Goal: Answer question/provide support: Share knowledge or assist other users

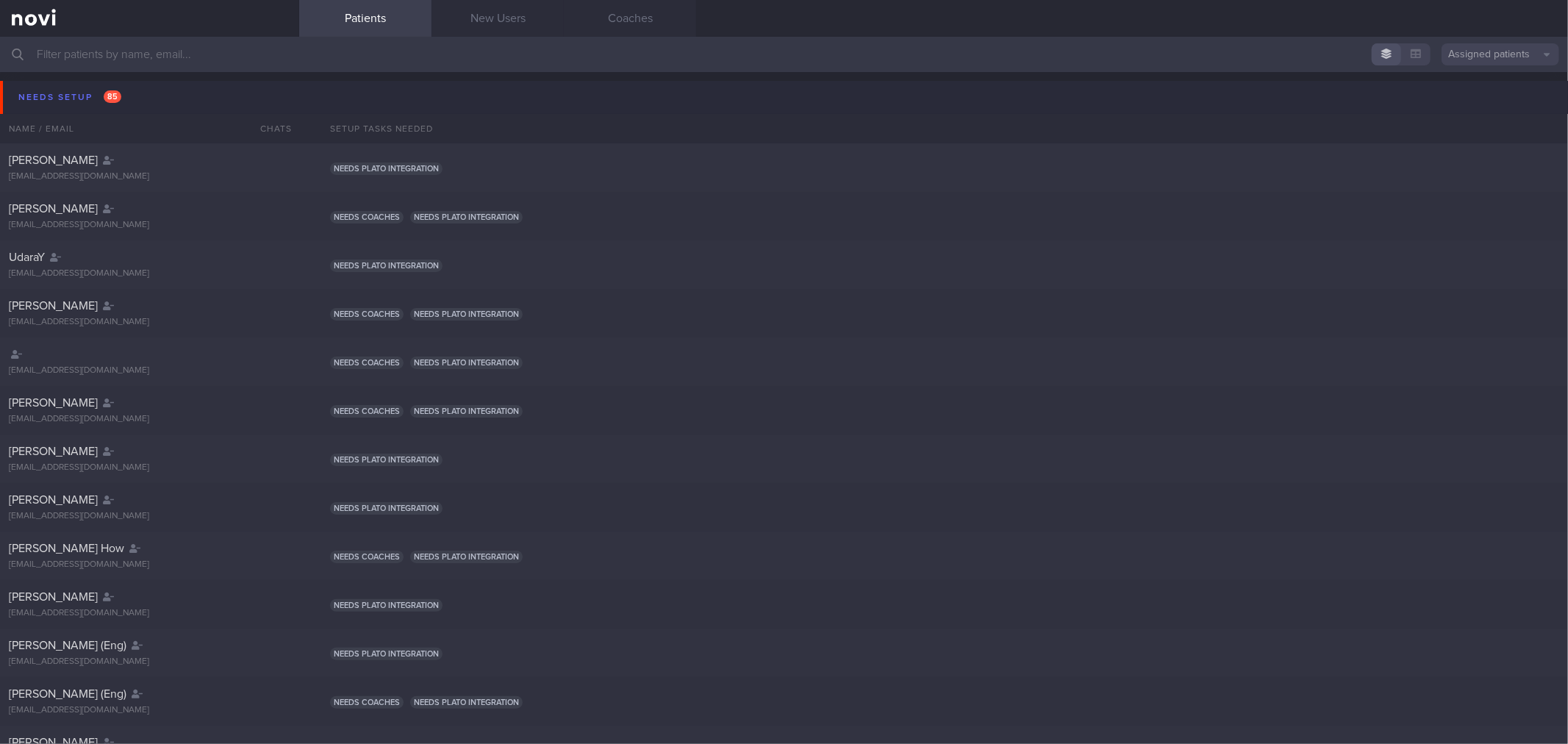
click at [179, 96] on button "Needs setup 85" at bounding box center [786, 97] width 1572 height 33
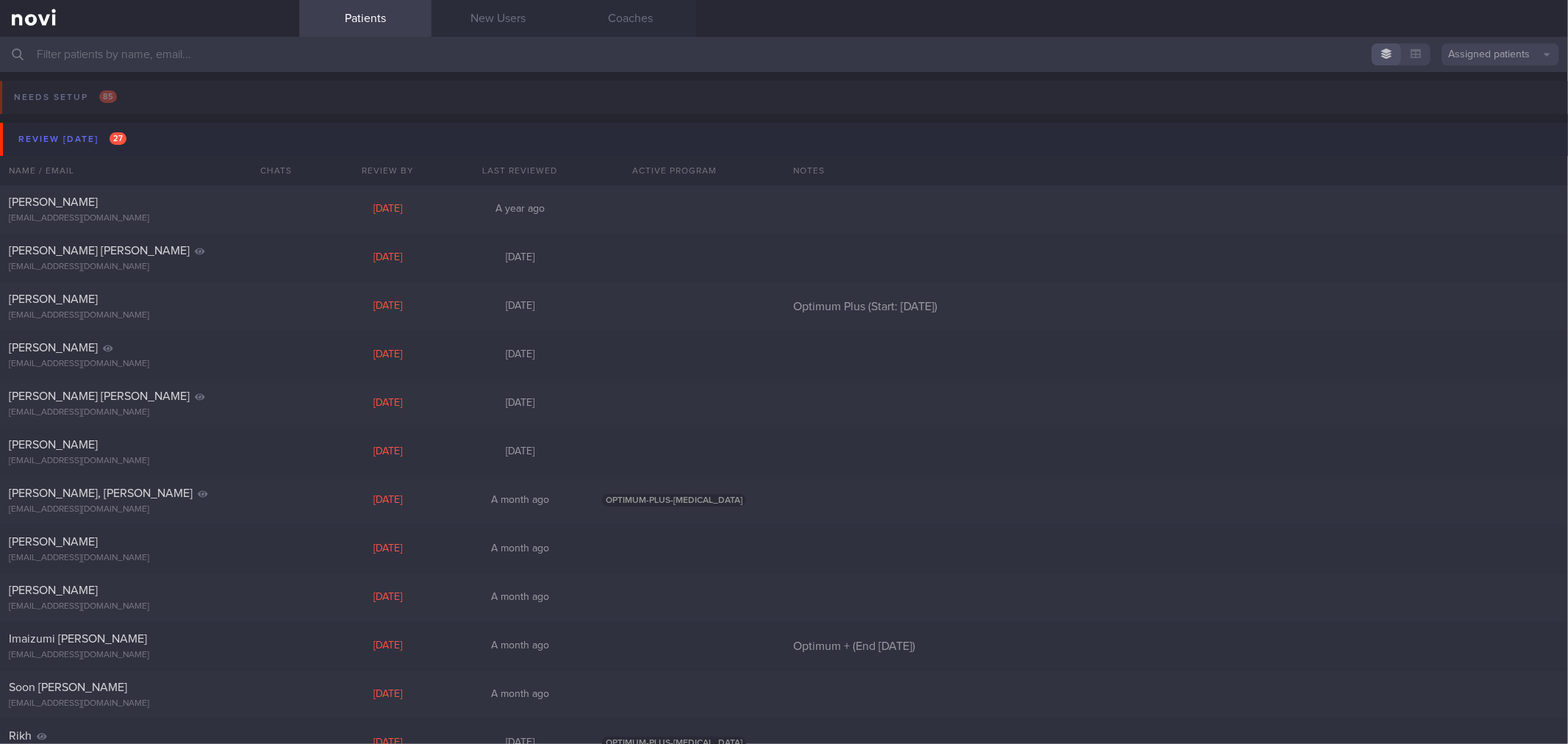
click at [168, 137] on button "Review [DATE] 27" at bounding box center [786, 139] width 1572 height 33
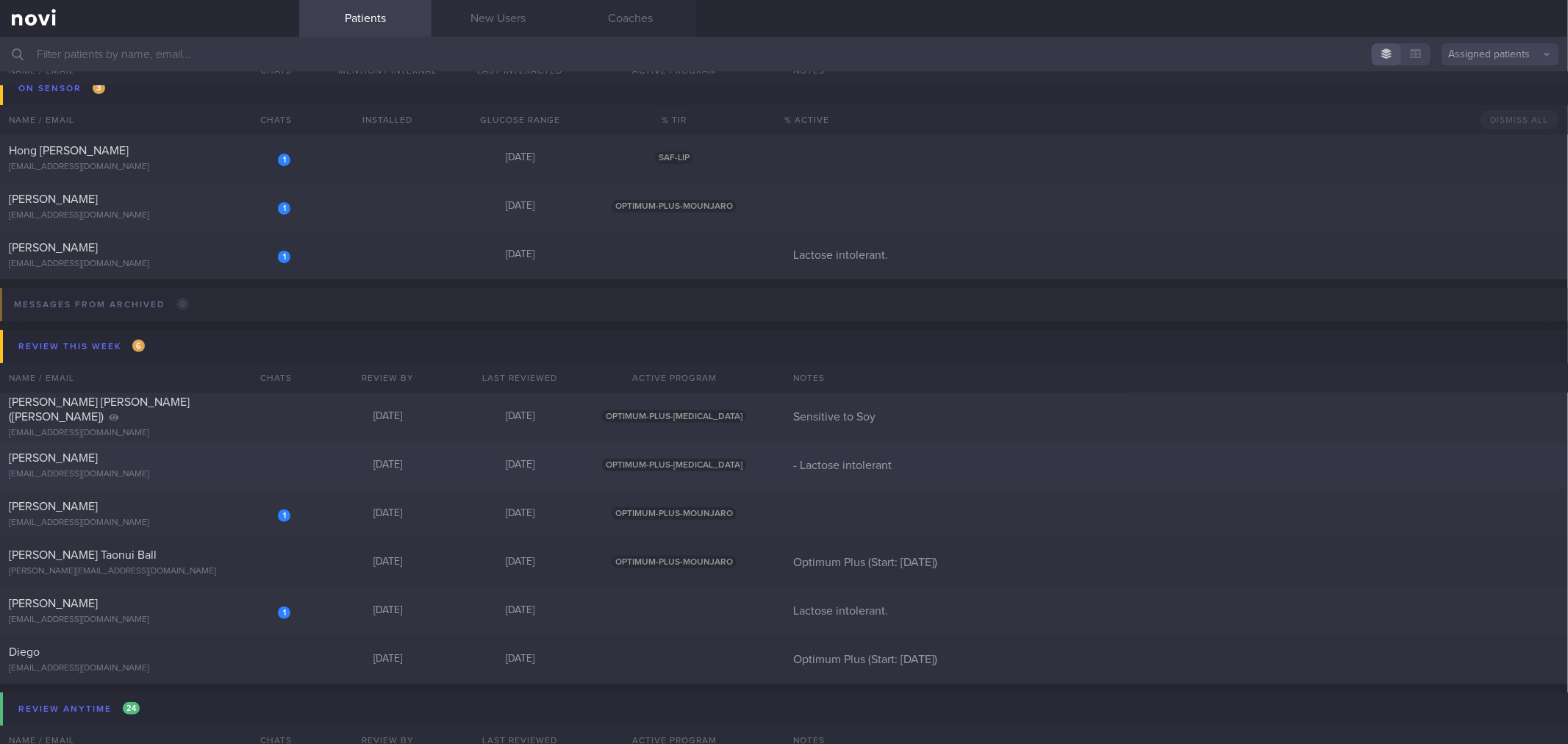
scroll to position [274, 0]
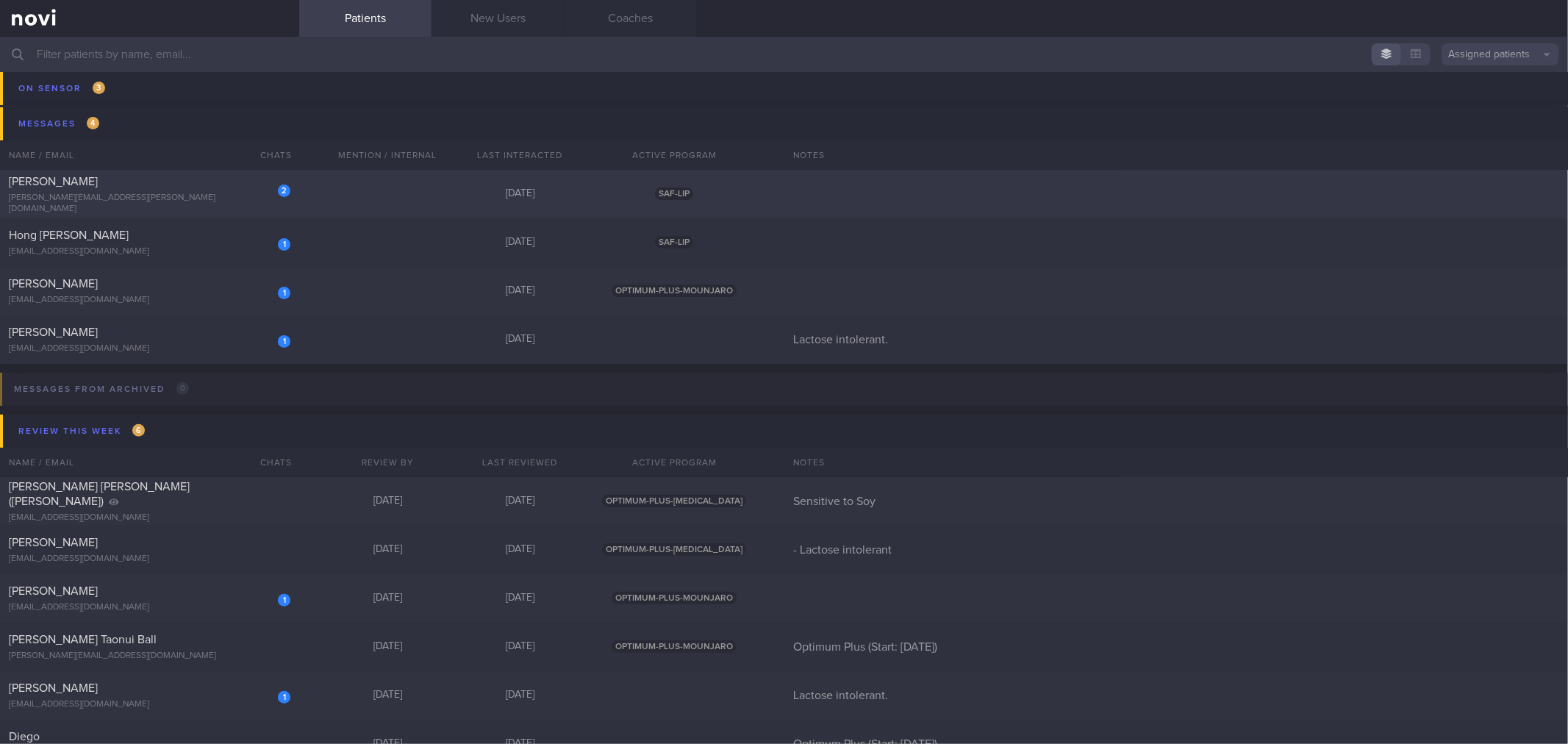
click at [289, 194] on div "2 [PERSON_NAME] [PERSON_NAME][EMAIL_ADDRESS][PERSON_NAME][DOMAIN_NAME]" at bounding box center [149, 194] width 299 height 41
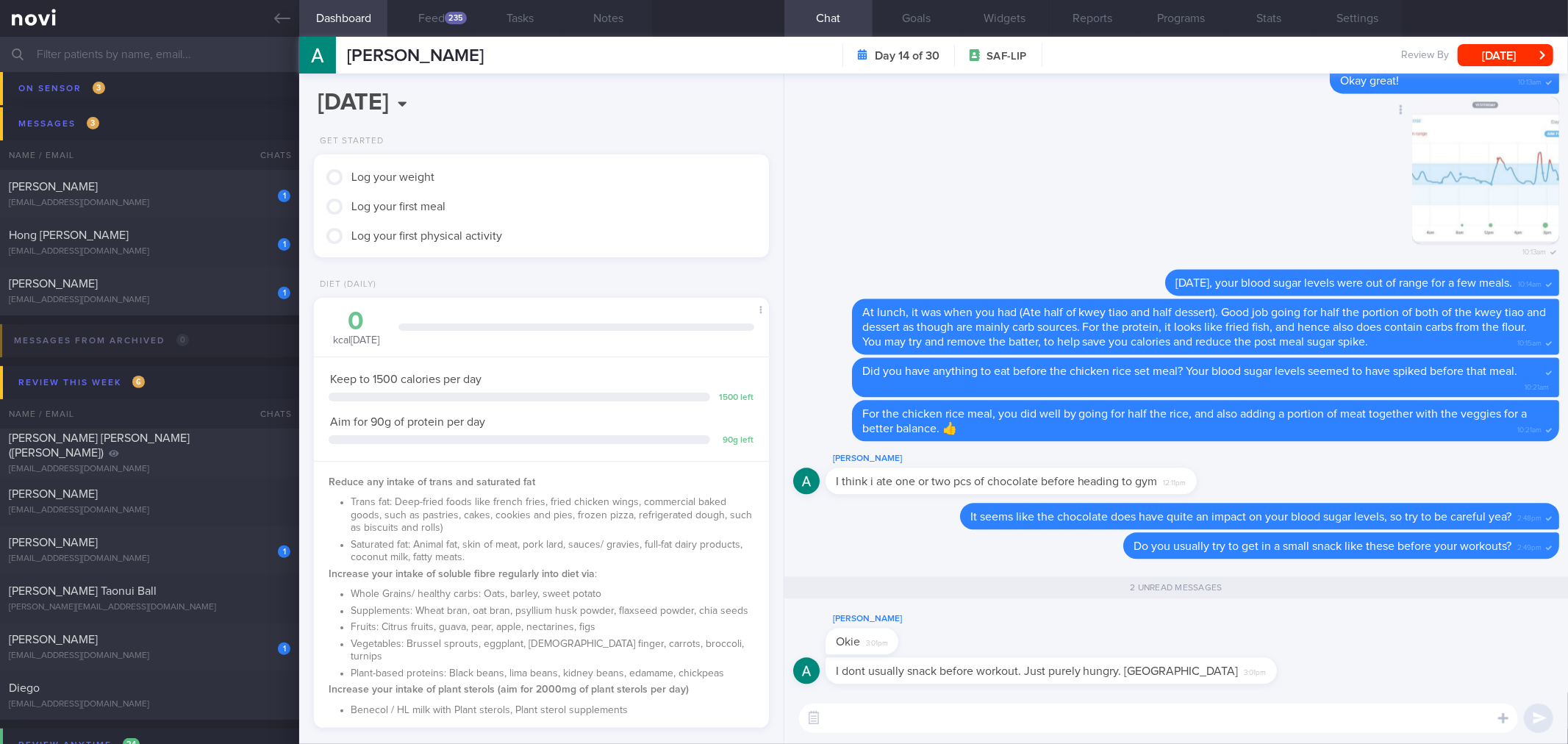
scroll to position [210, 421]
click at [1197, 741] on div "​ ​" at bounding box center [1176, 718] width 784 height 51
drag, startPoint x: 1198, startPoint y: 725, endPoint x: 1202, endPoint y: 712, distance: 13.6
click at [1199, 724] on textarea at bounding box center [1158, 718] width 719 height 29
drag, startPoint x: 1197, startPoint y: 681, endPoint x: 1184, endPoint y: 670, distance: 17.0
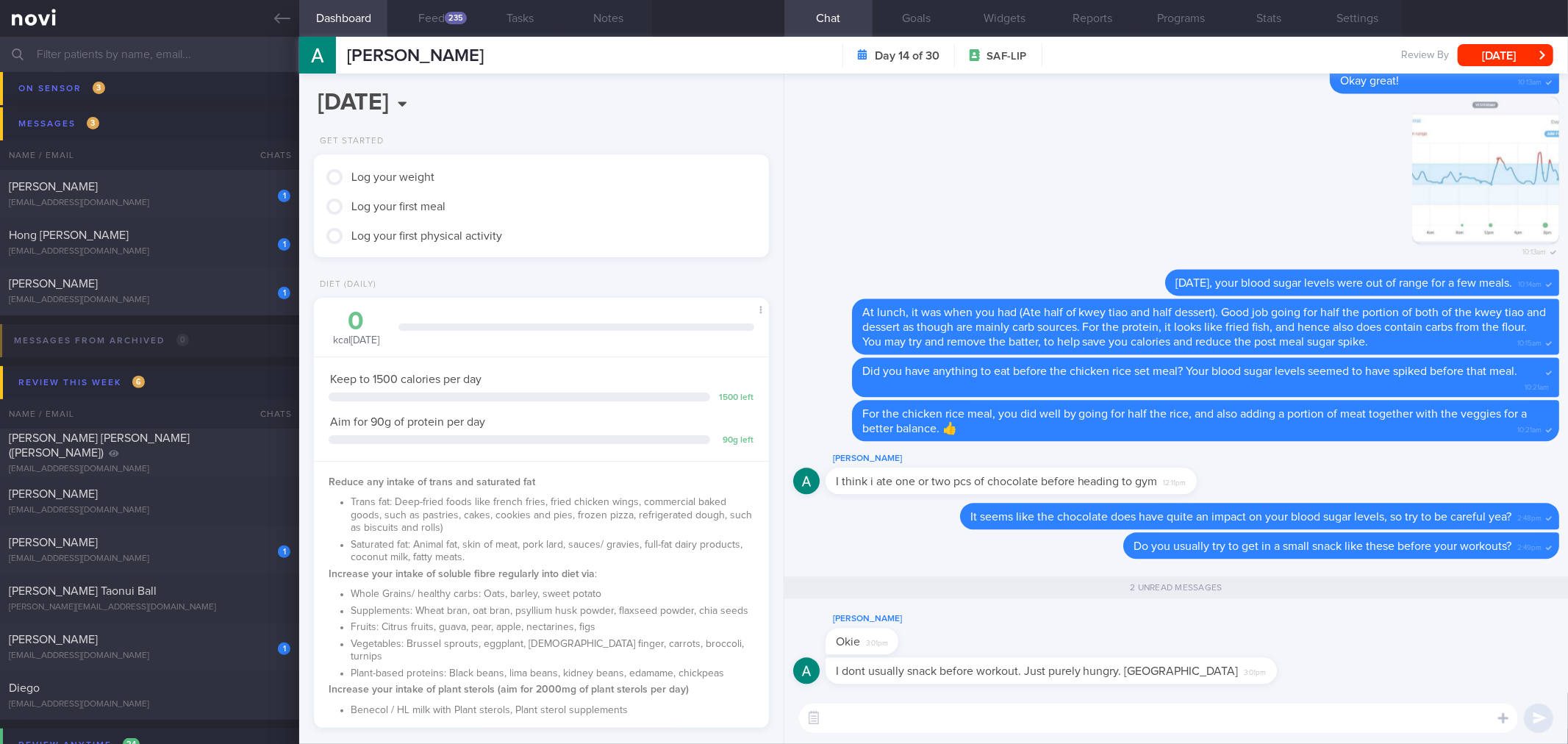
click at [1324, 677] on div "I dont usually snack before workout. Just purely hungry. [GEOGRAPHIC_DATA] 3:01…" at bounding box center [1175, 675] width 766 height 35
click at [1133, 662] on div "I dont usually snack before workout. Just purely hungry. [GEOGRAPHIC_DATA] 3:01…" at bounding box center [1051, 671] width 451 height 27
drag, startPoint x: 1156, startPoint y: 680, endPoint x: 1344, endPoint y: 677, distance: 188.0
click at [1344, 677] on div "I dont usually snack before workout. Just purely hungry. [GEOGRAPHIC_DATA] 3:01…" at bounding box center [1175, 675] width 766 height 35
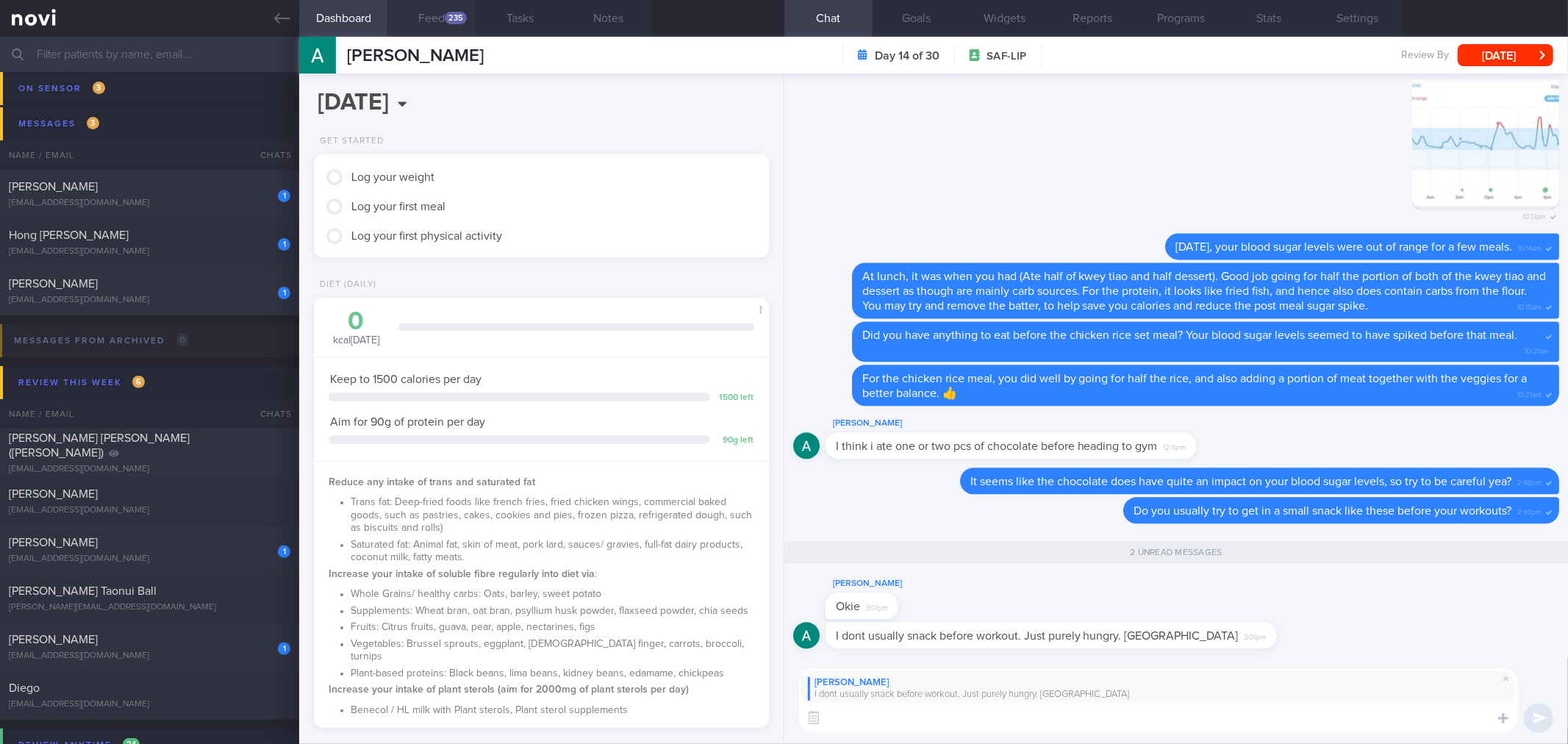
click at [458, 27] on button "Feed 235" at bounding box center [431, 18] width 88 height 37
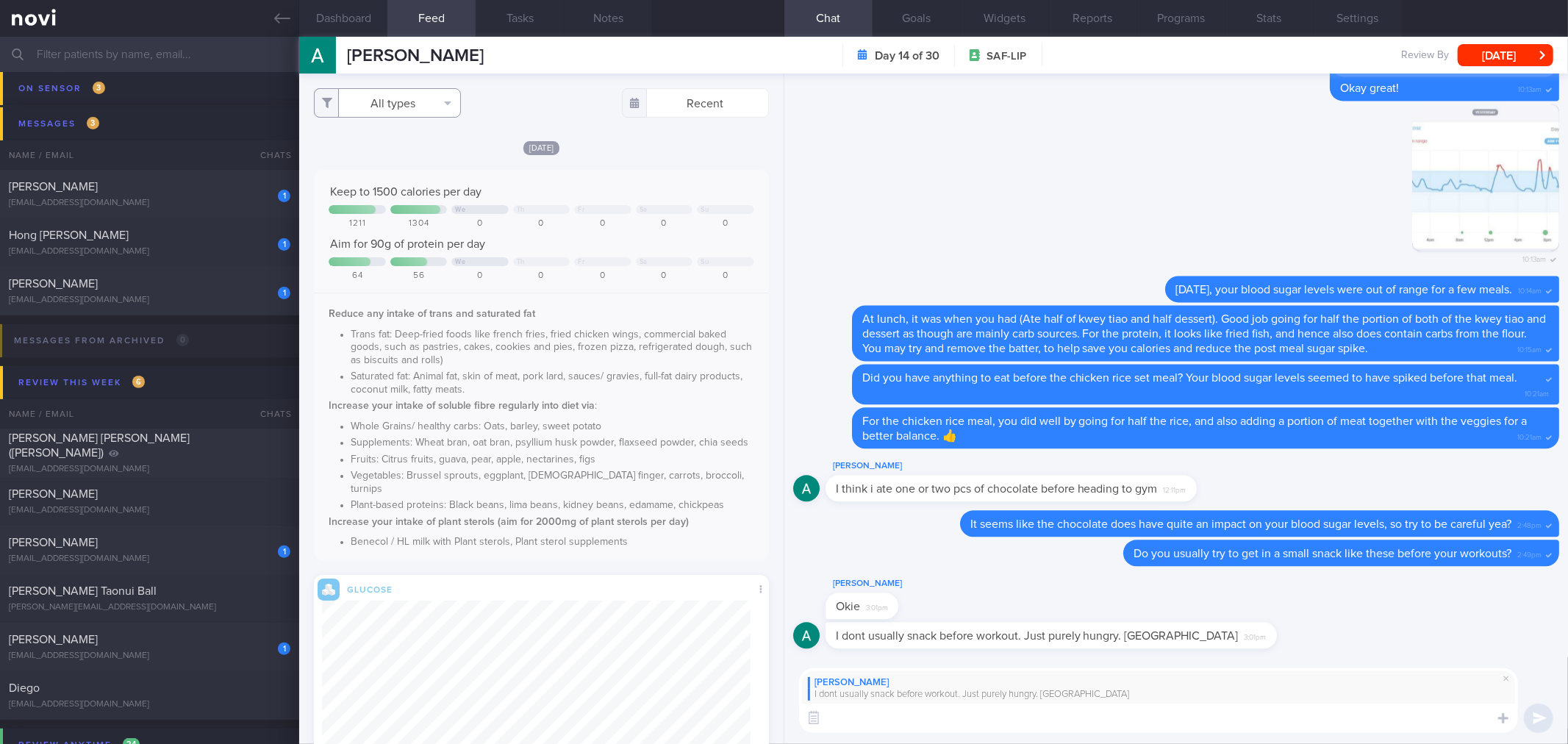
click at [420, 105] on button "All types" at bounding box center [387, 103] width 147 height 29
click at [405, 150] on button "Activity" at bounding box center [387, 153] width 145 height 22
checkbox input "false"
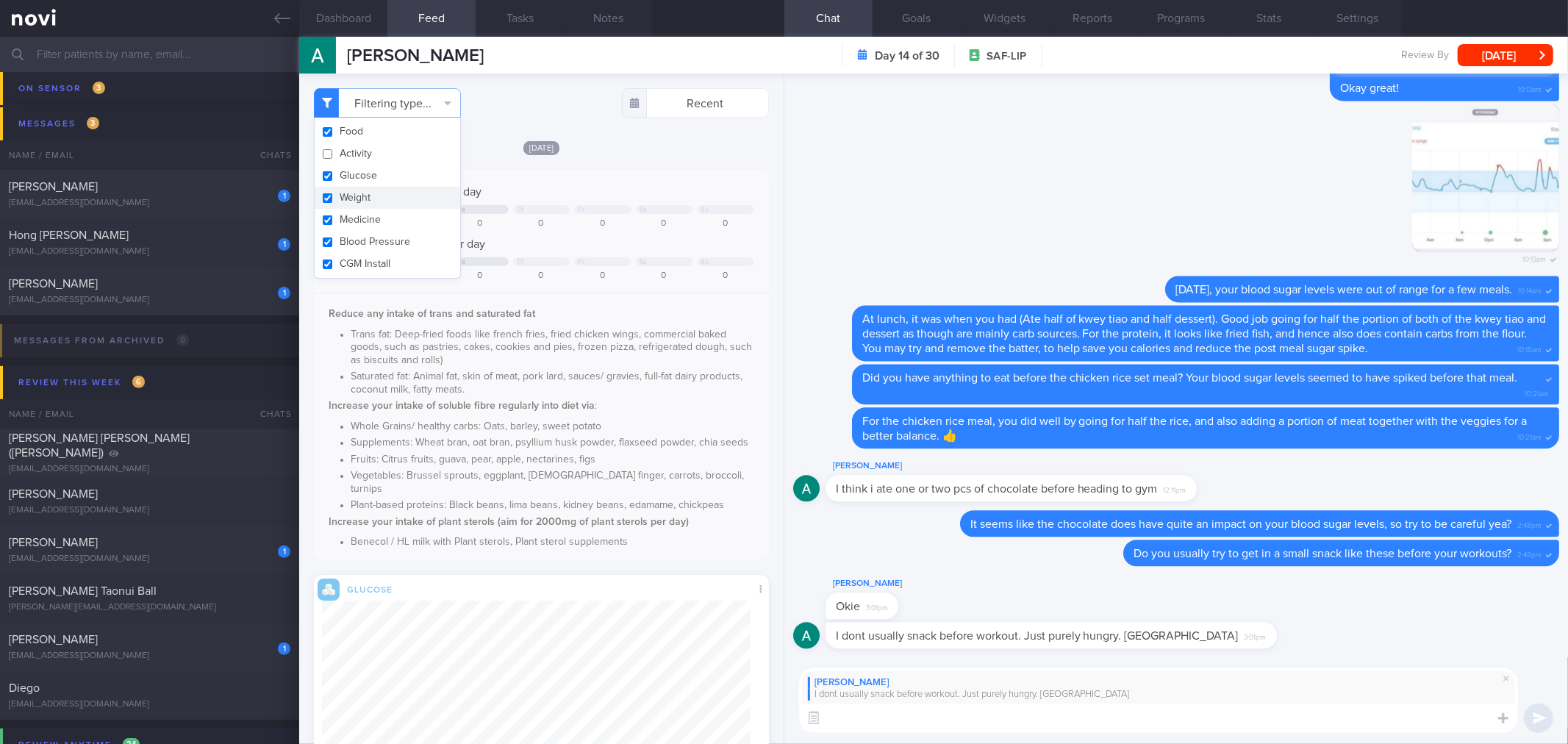
click at [408, 195] on button "Weight" at bounding box center [387, 197] width 145 height 22
checkbox input "false"
click at [677, 237] on div "Aim for 90g of protein per day" at bounding box center [540, 243] width 425 height 15
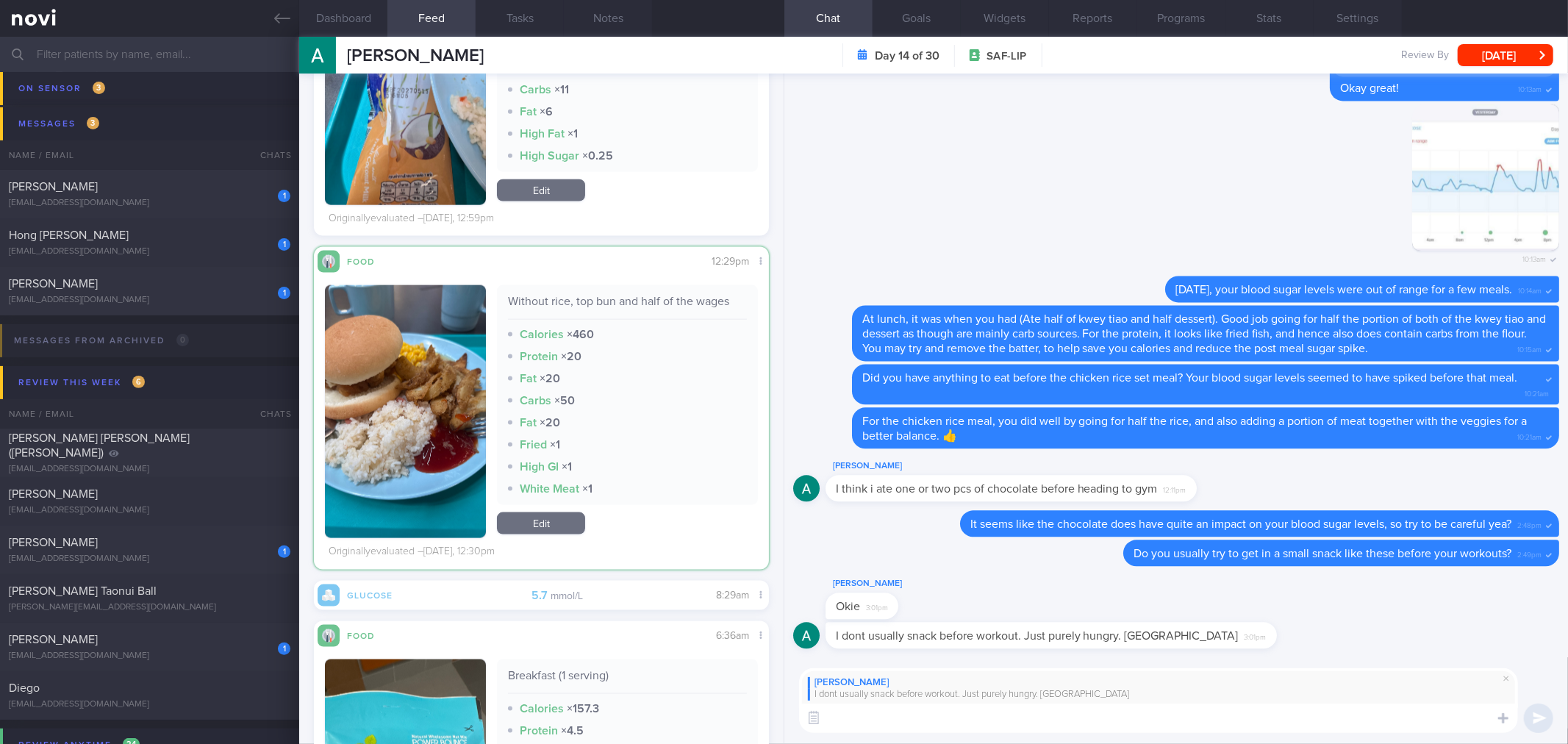
click at [1053, 714] on textarea at bounding box center [1158, 718] width 719 height 29
type textarea "Oh hahah.. If you can, try to go for a fruit as a snack, as that is going to be…"
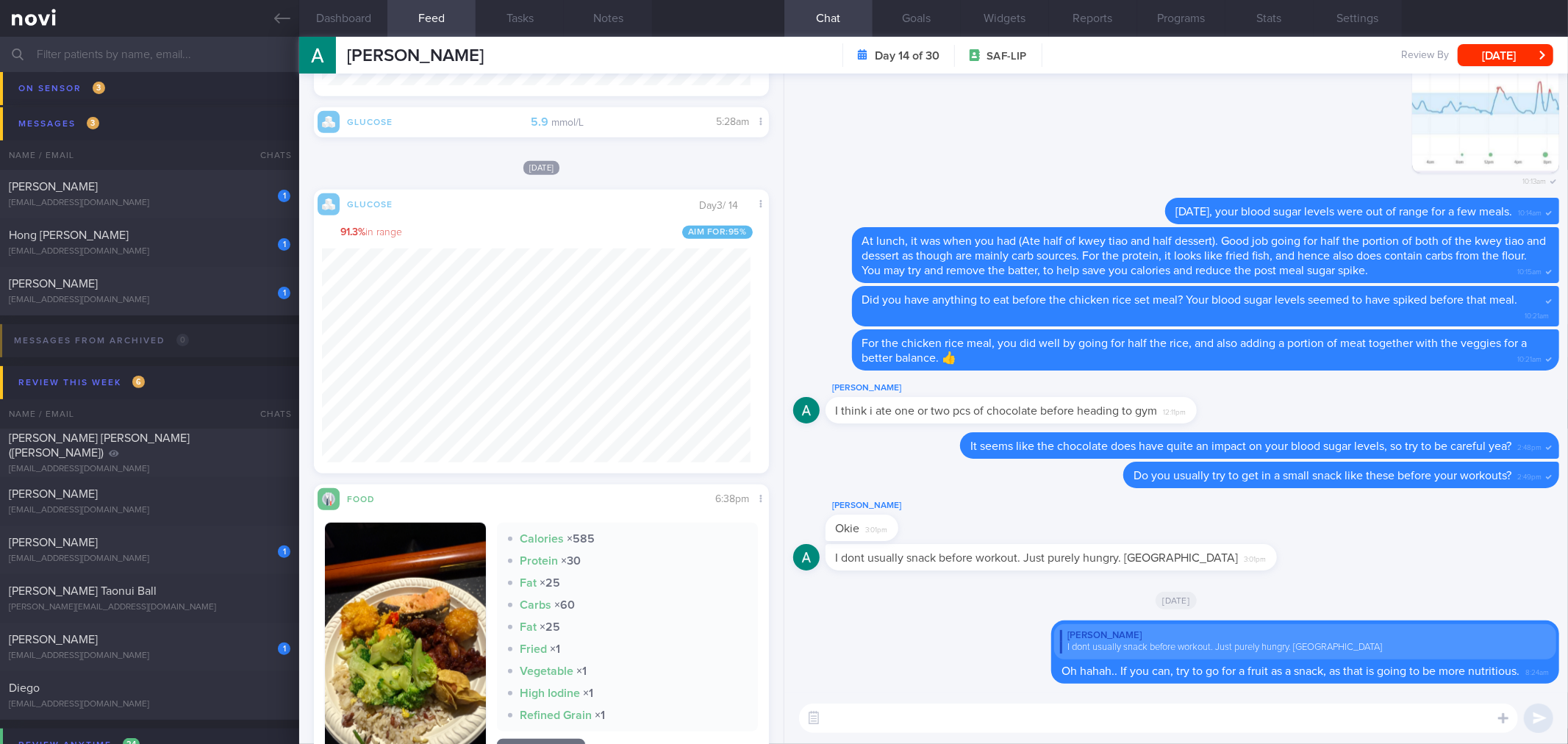
scroll to position [483, 0]
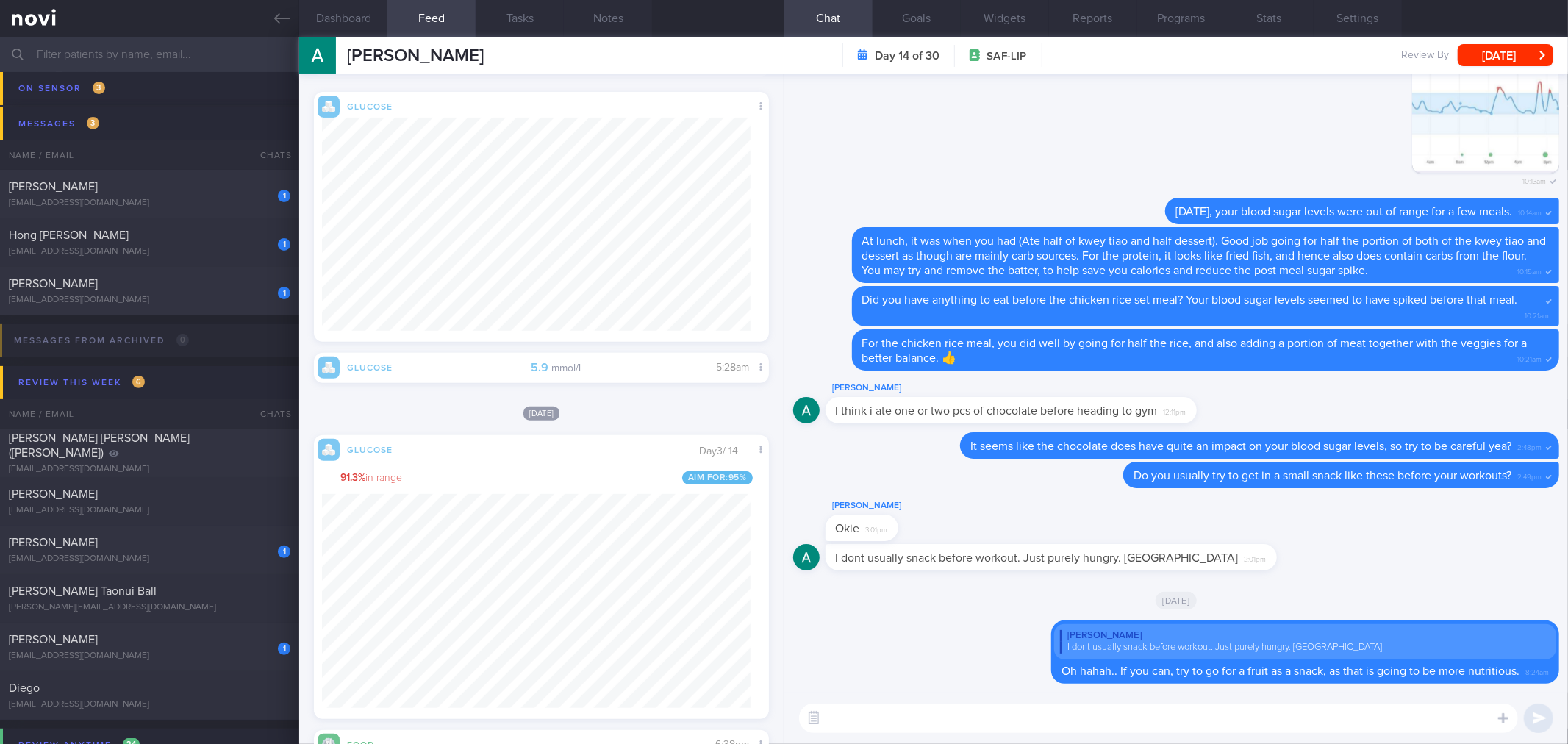
drag, startPoint x: 1233, startPoint y: 98, endPoint x: 1231, endPoint y: 106, distance: 8.2
click at [1233, 99] on div "Delete 10:13am" at bounding box center [1175, 113] width 766 height 173
click at [1488, 691] on div at bounding box center [1483, 674] width 118 height 44
click at [1488, 678] on label at bounding box center [1483, 674] width 29 height 29
click at [0, 0] on input "file" at bounding box center [0, 0] width 0 height 0
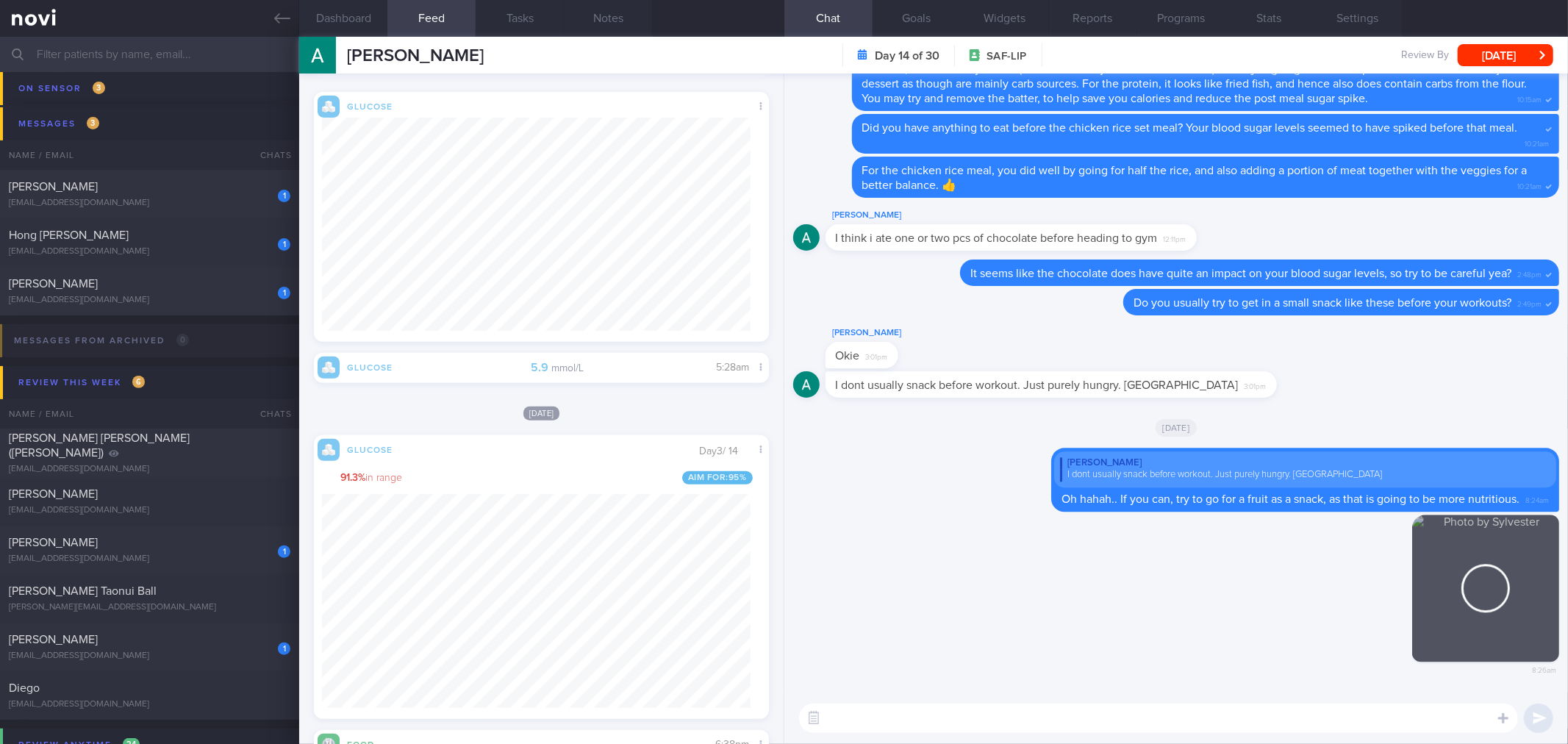
click at [1146, 721] on textarea at bounding box center [1158, 718] width 719 height 29
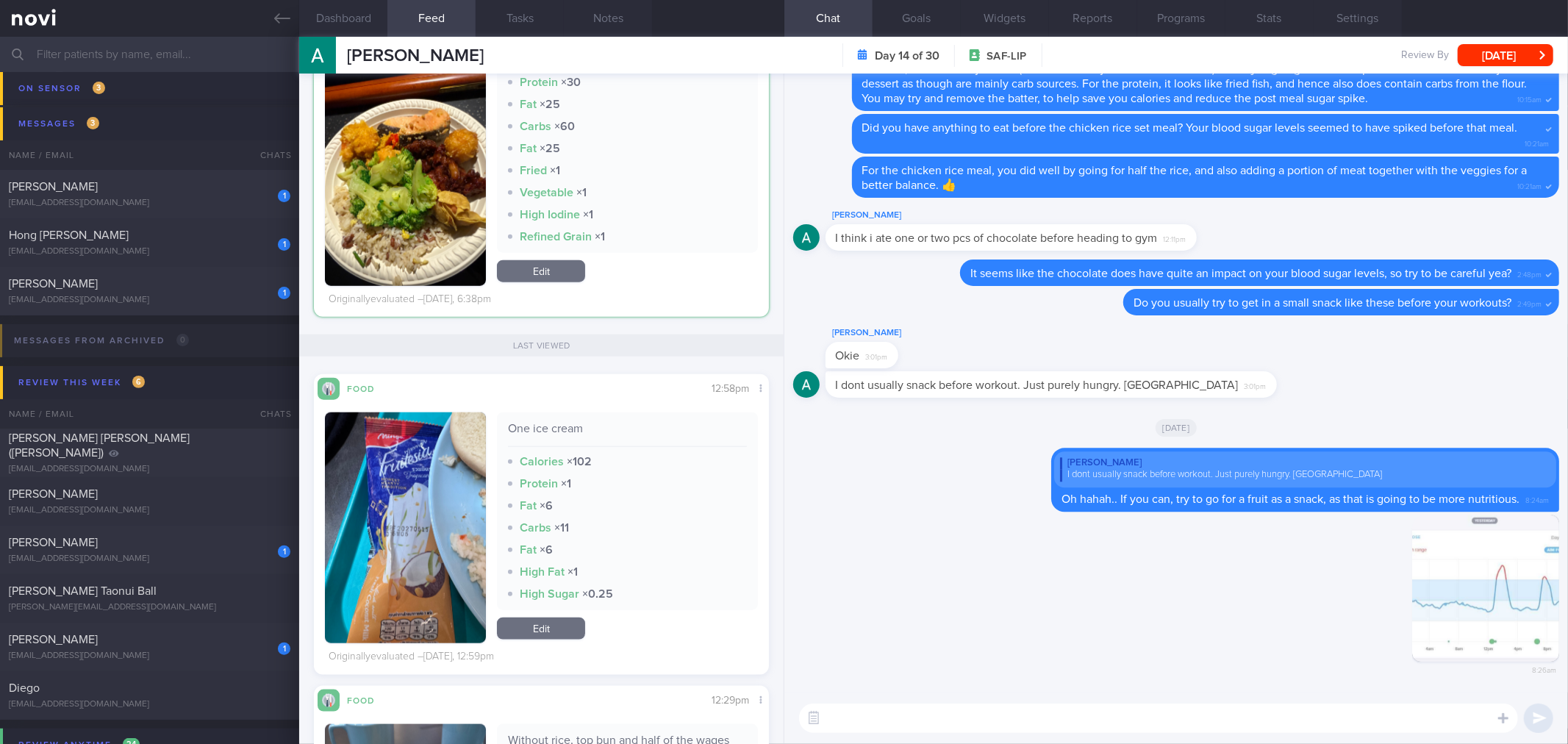
scroll to position [1236, 0]
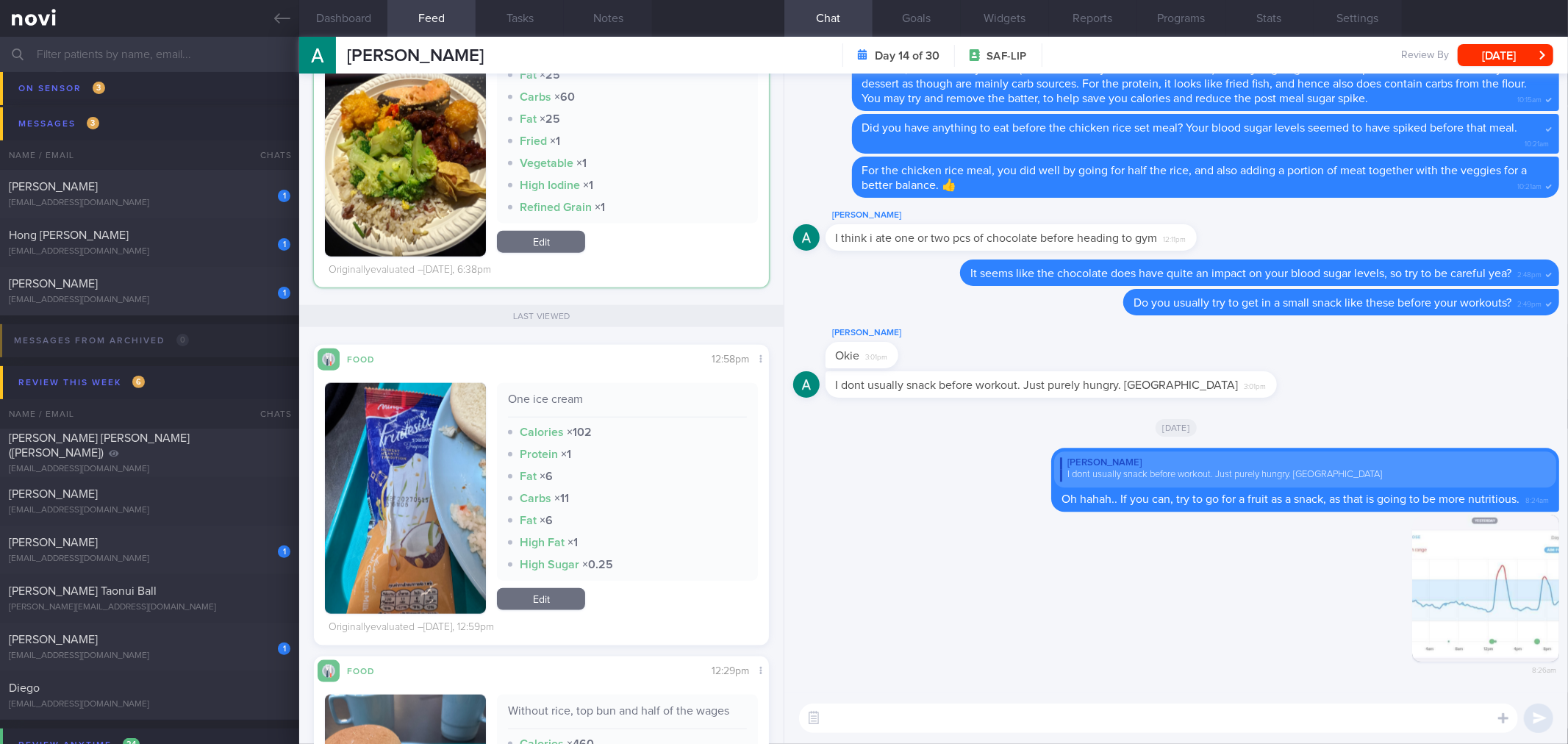
click at [937, 723] on textarea at bounding box center [1158, 718] width 719 height 29
type textarea "[DATE], your blood sugar levels spiked twice, one at lunch, and another at dinn…"
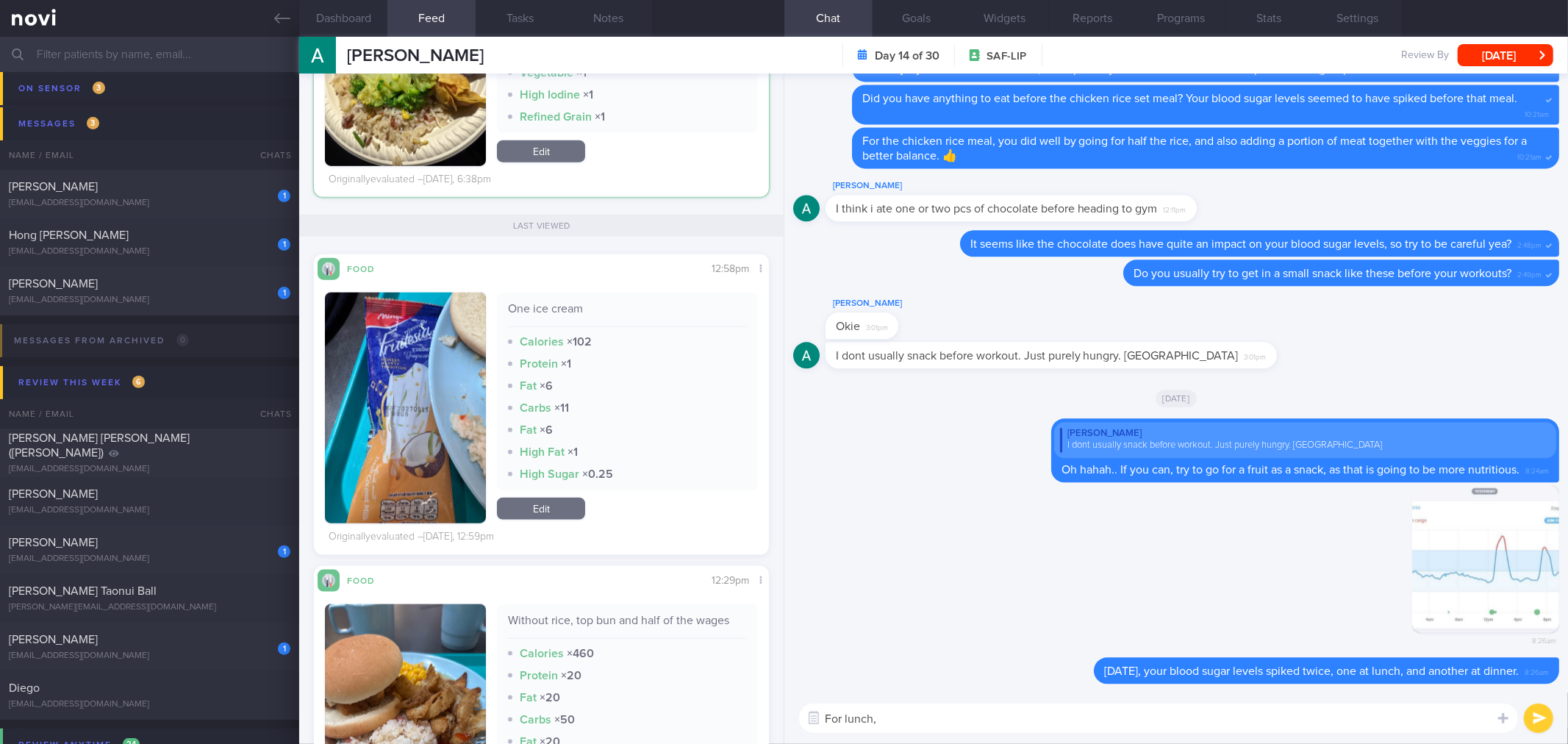
scroll to position [1481, 0]
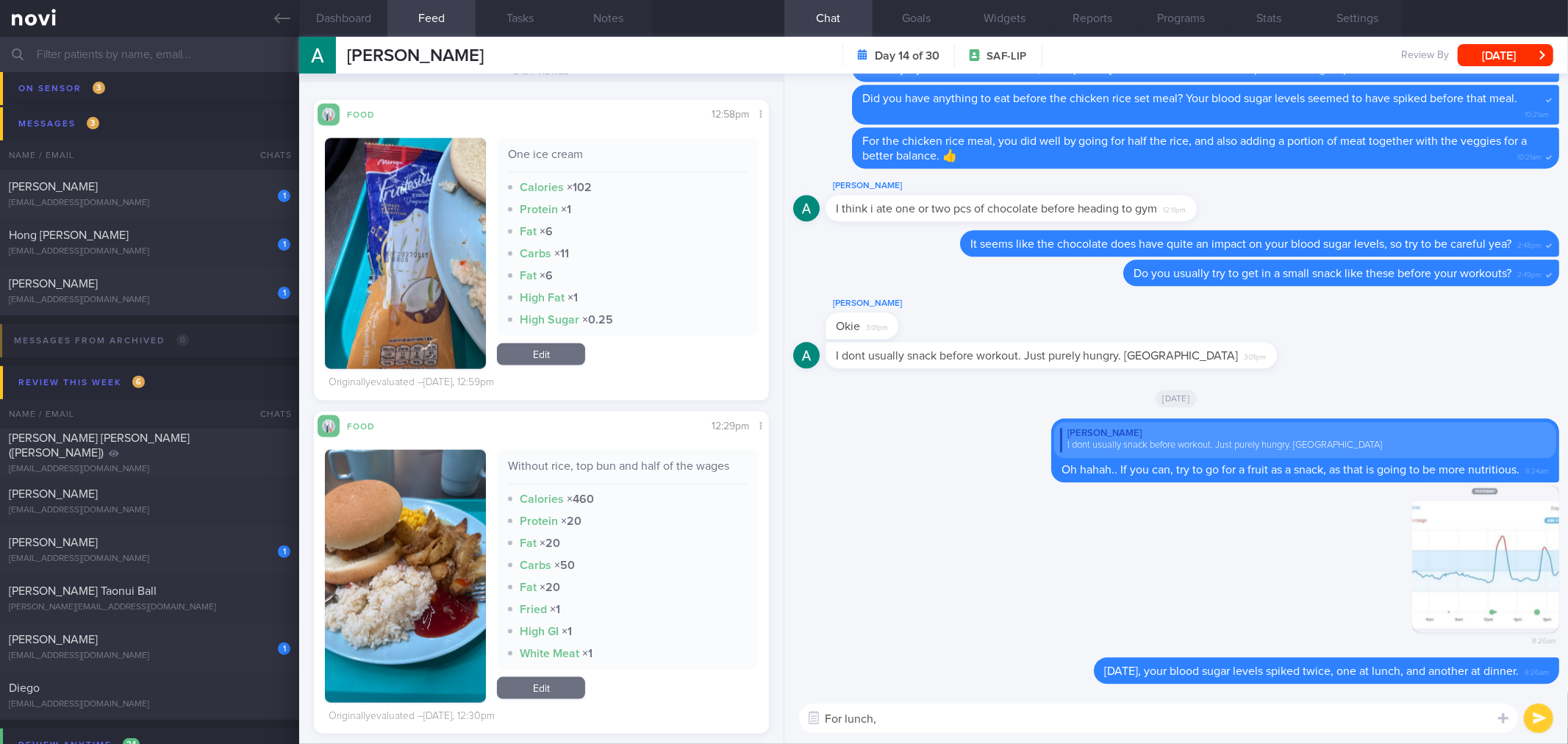
click at [455, 550] on button "button" at bounding box center [405, 576] width 161 height 253
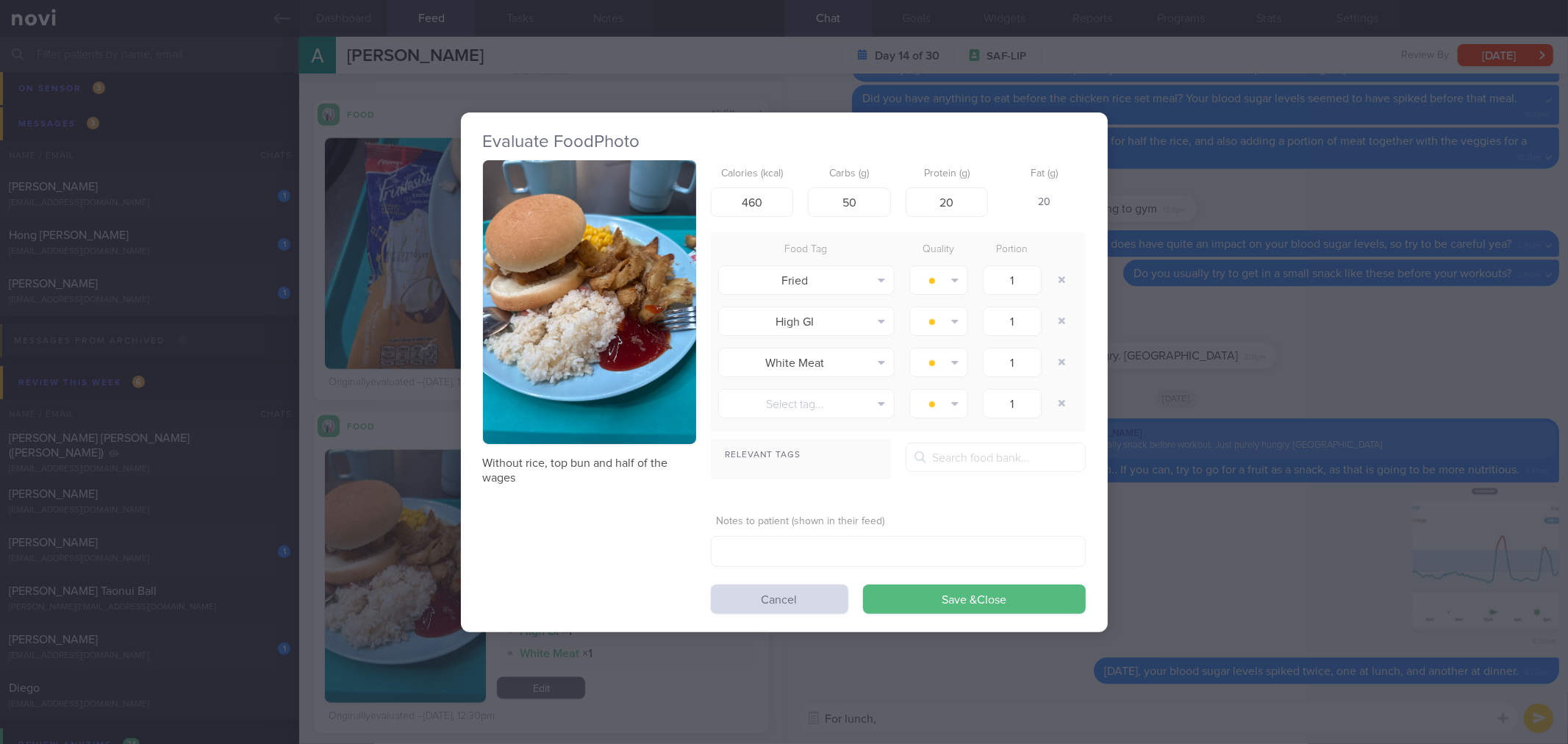
click at [1375, 498] on div "Evaluate Food Photo Without rice, top bun and half of the wages Calories (kcal)…" at bounding box center [784, 372] width 1568 height 744
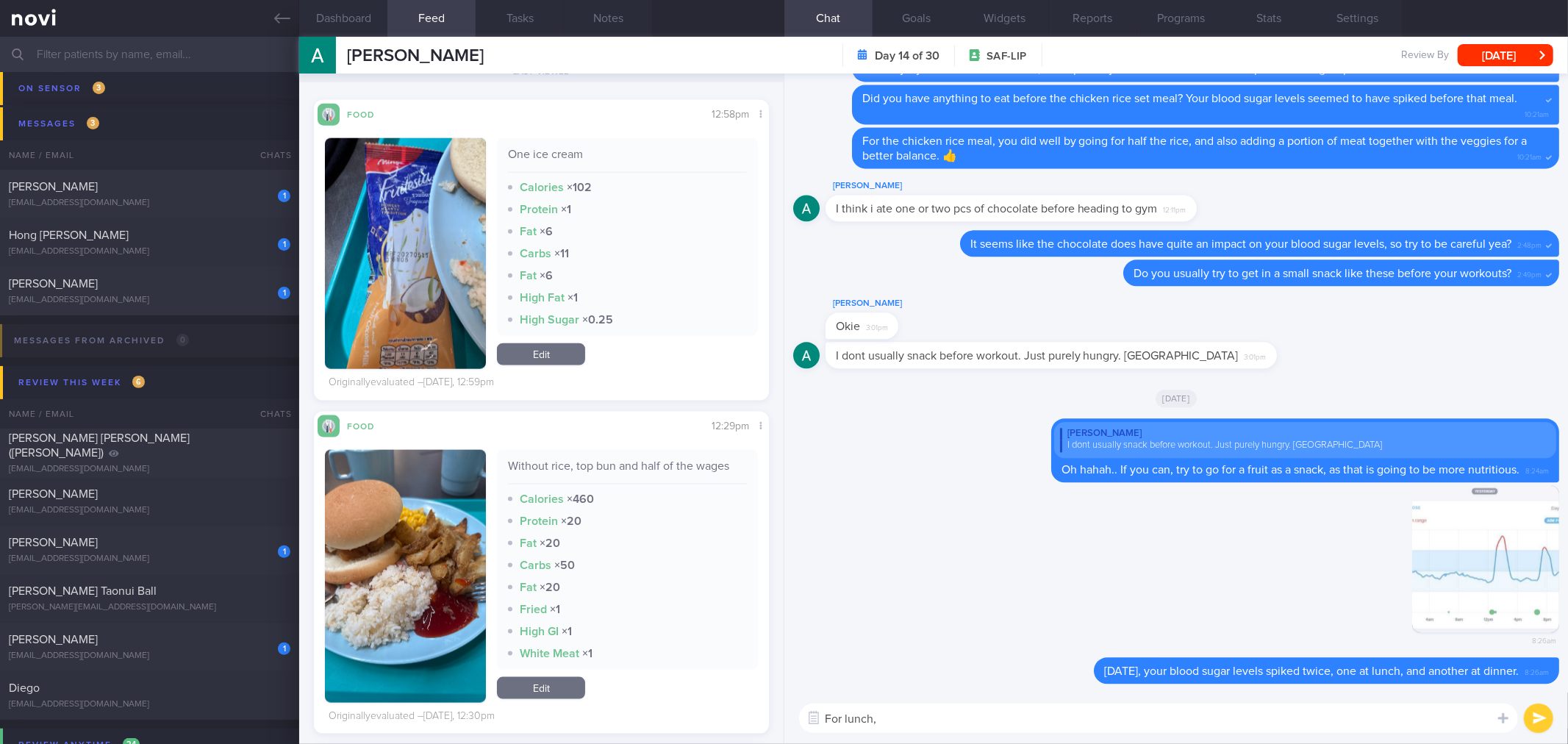
click at [1074, 729] on textarea "For lunch," at bounding box center [1158, 718] width 719 height 29
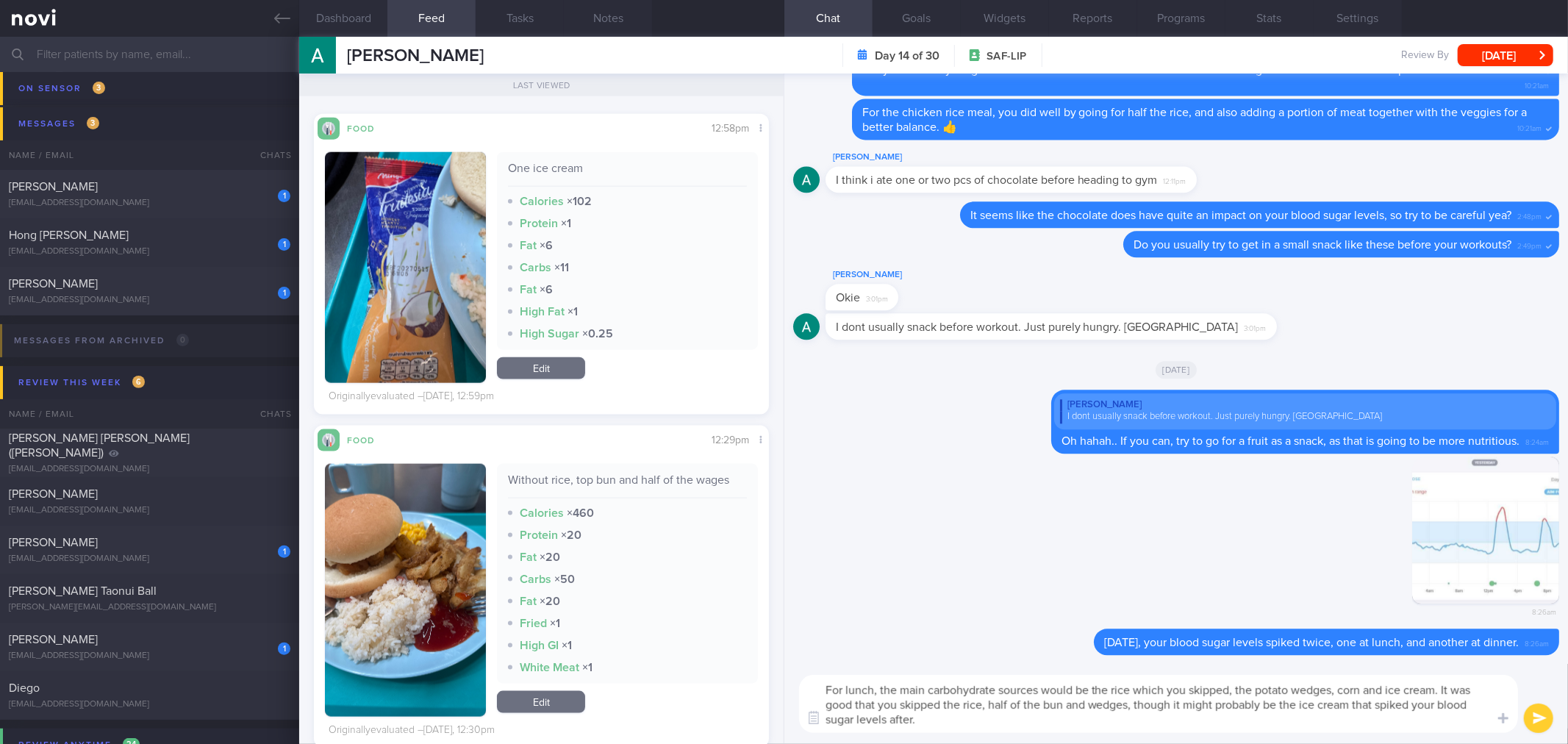
scroll to position [1563, 0]
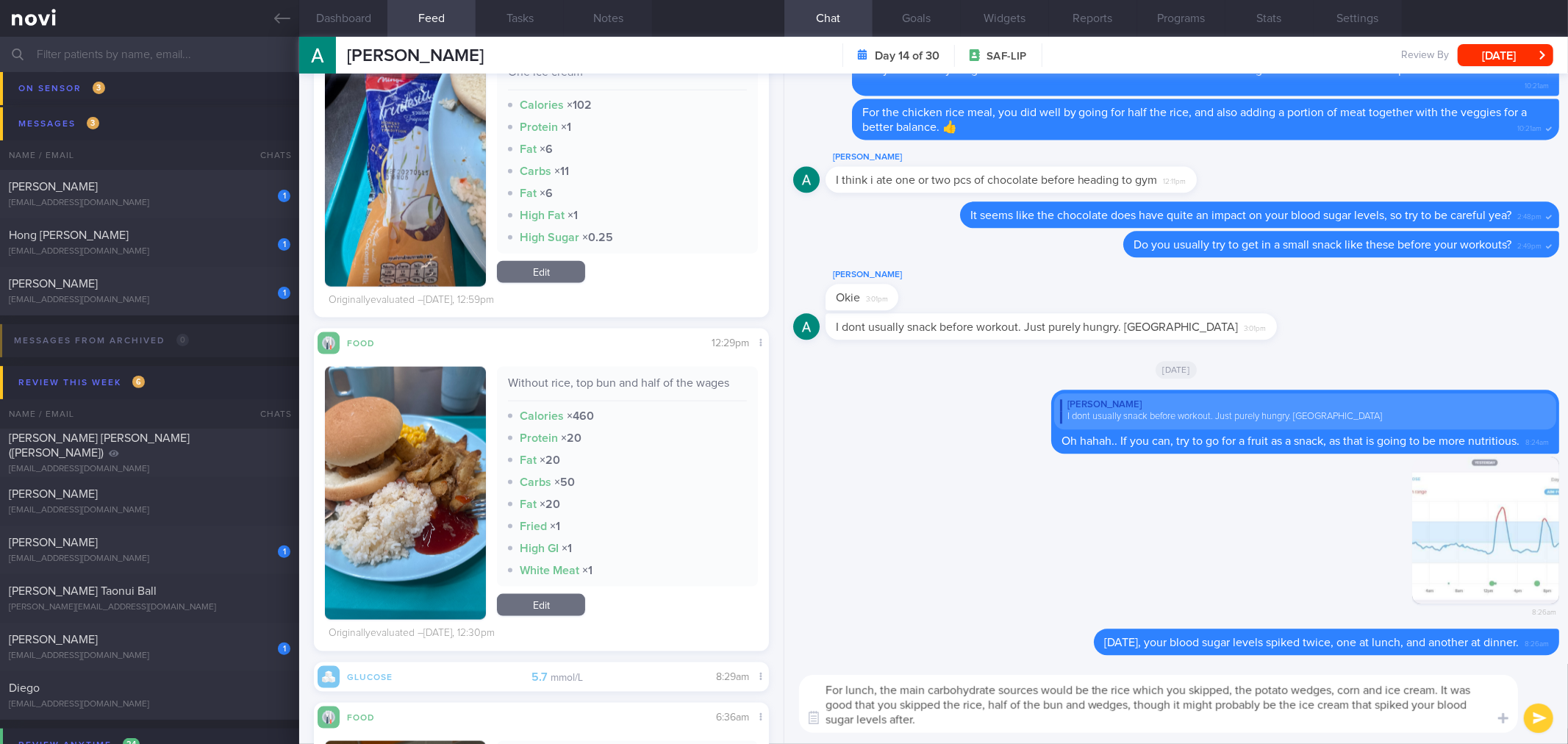
click at [447, 451] on button "button" at bounding box center [405, 493] width 161 height 253
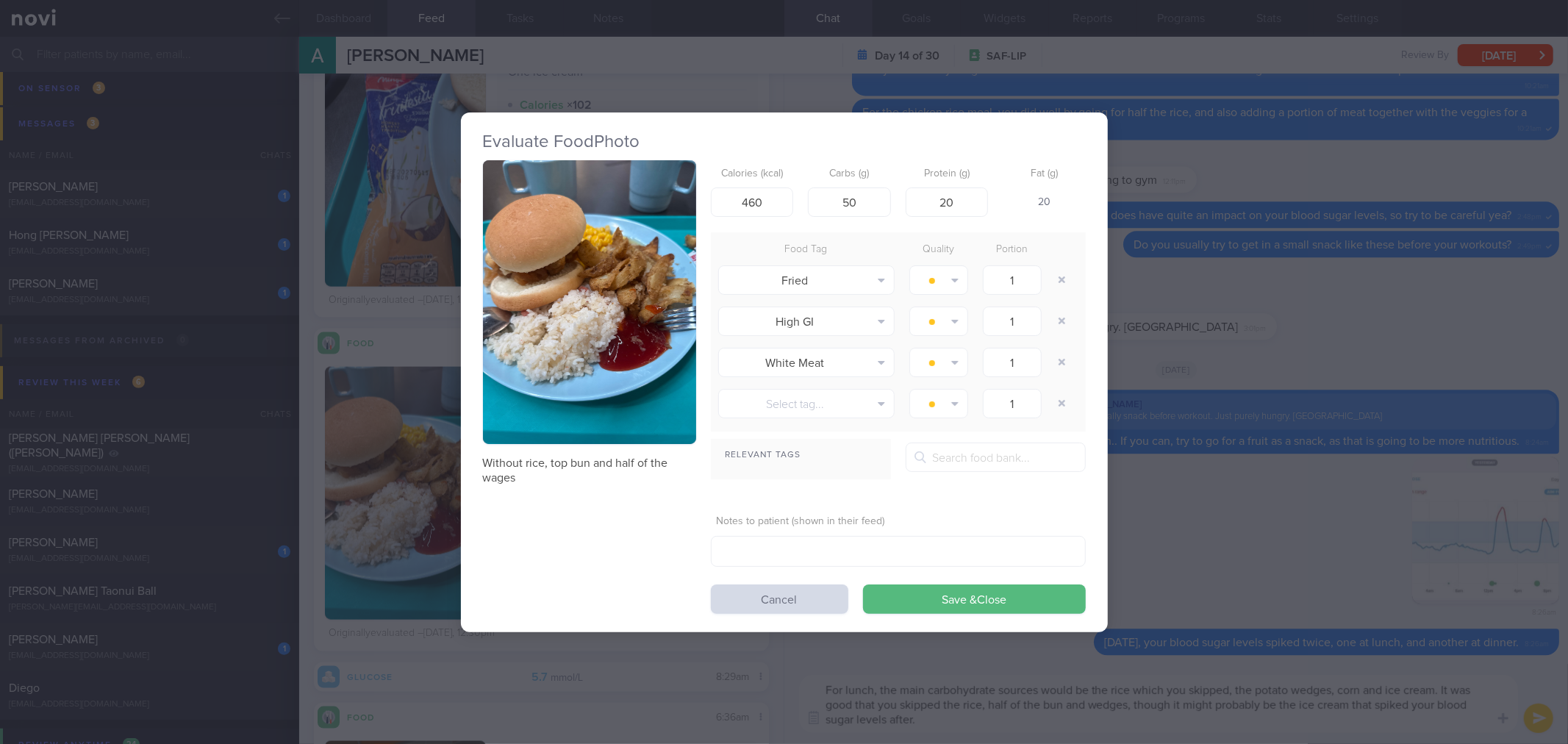
click at [563, 282] on button "button" at bounding box center [589, 302] width 214 height 285
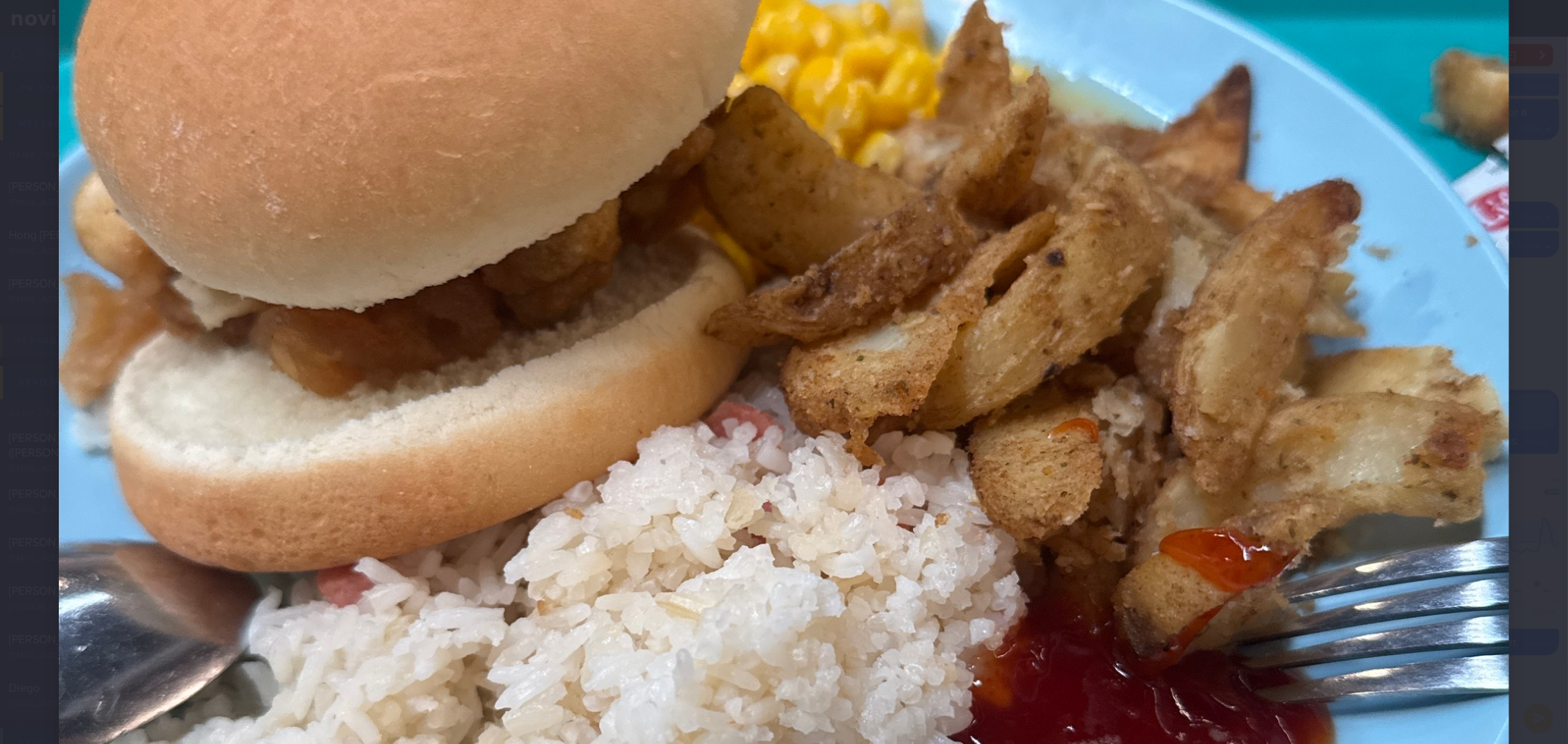
scroll to position [817, 0]
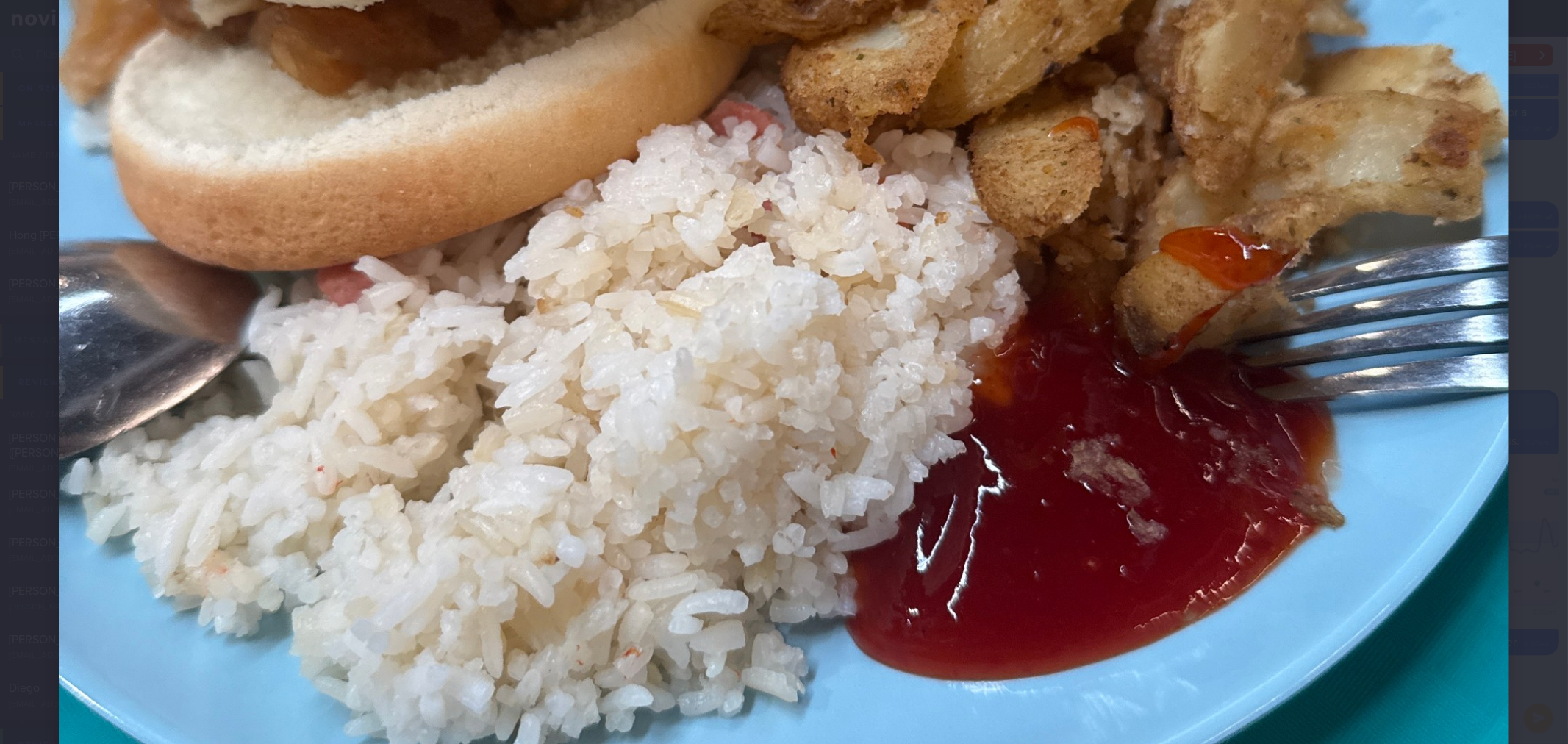
click at [1457, 354] on img at bounding box center [784, 209] width 1450 height 1934
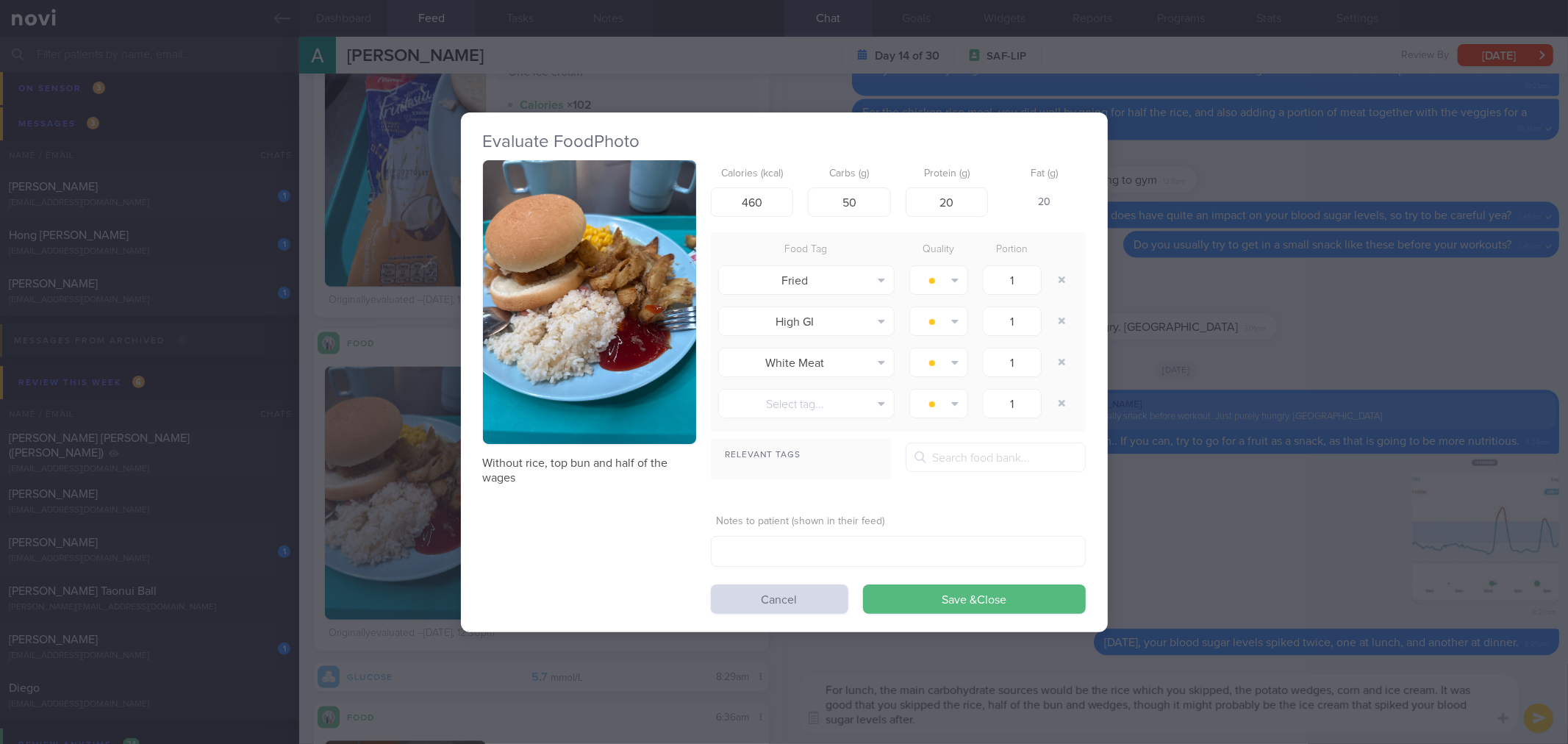
click at [1326, 368] on div "Evaluate Food Photo Without rice, top bun and half of the wages Calories (kcal)…" at bounding box center [784, 372] width 1568 height 744
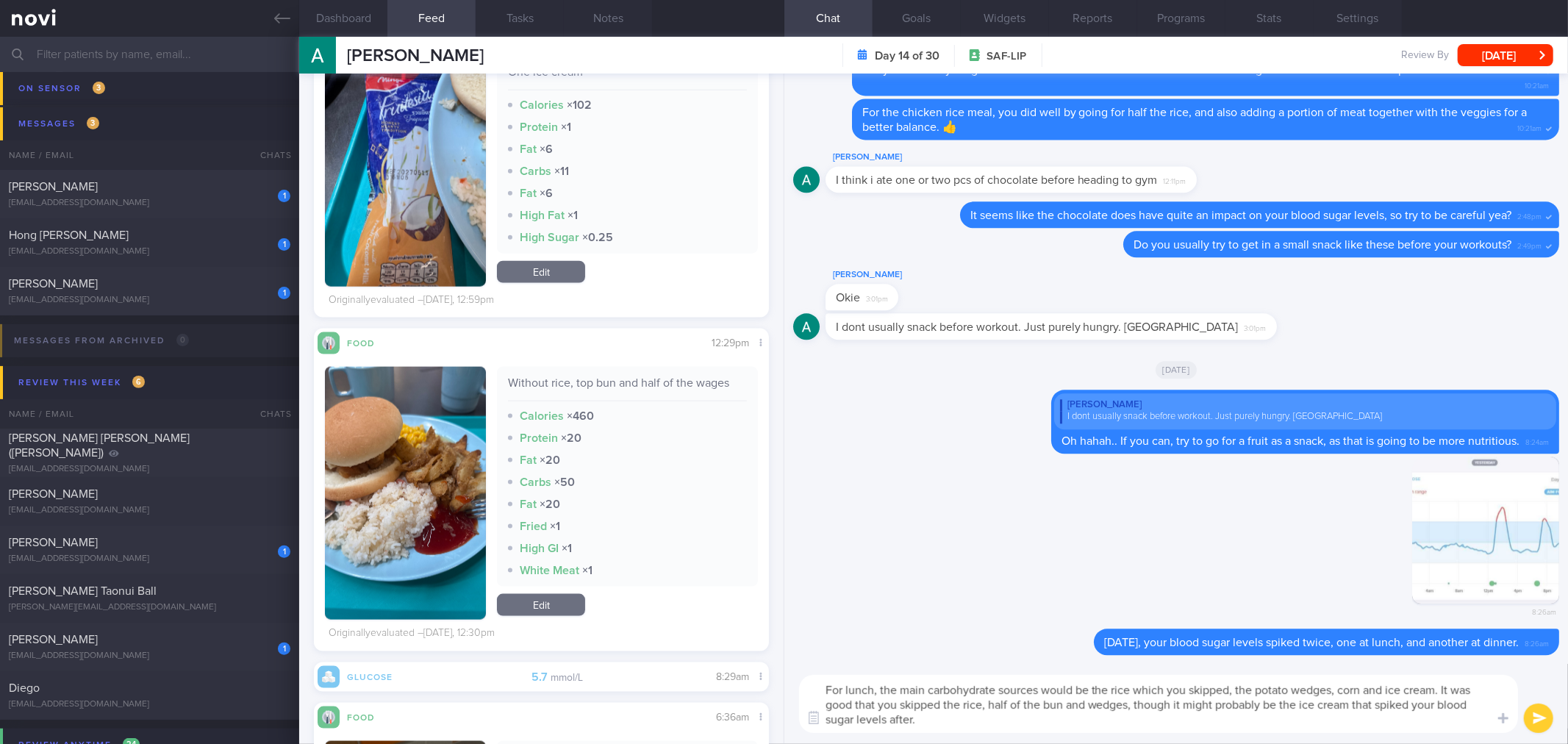
click at [1162, 731] on textarea "For lunch, the main carbohydrate sources would be the rice which you skipped, t…" at bounding box center [1158, 704] width 719 height 58
click at [1073, 726] on textarea "For lunch, the main carbohydrate sources would be the rice which you skipped, t…" at bounding box center [1158, 704] width 719 height 58
click at [1159, 728] on textarea "For lunch, the main carbohydrate sources would be the rice which you skipped, t…" at bounding box center [1158, 704] width 719 height 58
type textarea "For lunch, the main carbohydrate sources would be the rice which you skipped, t…"
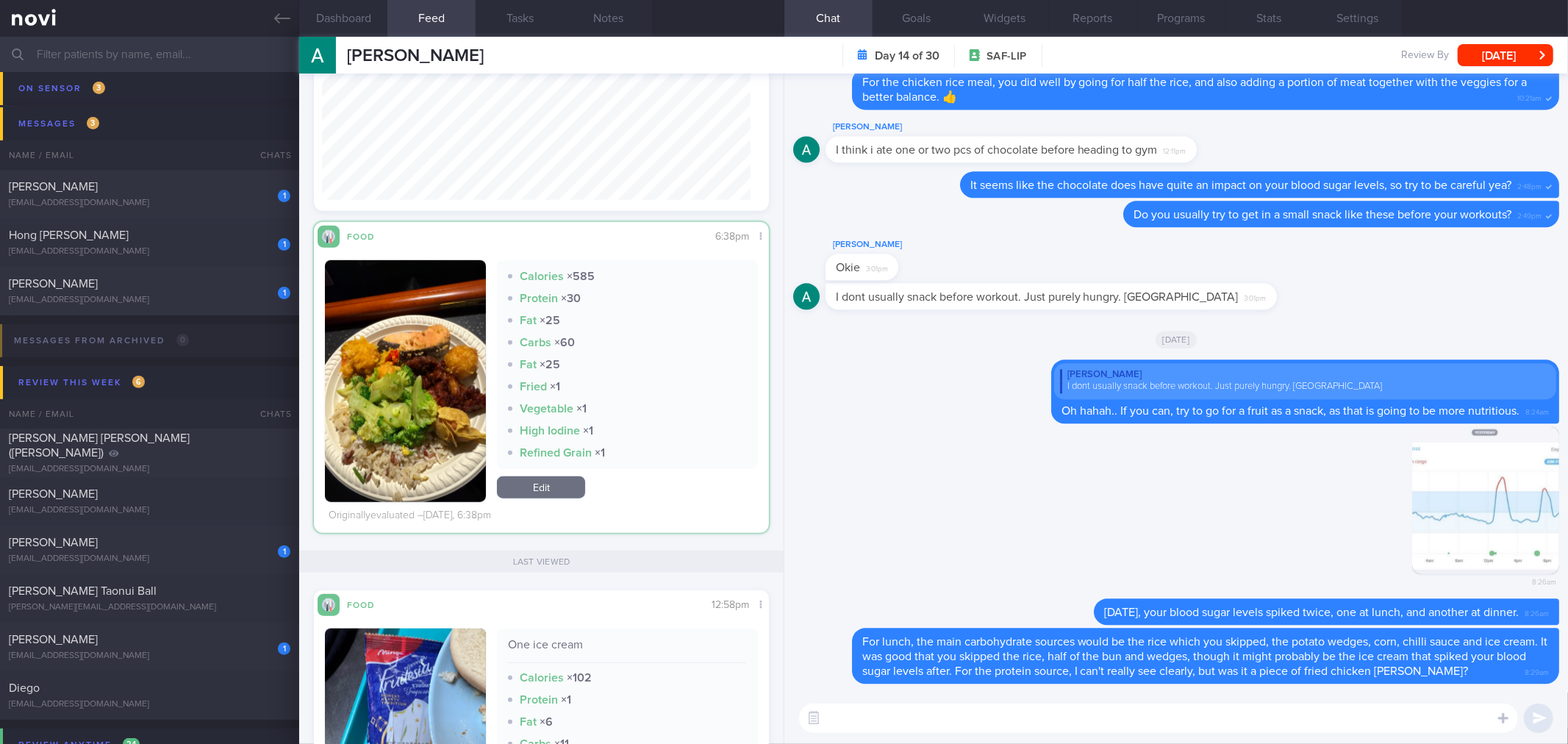
scroll to position [230, 429]
click at [408, 423] on button "button" at bounding box center [405, 381] width 161 height 242
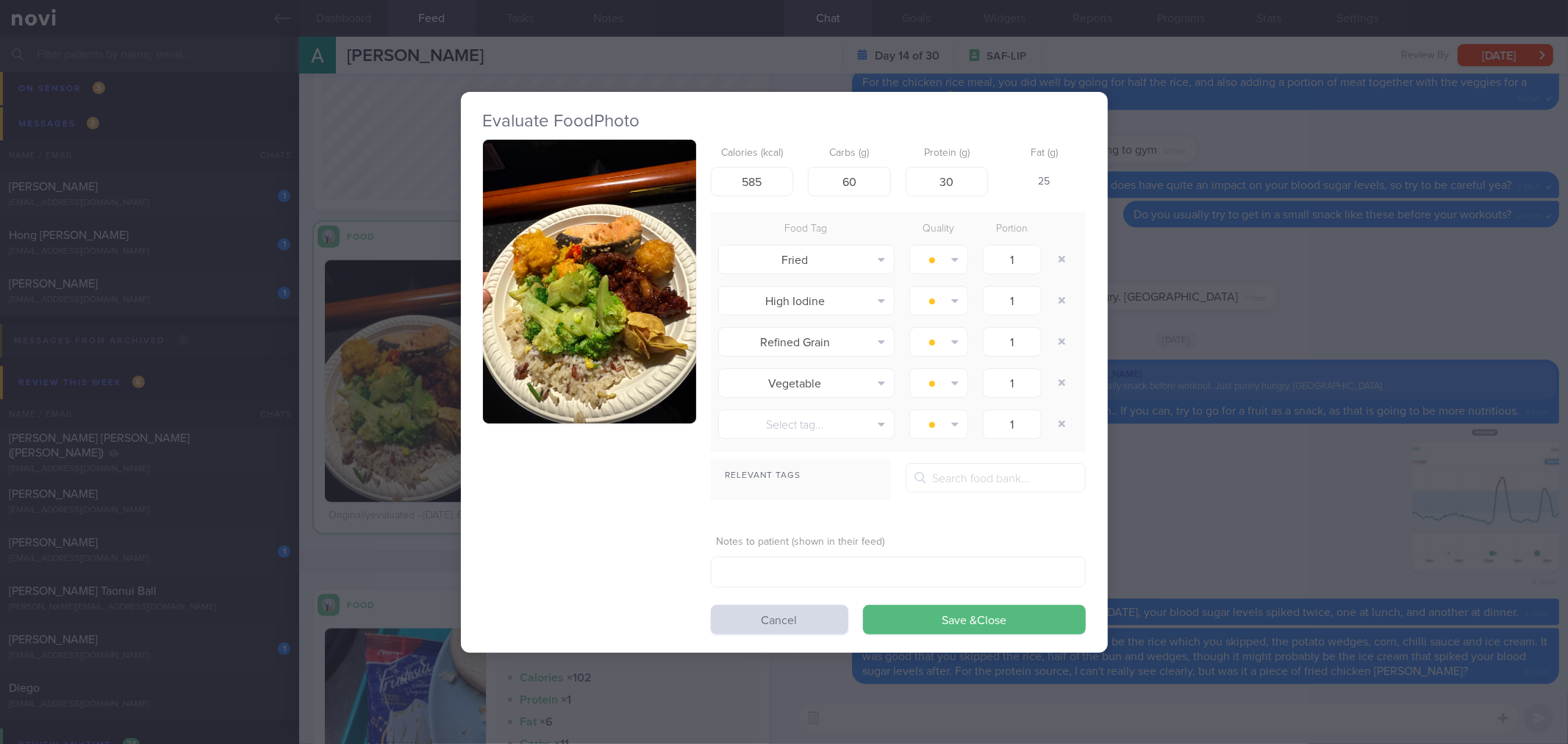
click at [562, 303] on button "button" at bounding box center [589, 282] width 214 height 285
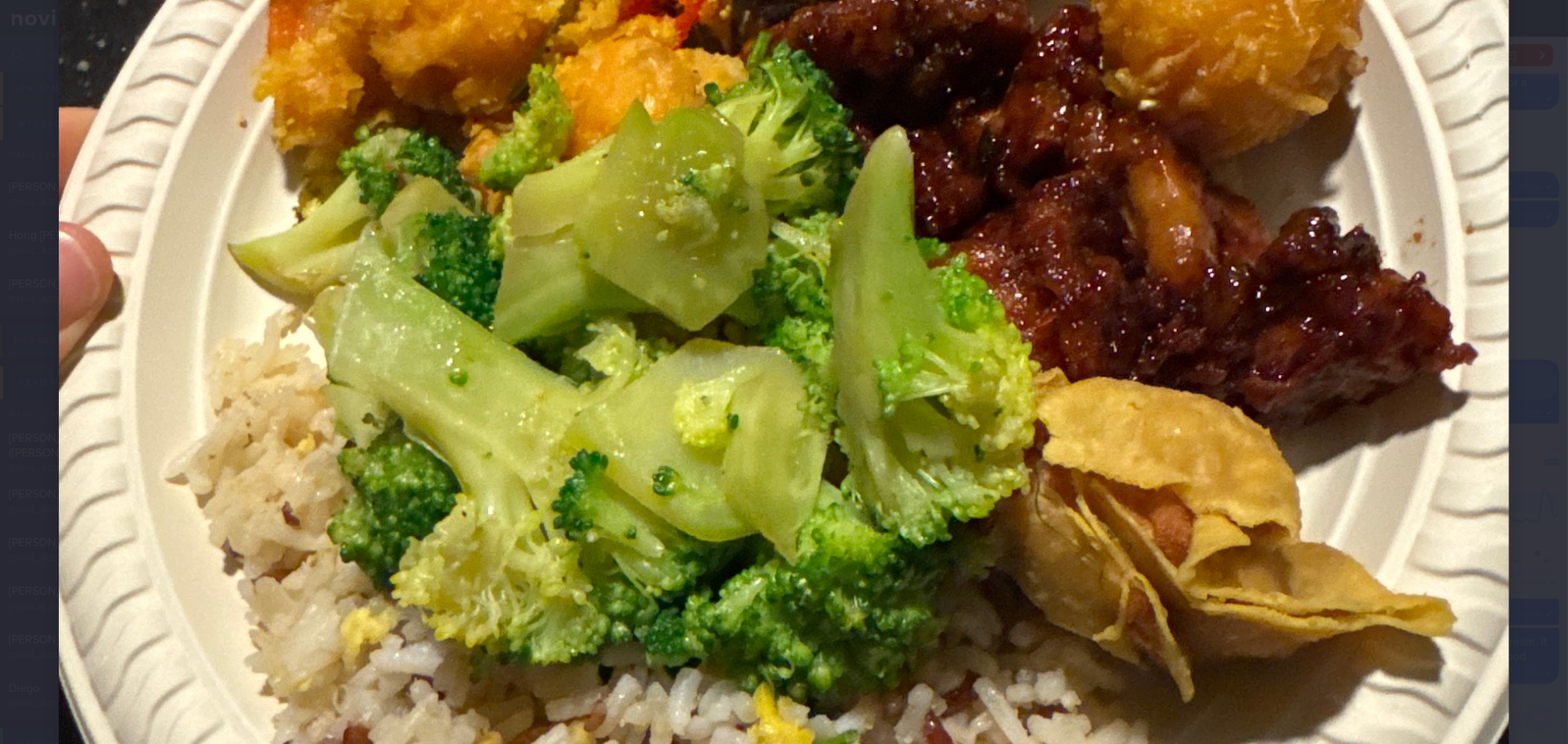
scroll to position [1062, 0]
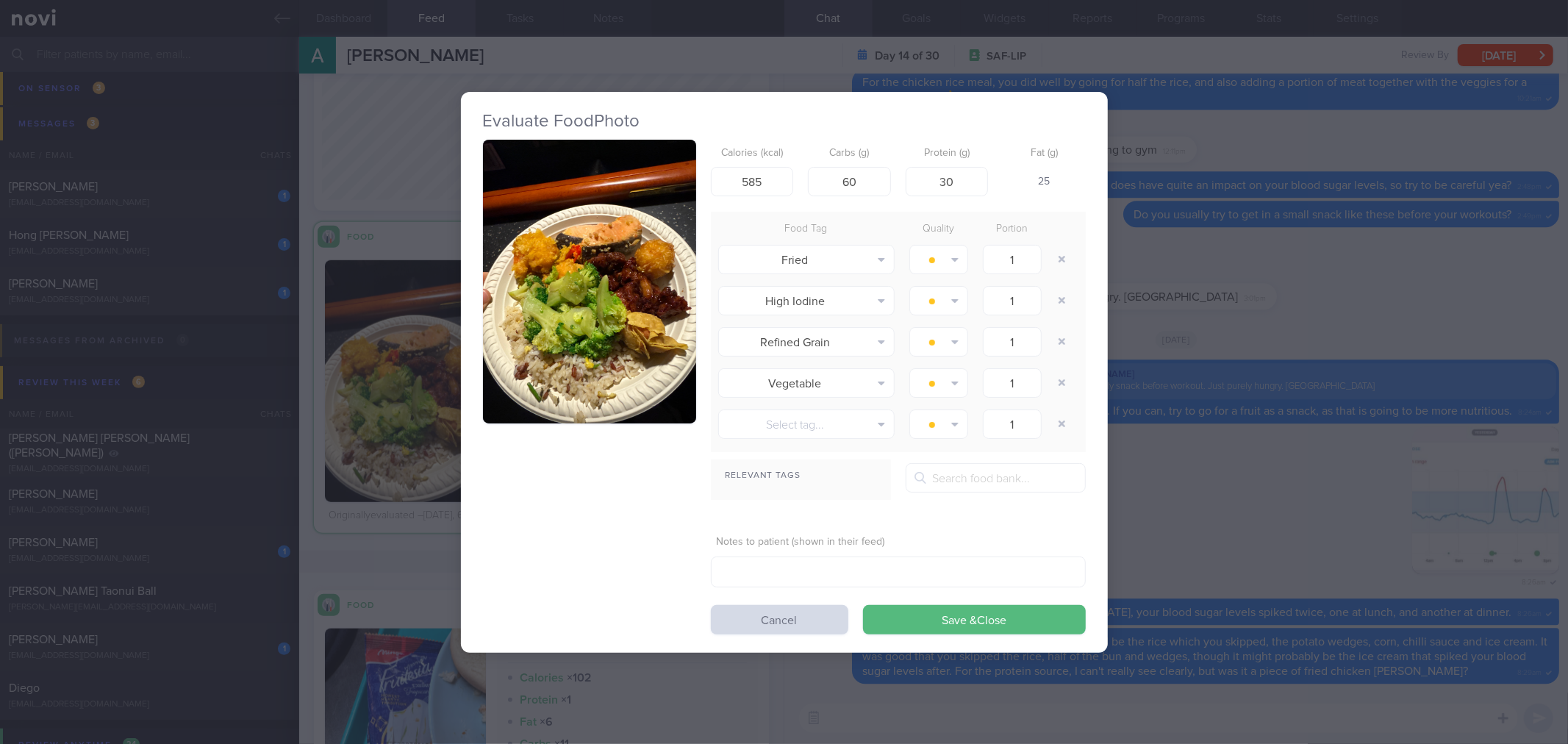
click at [1276, 366] on div "Evaluate Food Photo Calories (kcal) 585 Carbs (g) 60 Protein (g) 30 Fat (g) 25 …" at bounding box center [784, 372] width 1568 height 744
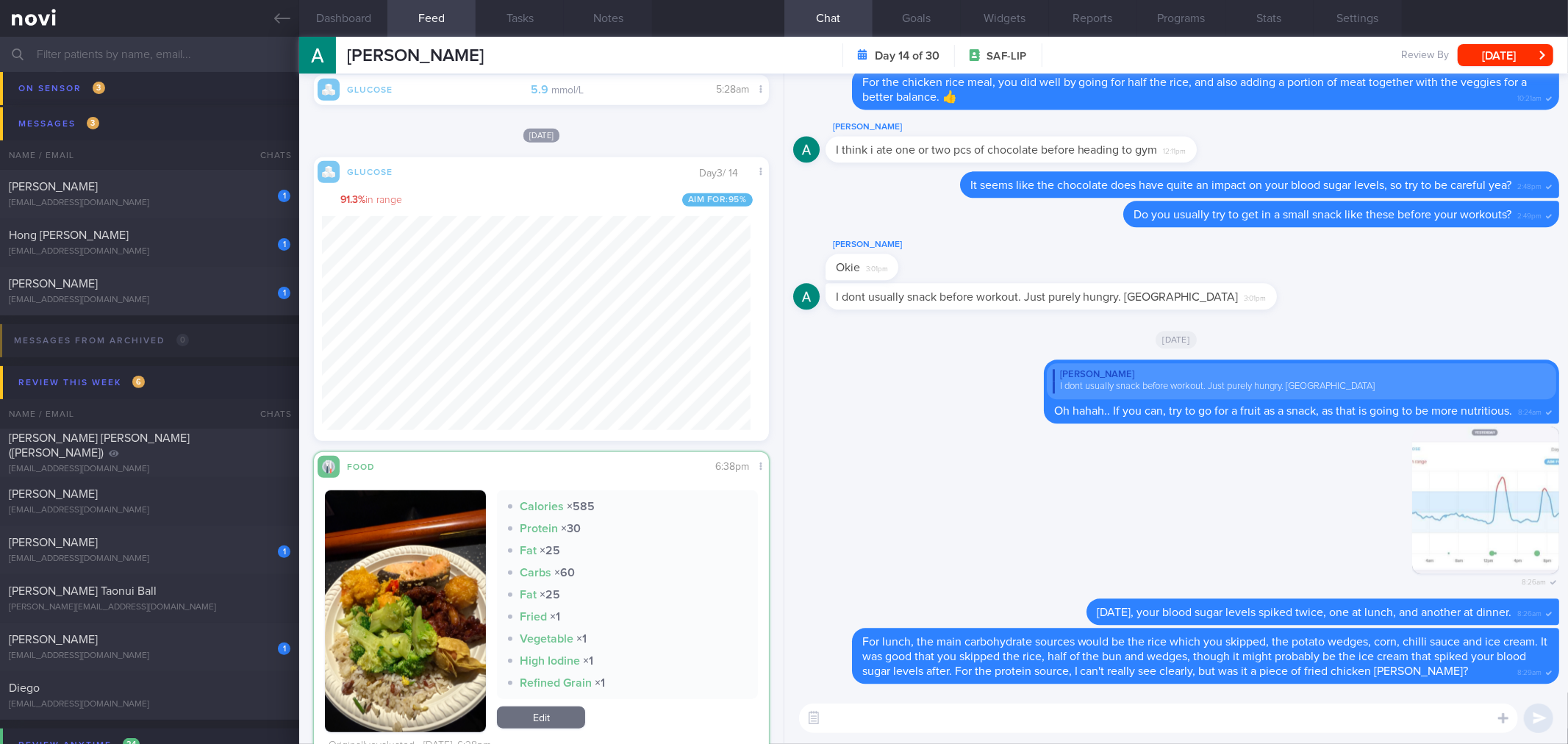
scroll to position [664, 0]
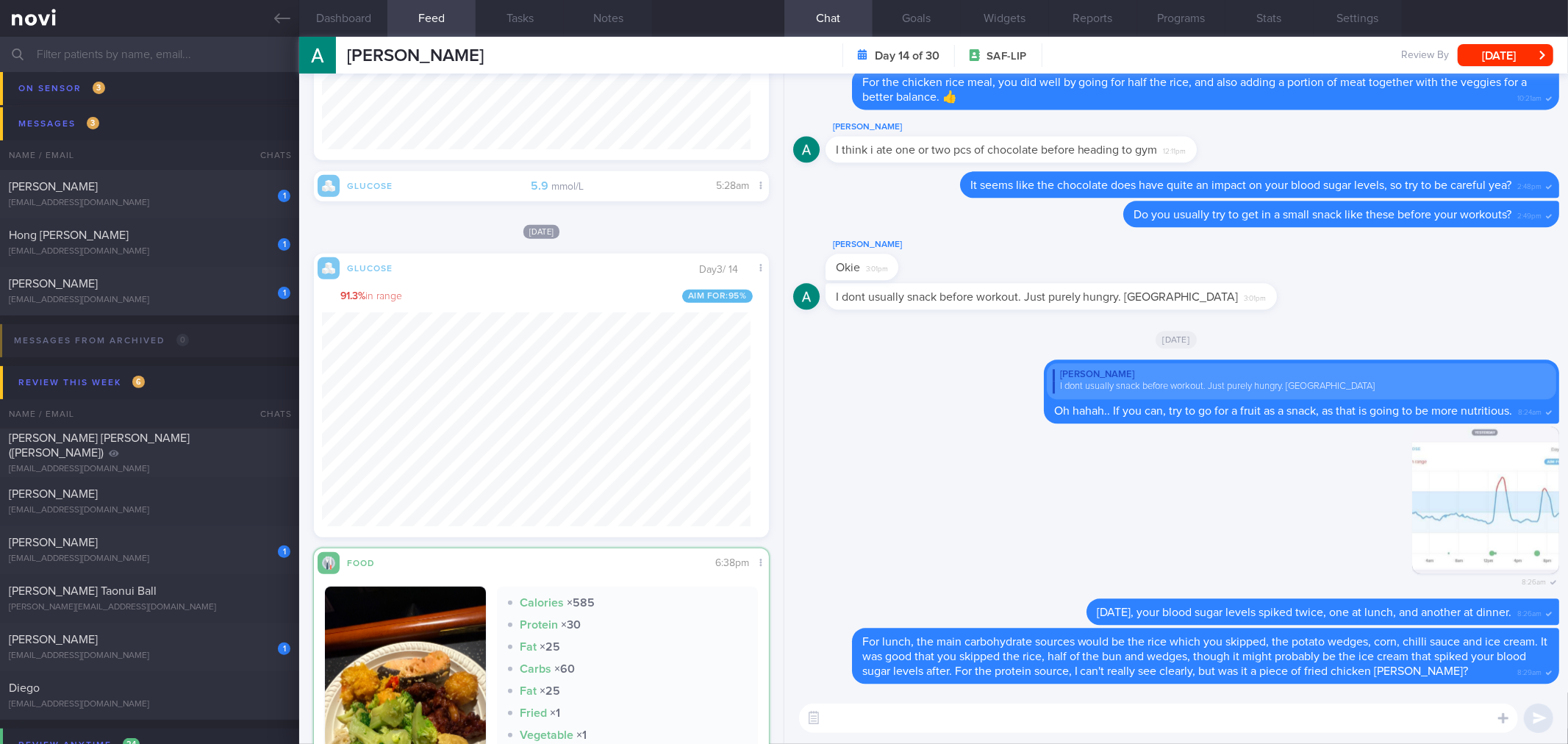
click at [926, 715] on textarea at bounding box center [1158, 718] width 719 height 29
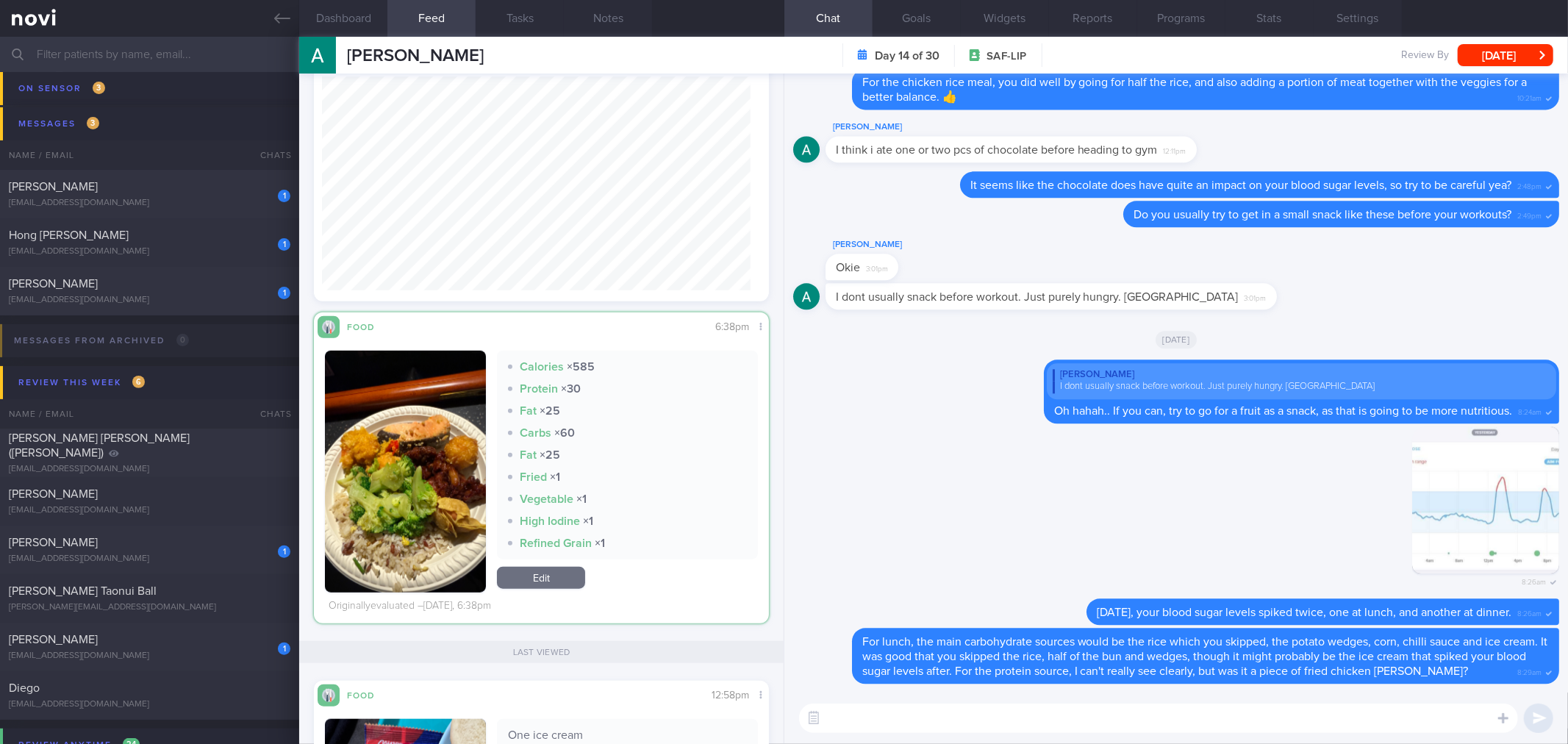
scroll to position [909, 0]
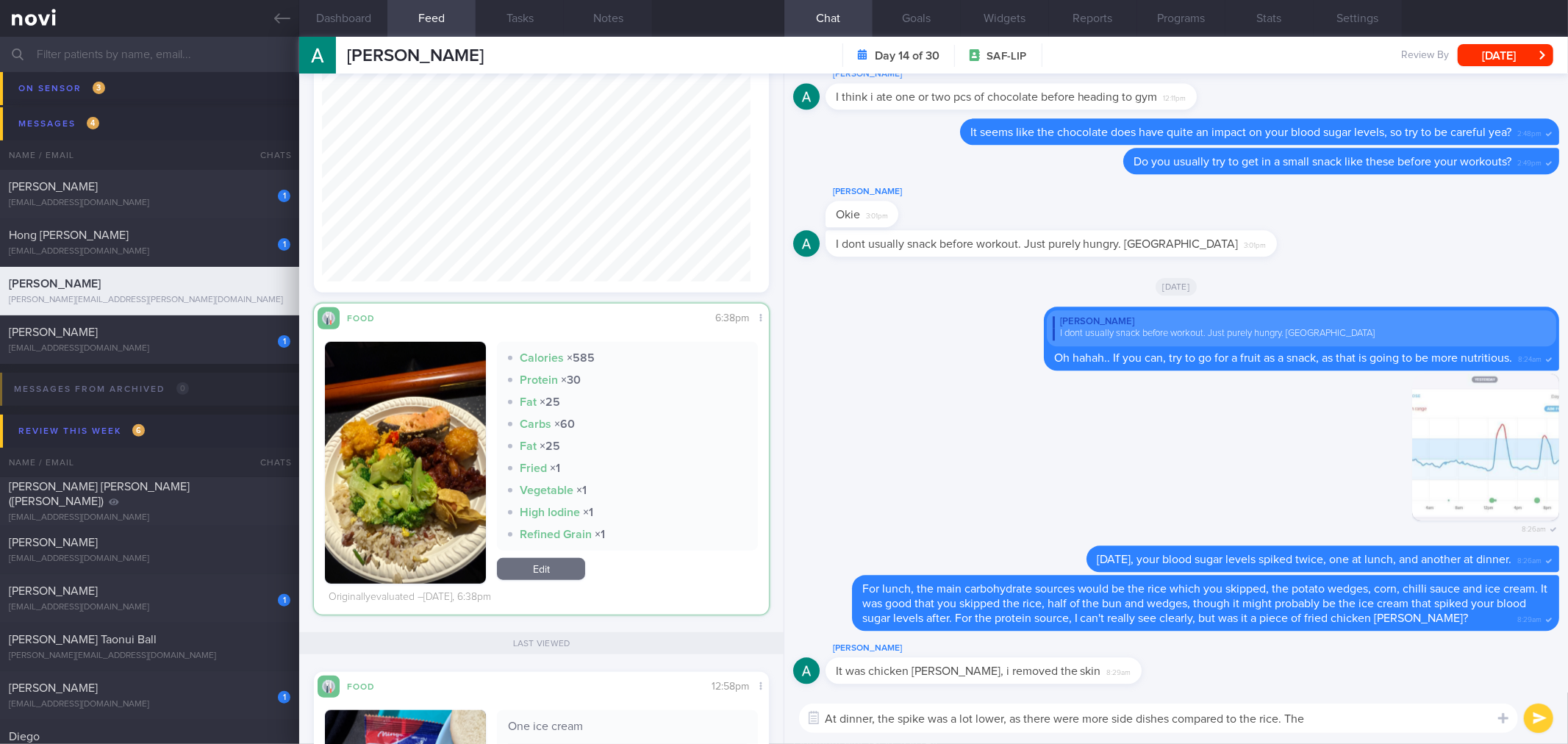
click at [341, 429] on button "button" at bounding box center [405, 463] width 161 height 242
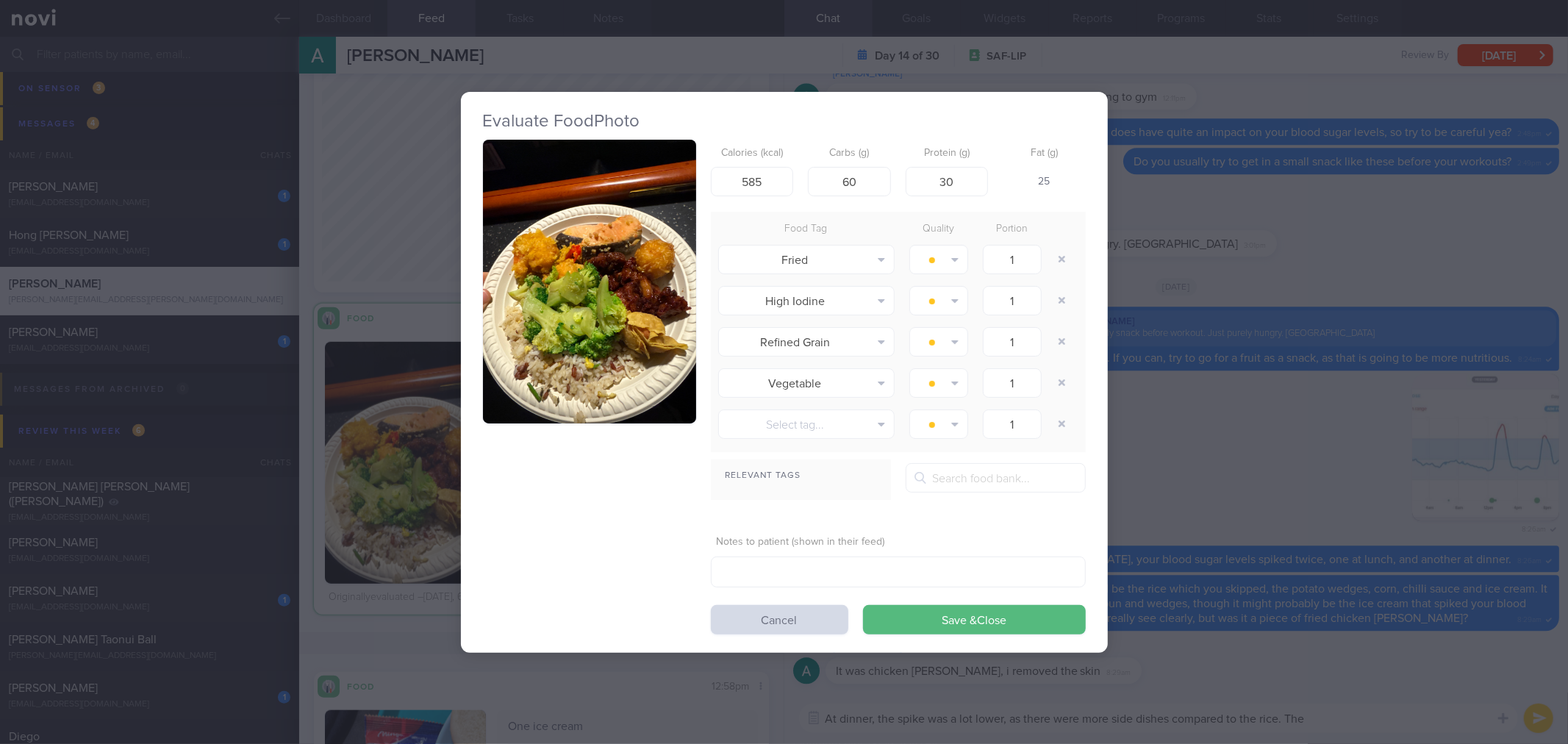
click at [525, 259] on button "button" at bounding box center [589, 282] width 214 height 285
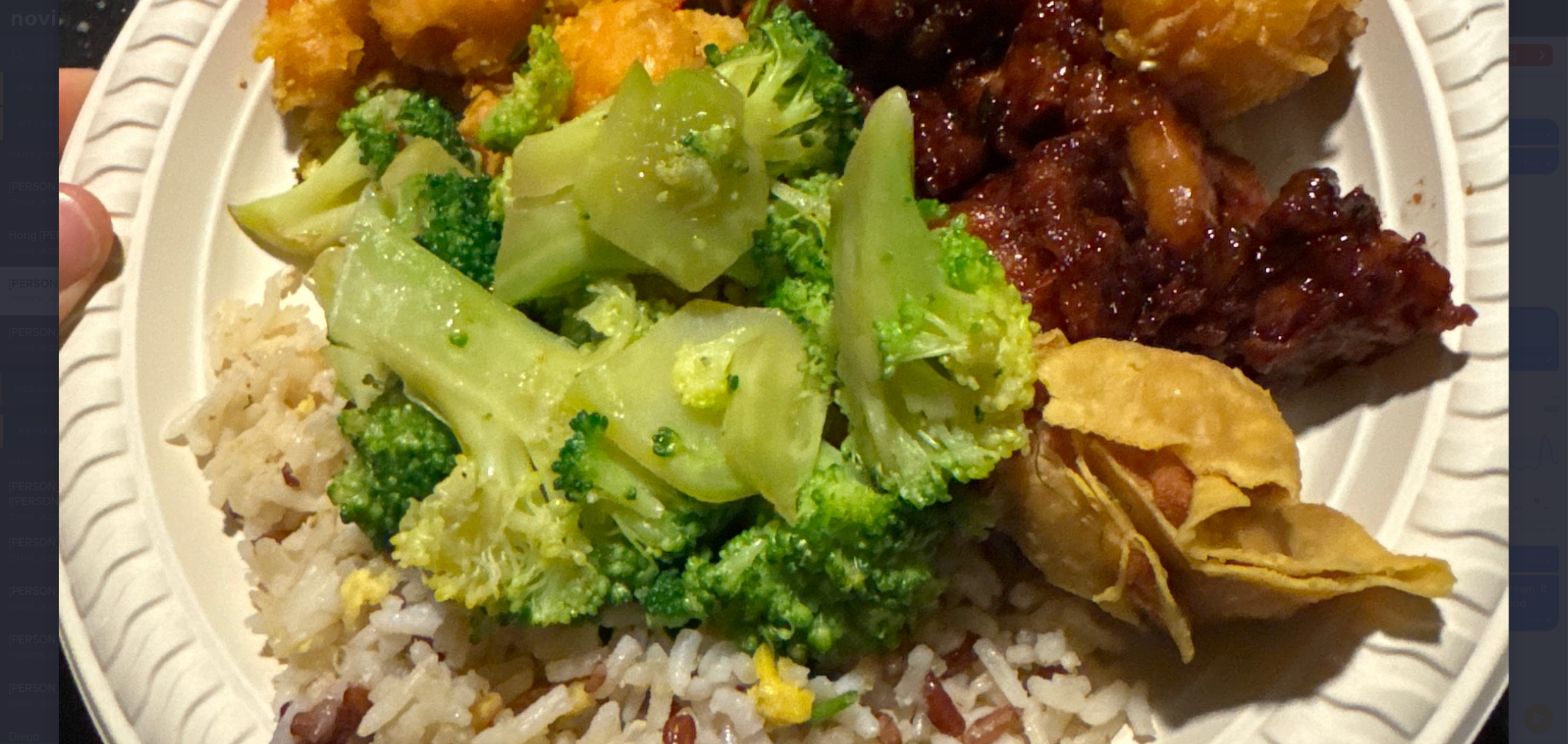
scroll to position [899, 0]
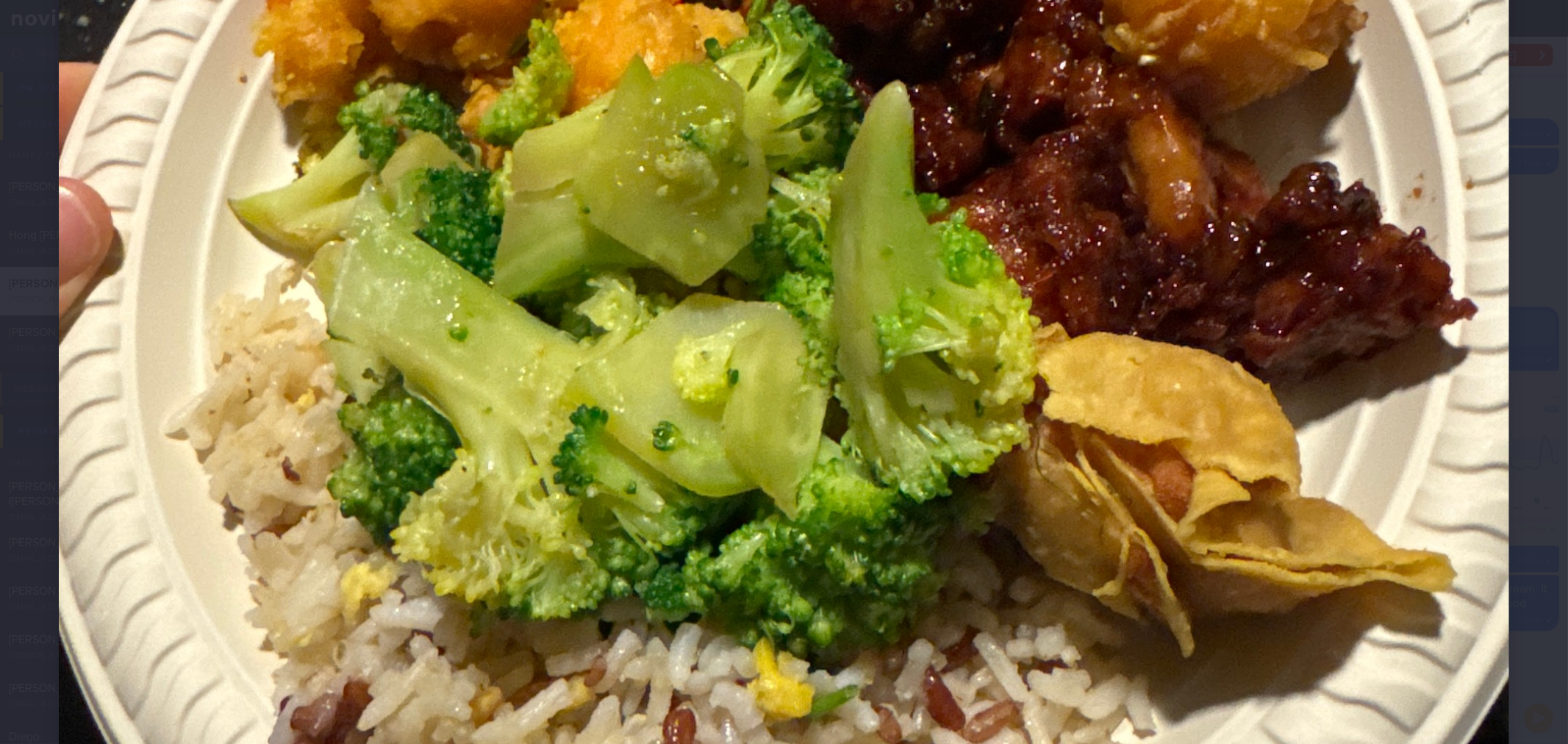
click at [1502, 409] on div at bounding box center [784, 127] width 1568 height 2051
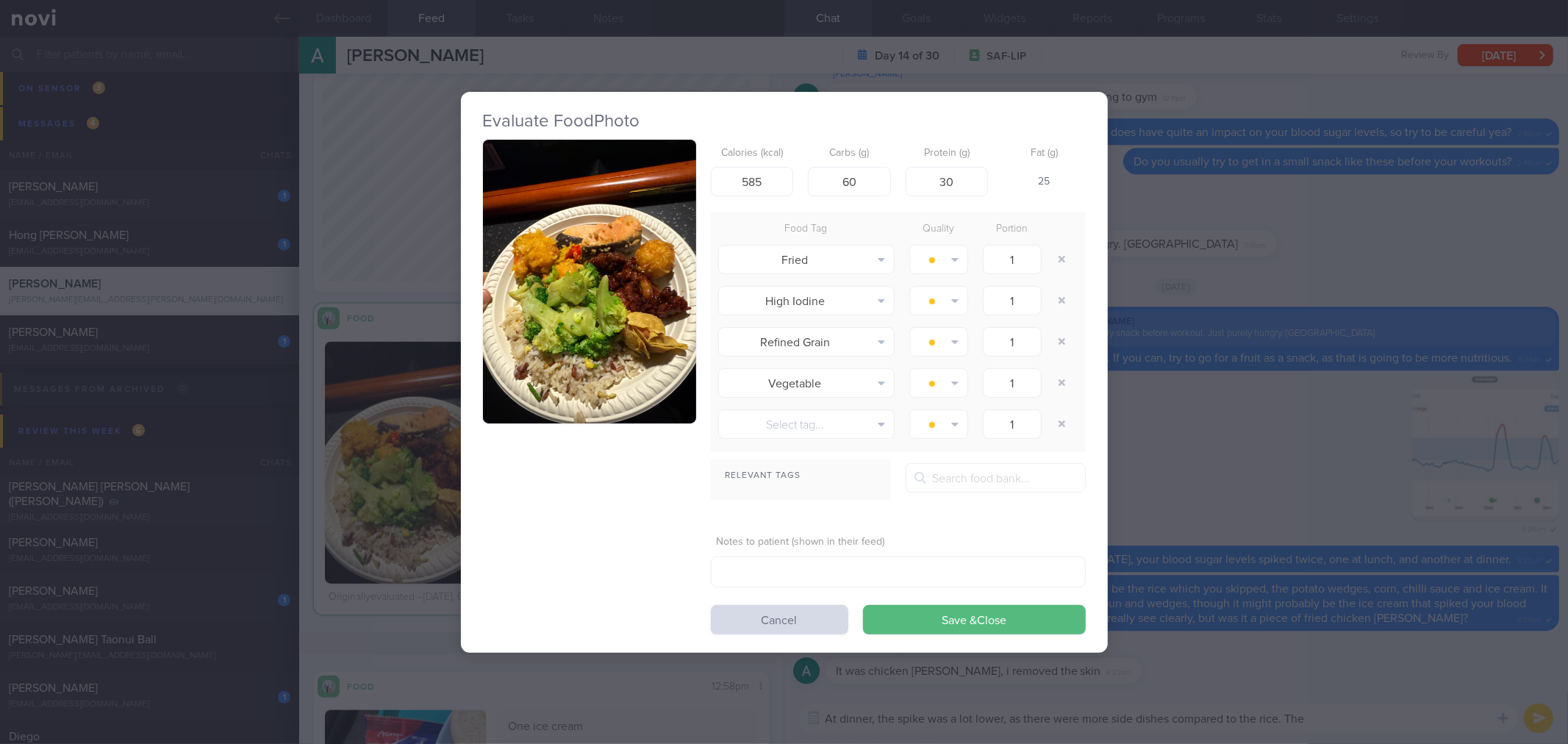
click at [1297, 429] on div "Evaluate Food Photo Calories (kcal) 585 Carbs (g) 60 Protein (g) 30 Fat (g) 25 …" at bounding box center [784, 372] width 1568 height 744
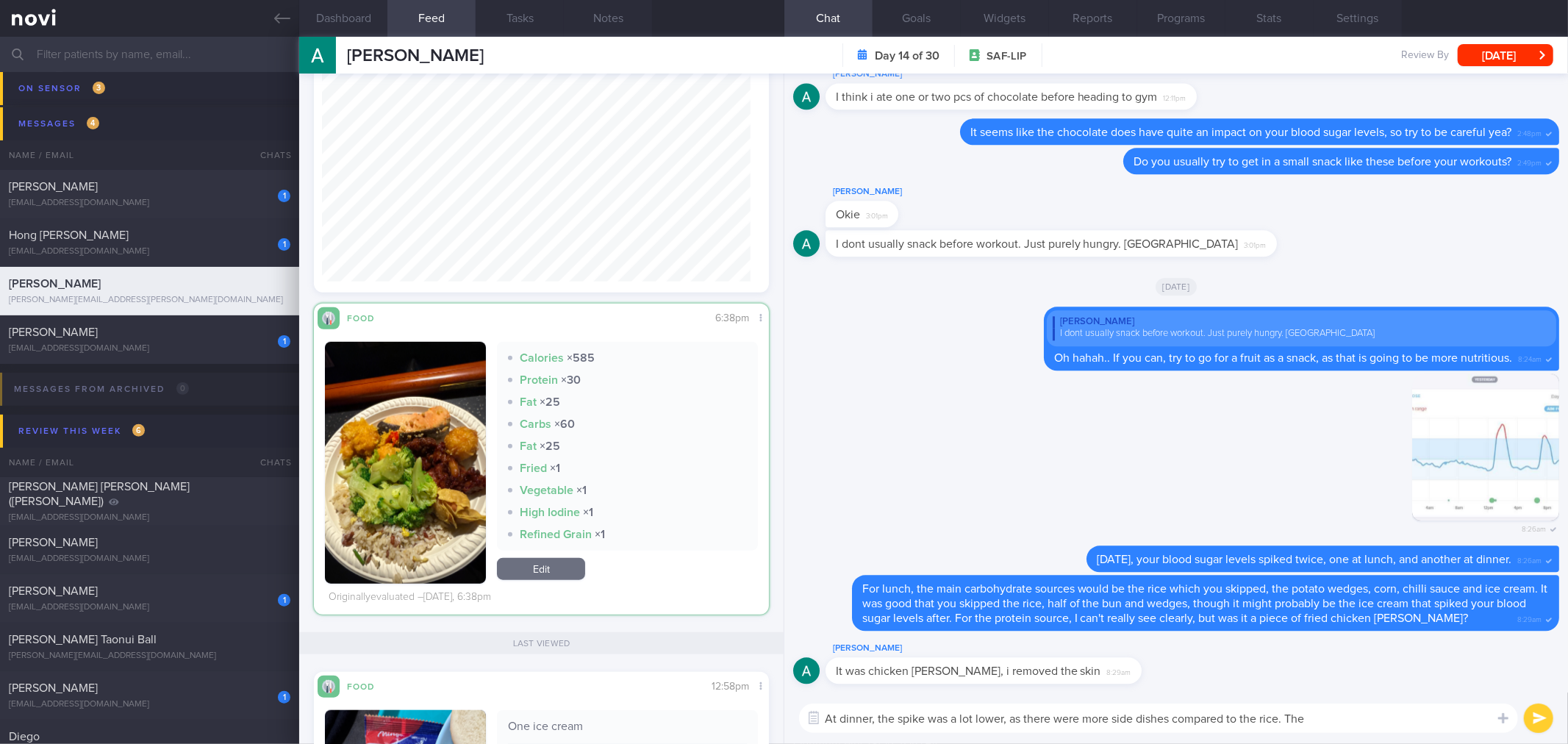
click at [1331, 716] on textarea "At dinner, the spike was a lot lower, as there were more side dishes compared t…" at bounding box center [1158, 718] width 719 height 29
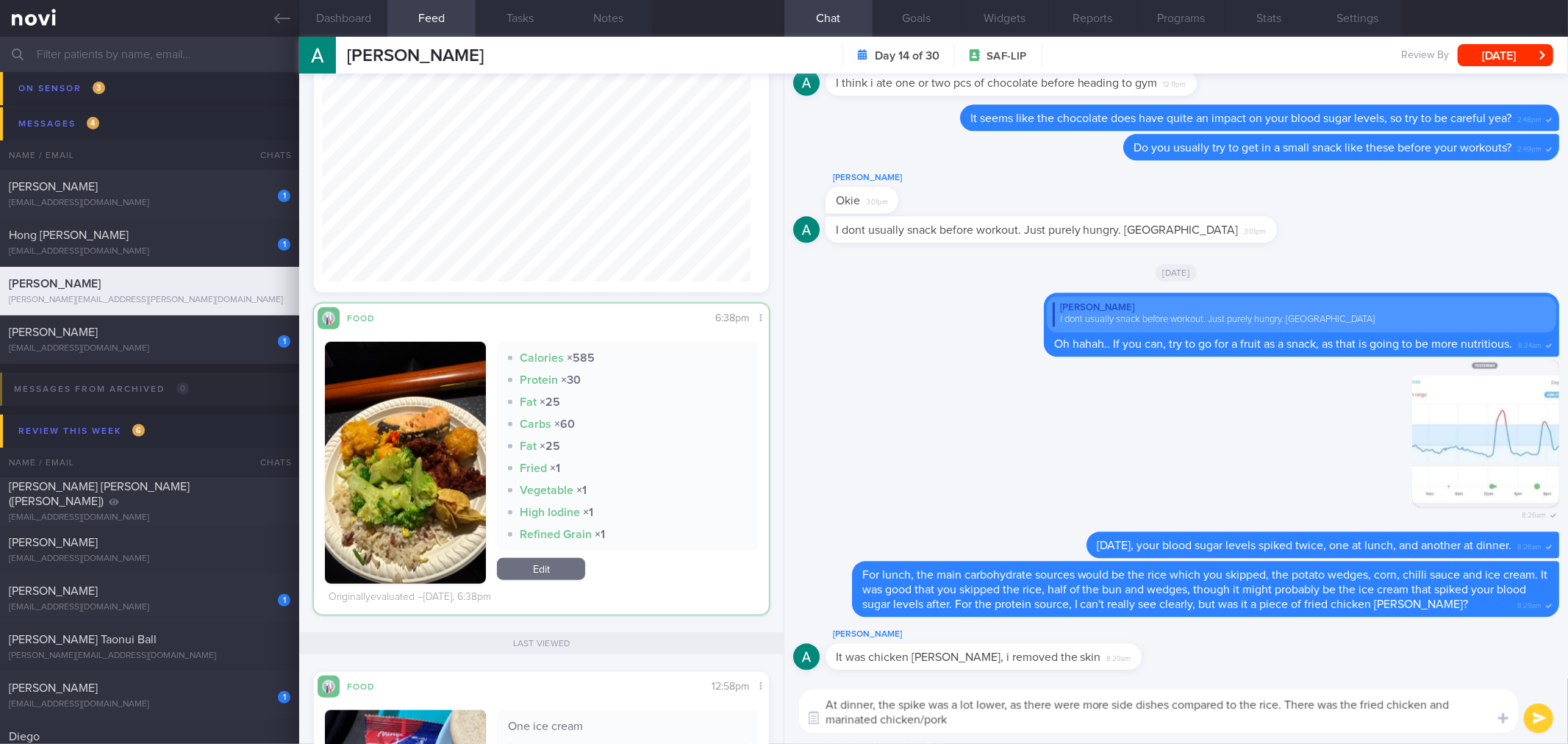
click at [390, 480] on button "button" at bounding box center [405, 463] width 161 height 242
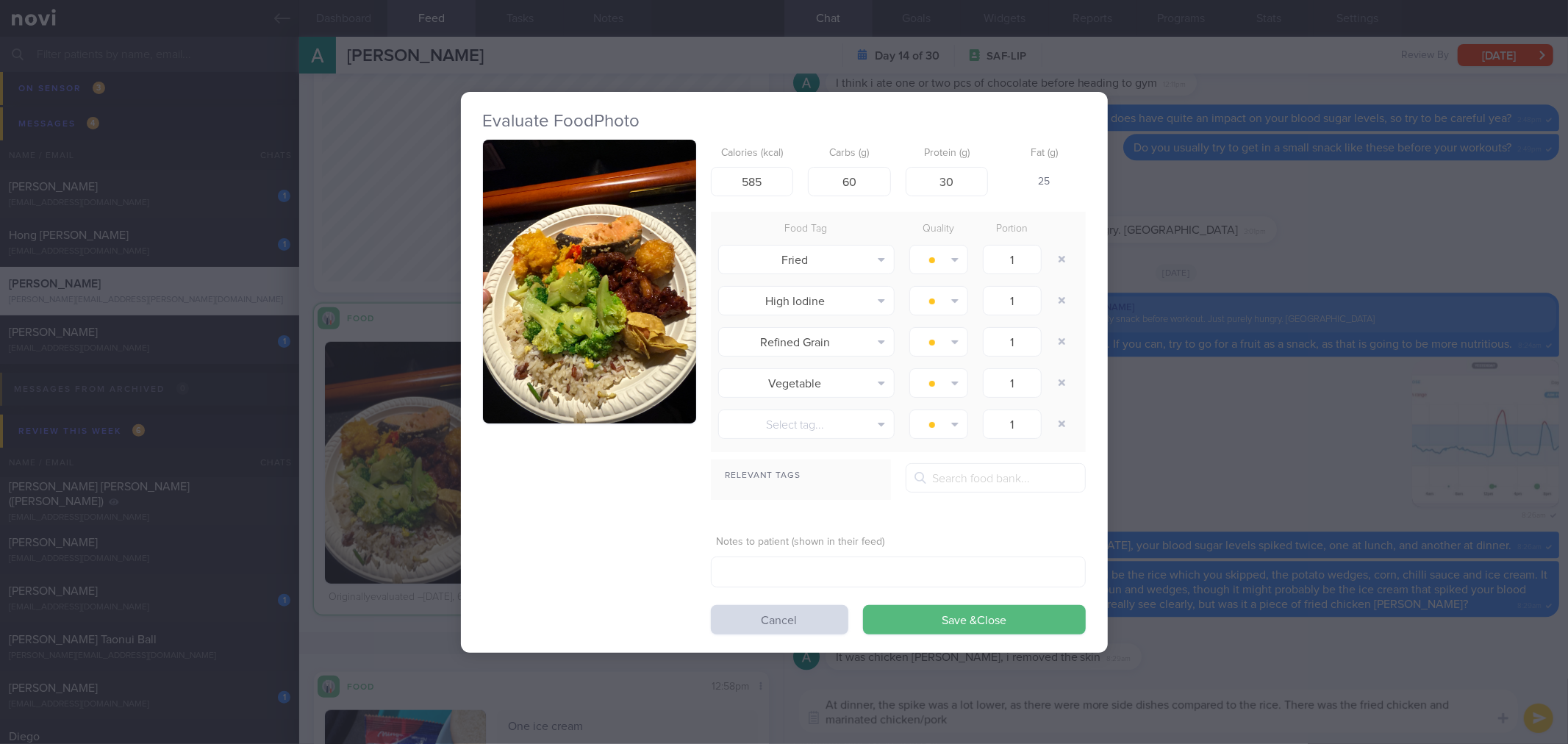
click at [672, 377] on button "button" at bounding box center [589, 282] width 214 height 285
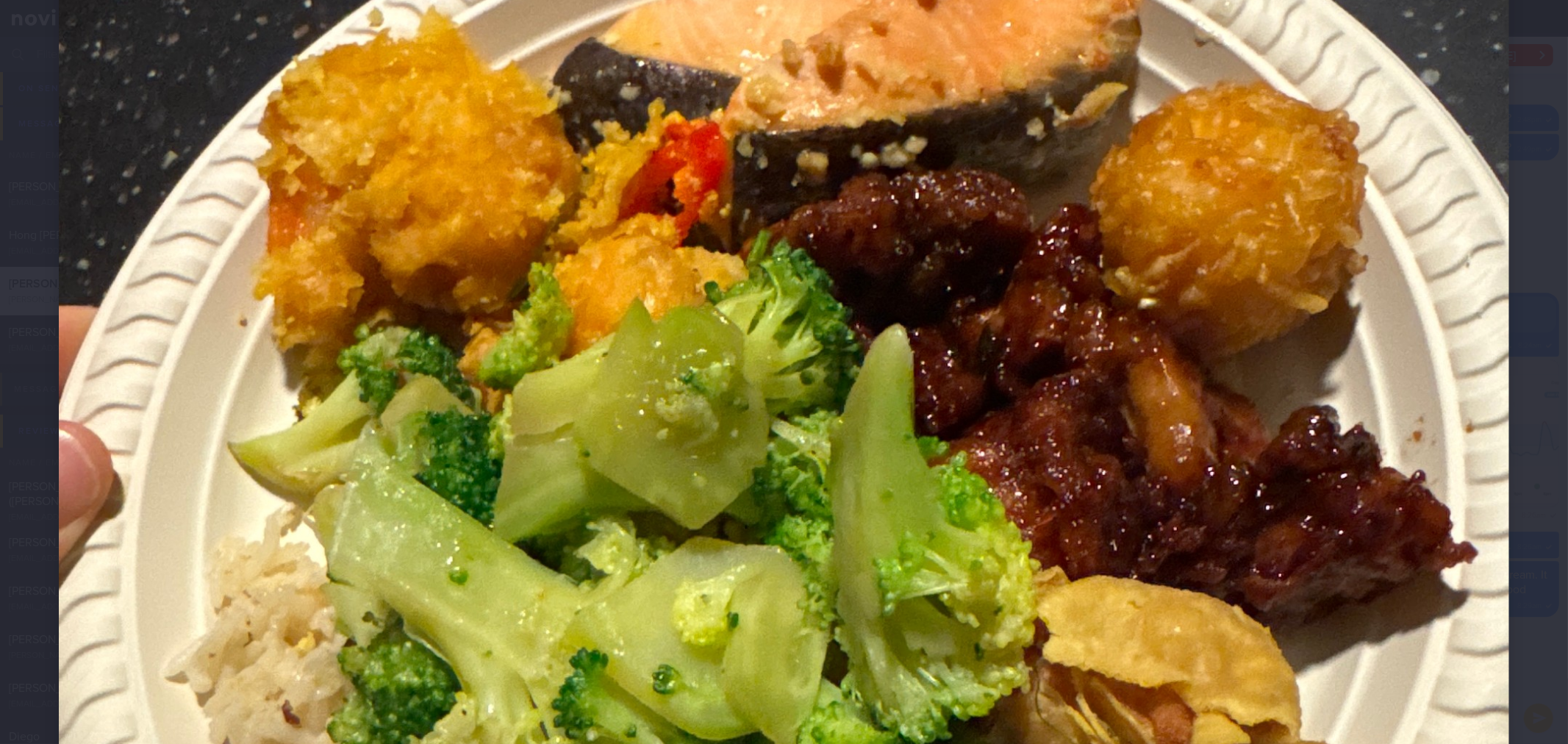
scroll to position [653, 0]
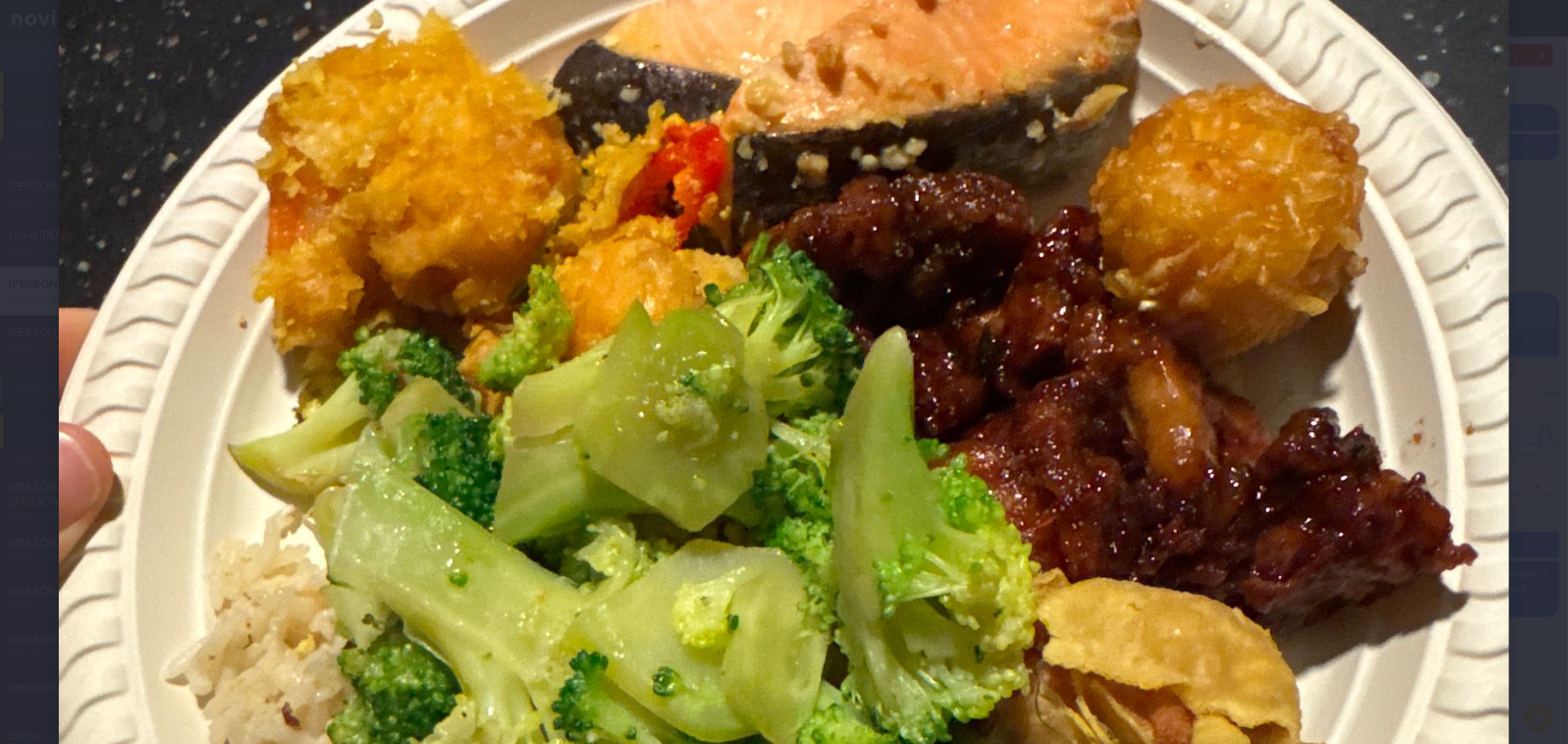
click at [1496, 341] on div at bounding box center [784, 373] width 1568 height 2051
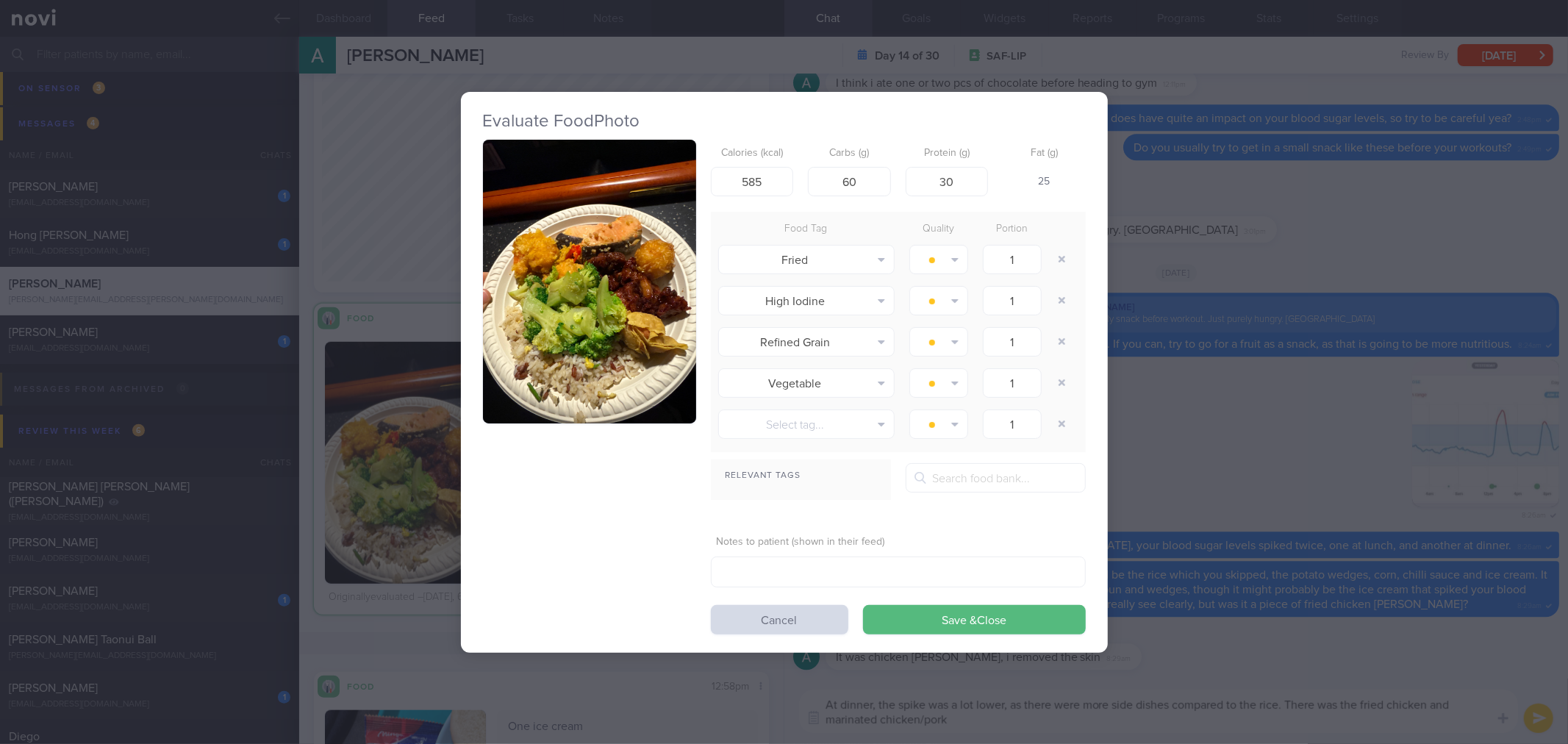
click at [1437, 345] on div "Evaluate Food Photo Calories (kcal) 585 Carbs (g) 60 Protein (g) 30 Fat (g) 25 …" at bounding box center [784, 372] width 1568 height 744
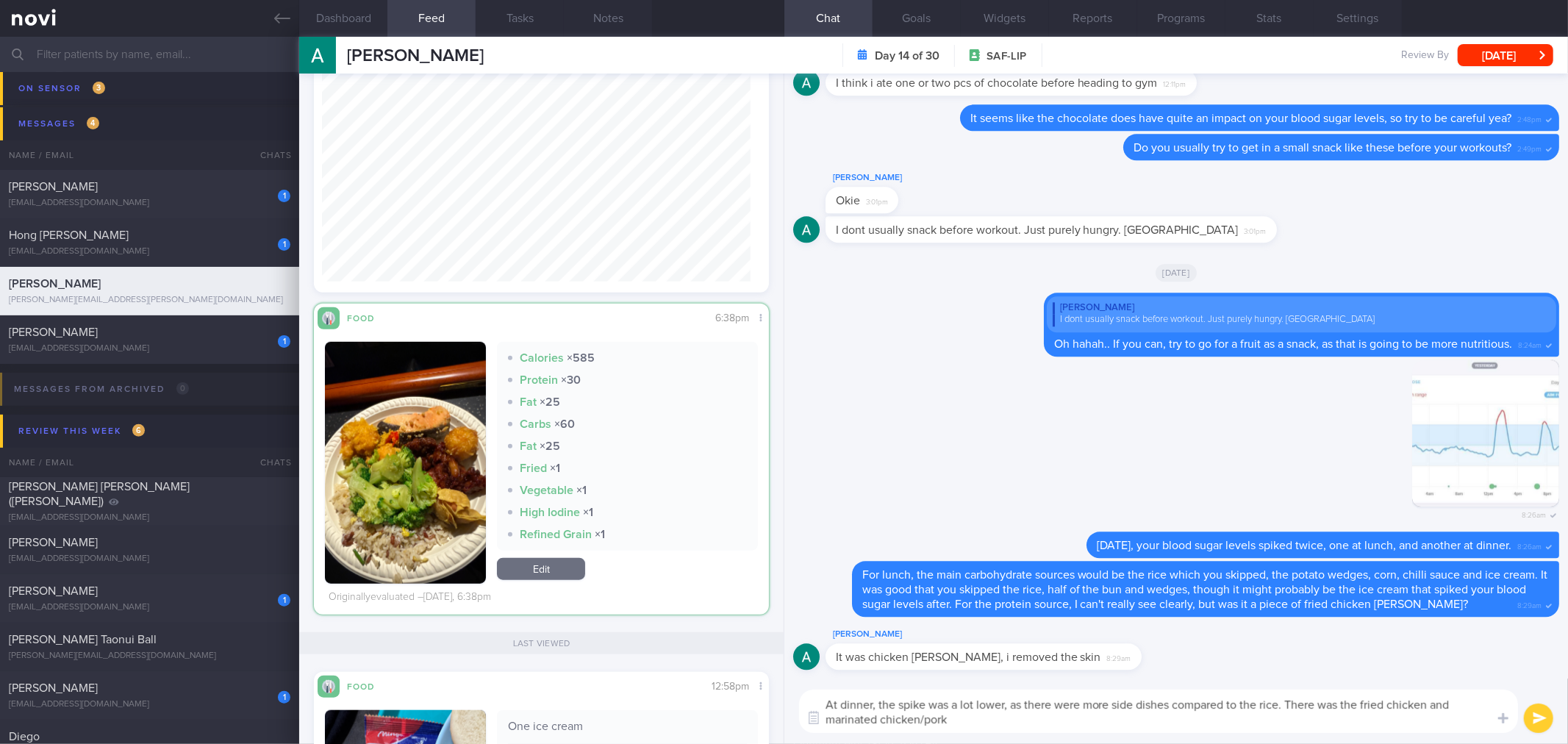
click at [1061, 717] on textarea "At dinner, the spike was a lot lower, as there were more side dishes compared t…" at bounding box center [1158, 711] width 719 height 44
click at [429, 478] on button "button" at bounding box center [405, 463] width 161 height 242
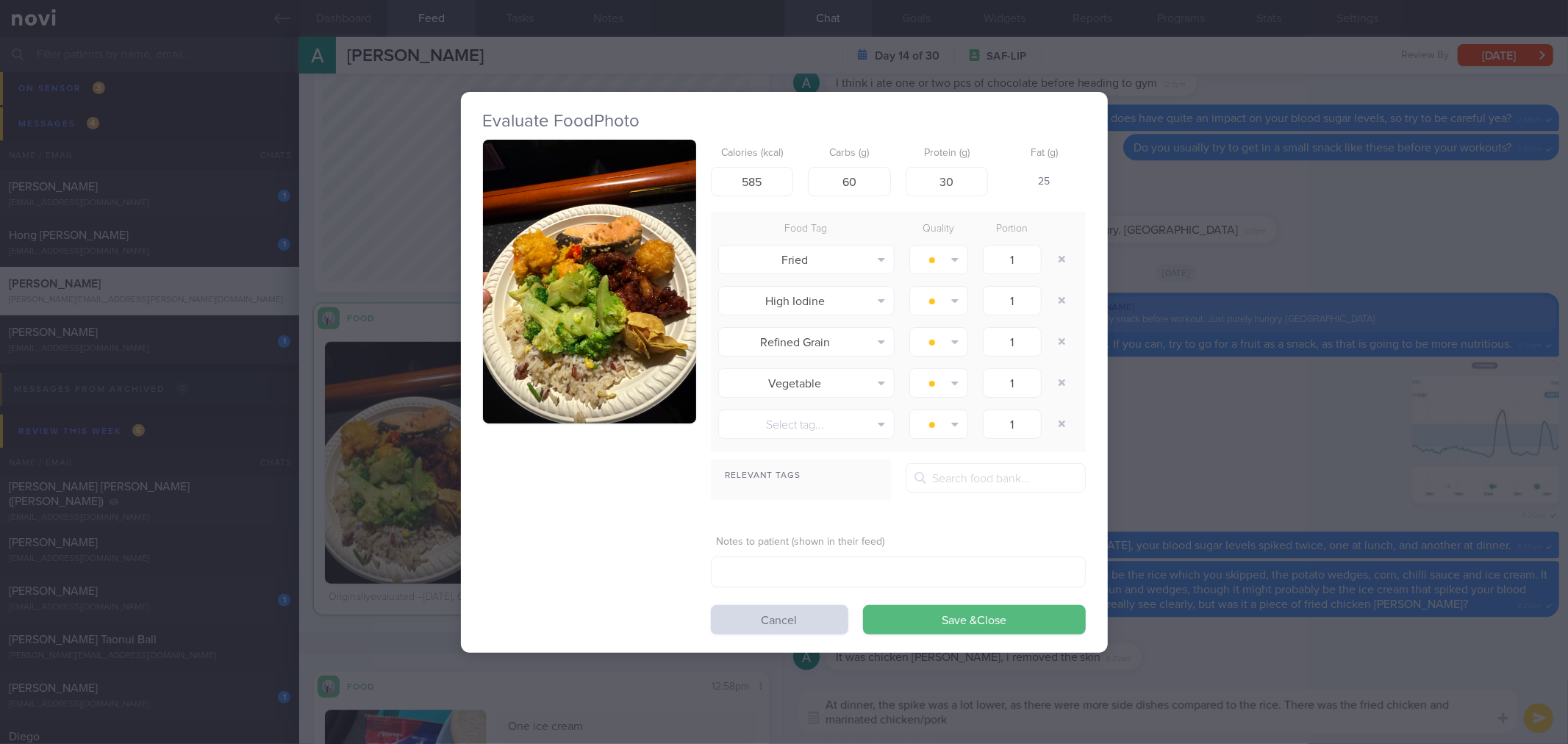
click at [533, 232] on button "button" at bounding box center [589, 282] width 214 height 285
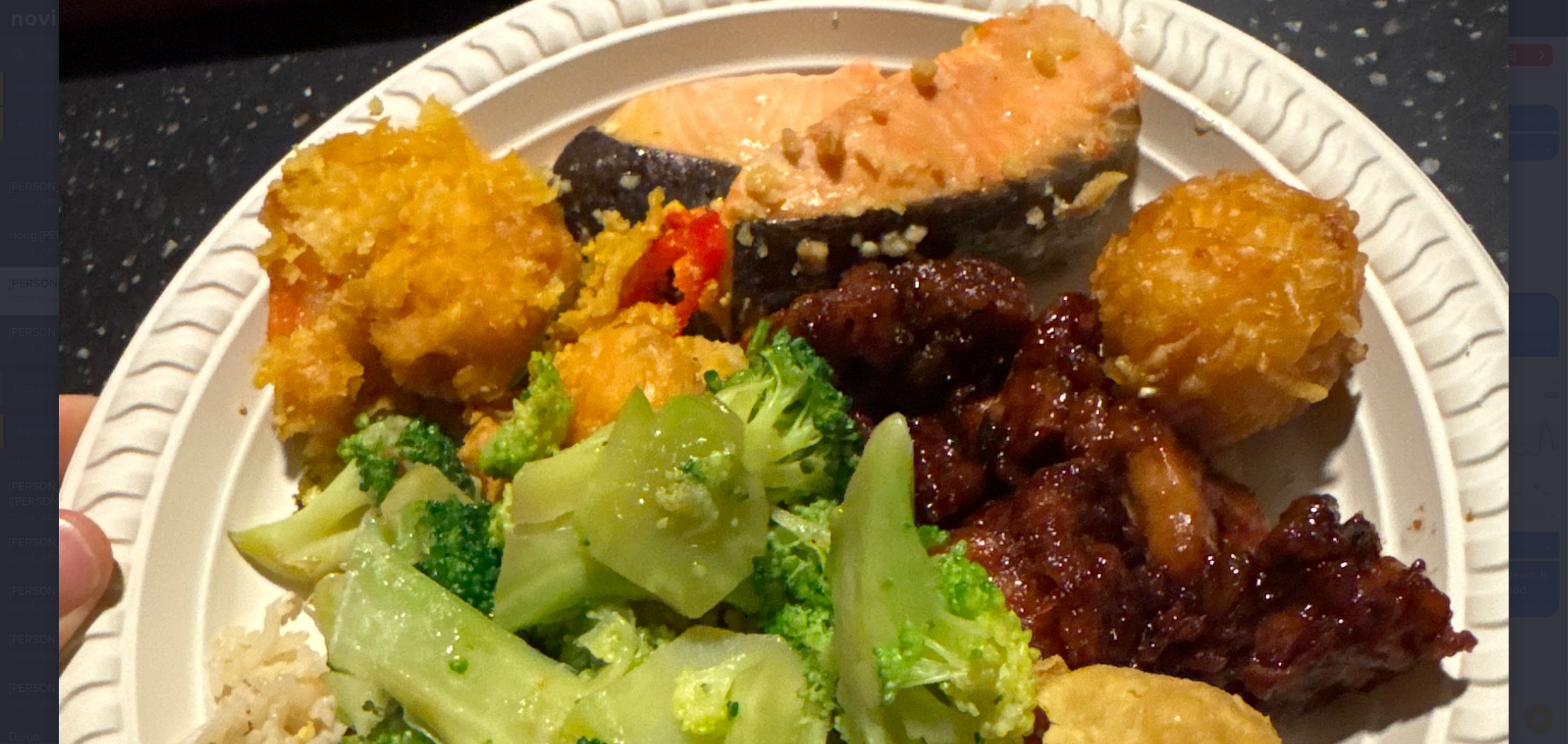
scroll to position [571, 0]
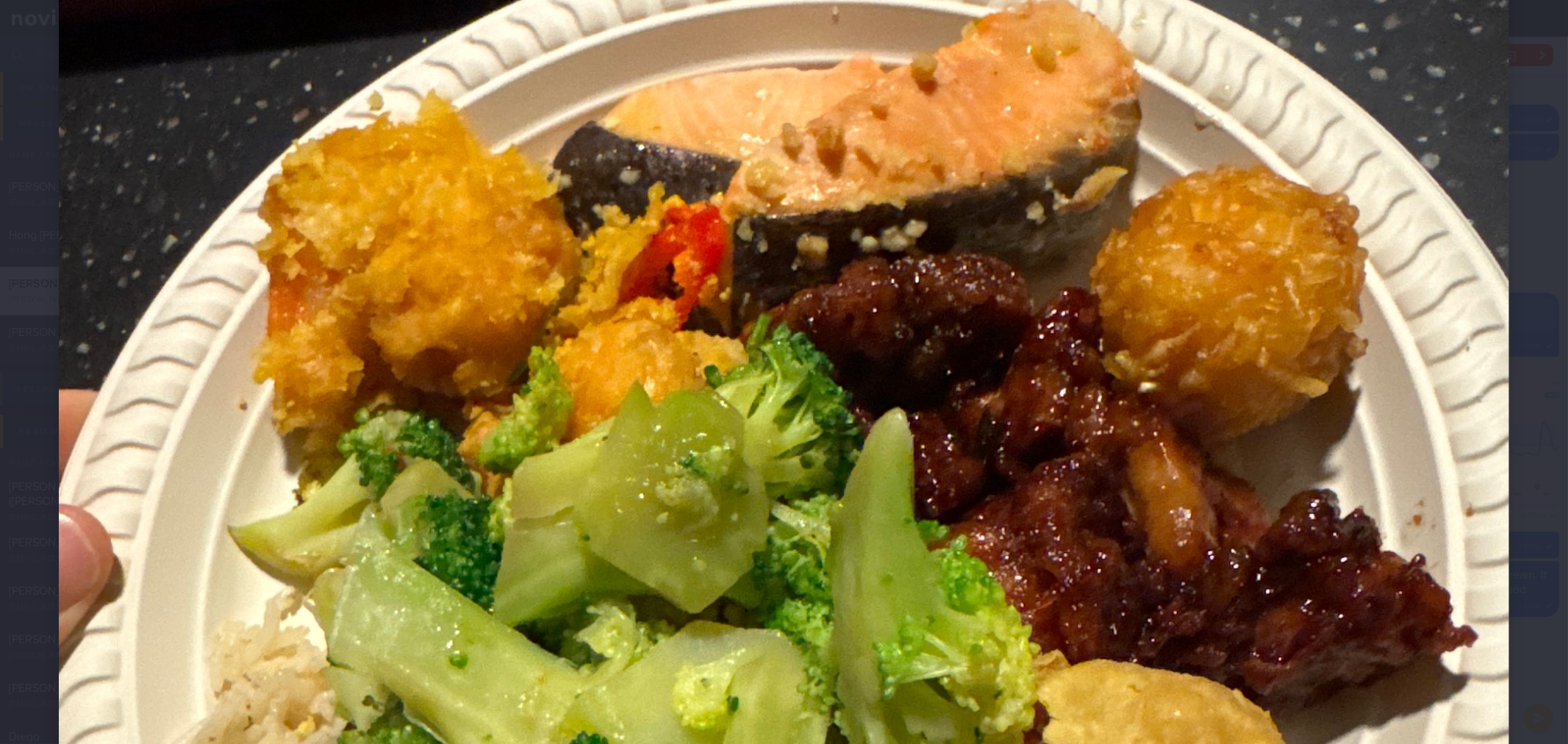
click at [1474, 357] on img at bounding box center [784, 455] width 1450 height 1934
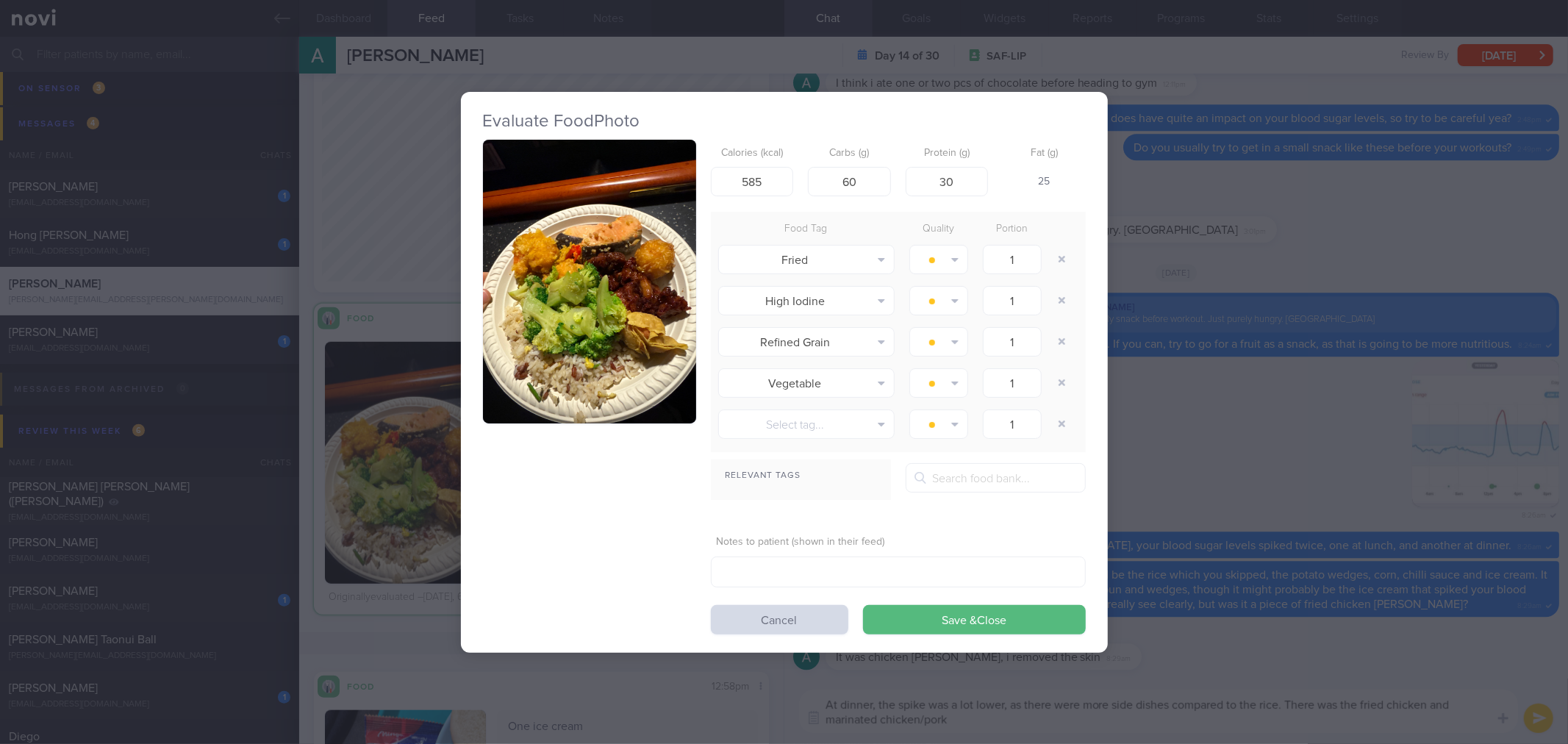
drag, startPoint x: 1402, startPoint y: 455, endPoint x: 1390, endPoint y: 466, distance: 16.3
click at [1398, 459] on div "Evaluate Food Photo Calories (kcal) 585 Carbs (g) 60 Protein (g) 30 Fat (g) 25 …" at bounding box center [784, 372] width 1568 height 744
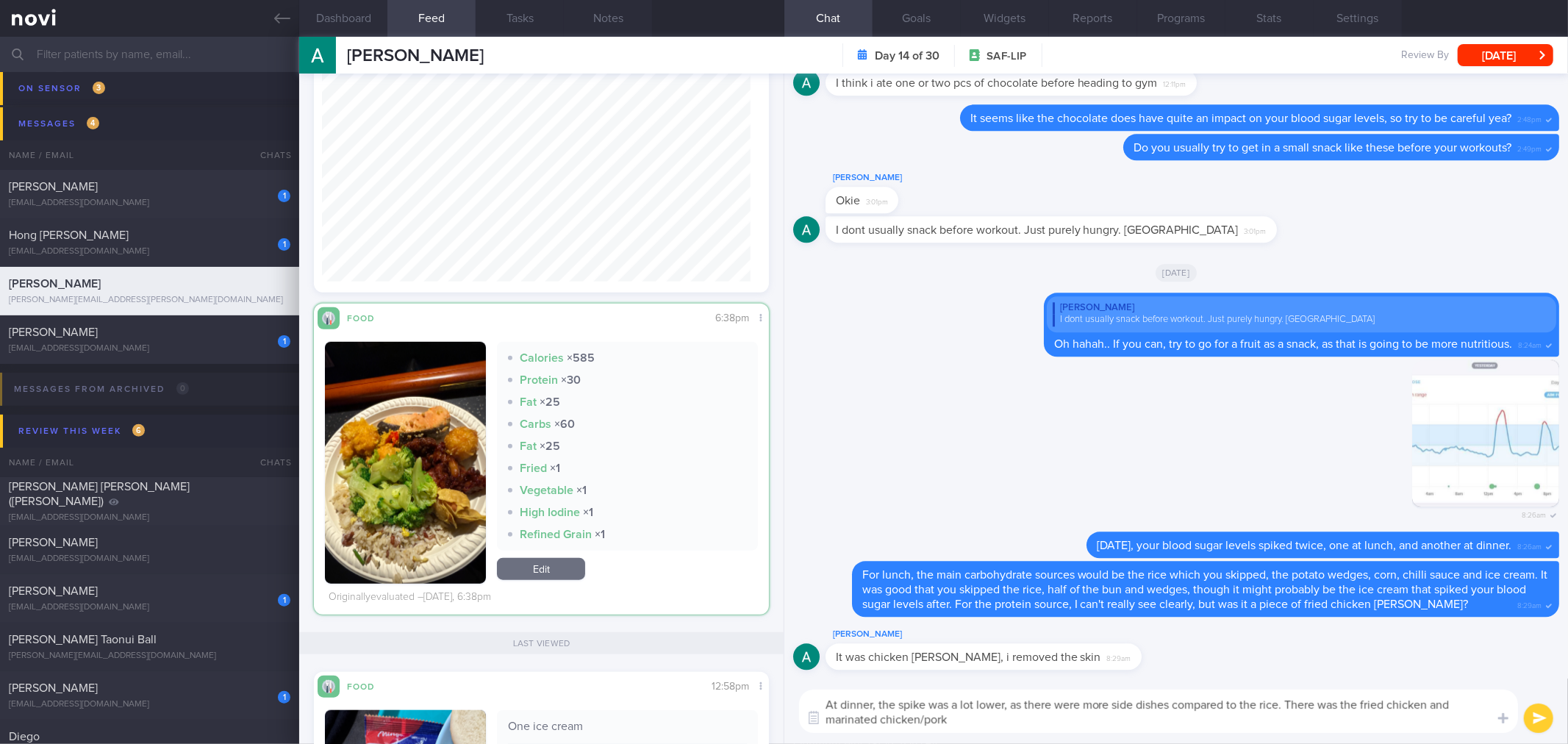
click at [1401, 708] on textarea "At dinner, the spike was a lot lower, as there were more side dishes compared t…" at bounding box center [1158, 711] width 719 height 44
click at [1114, 722] on textarea "At dinner, the spike was a lot lower, as there were more side dishes compared t…" at bounding box center [1158, 711] width 719 height 44
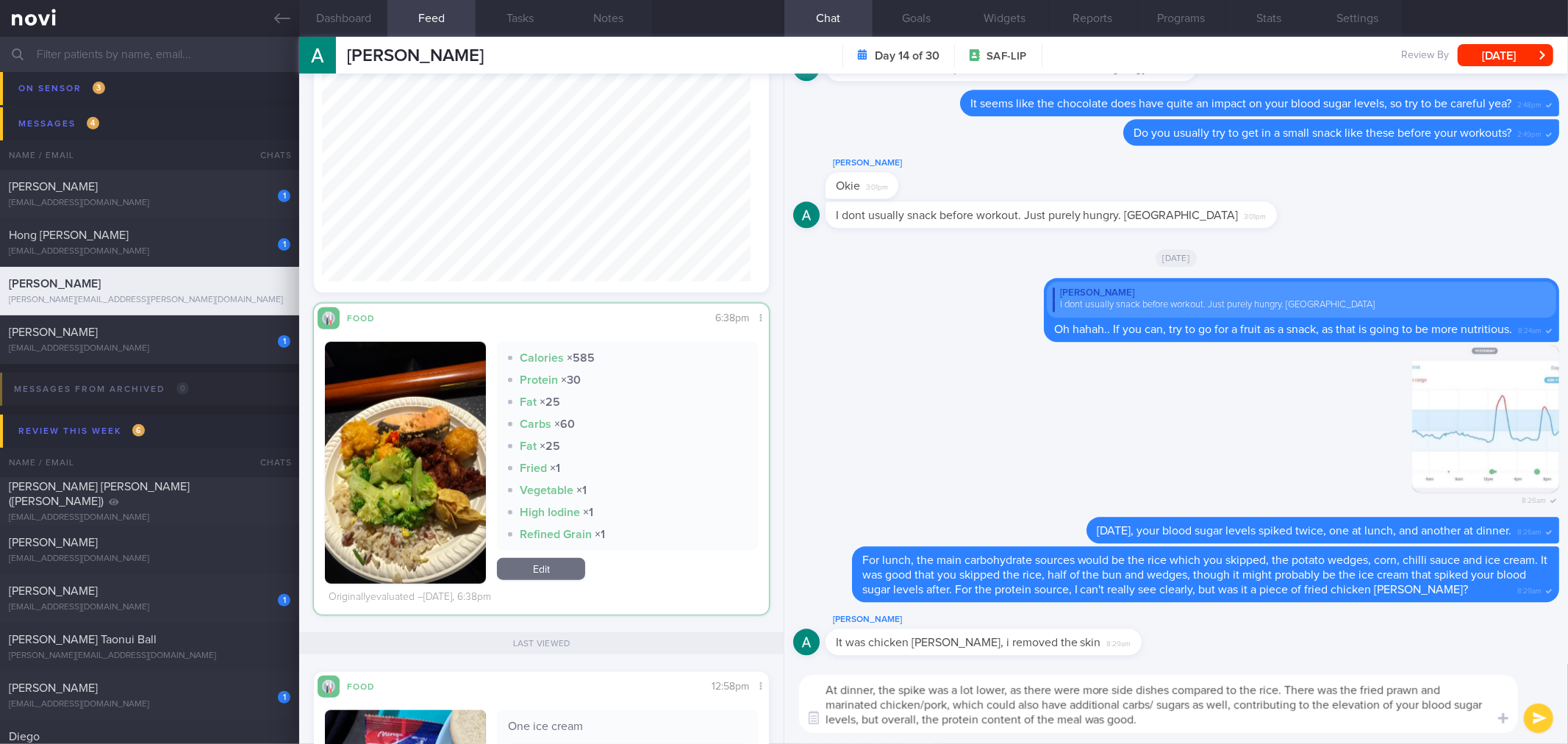
type textarea "At dinner, the spike was a lot lower, as there were more side dishes compared t…"
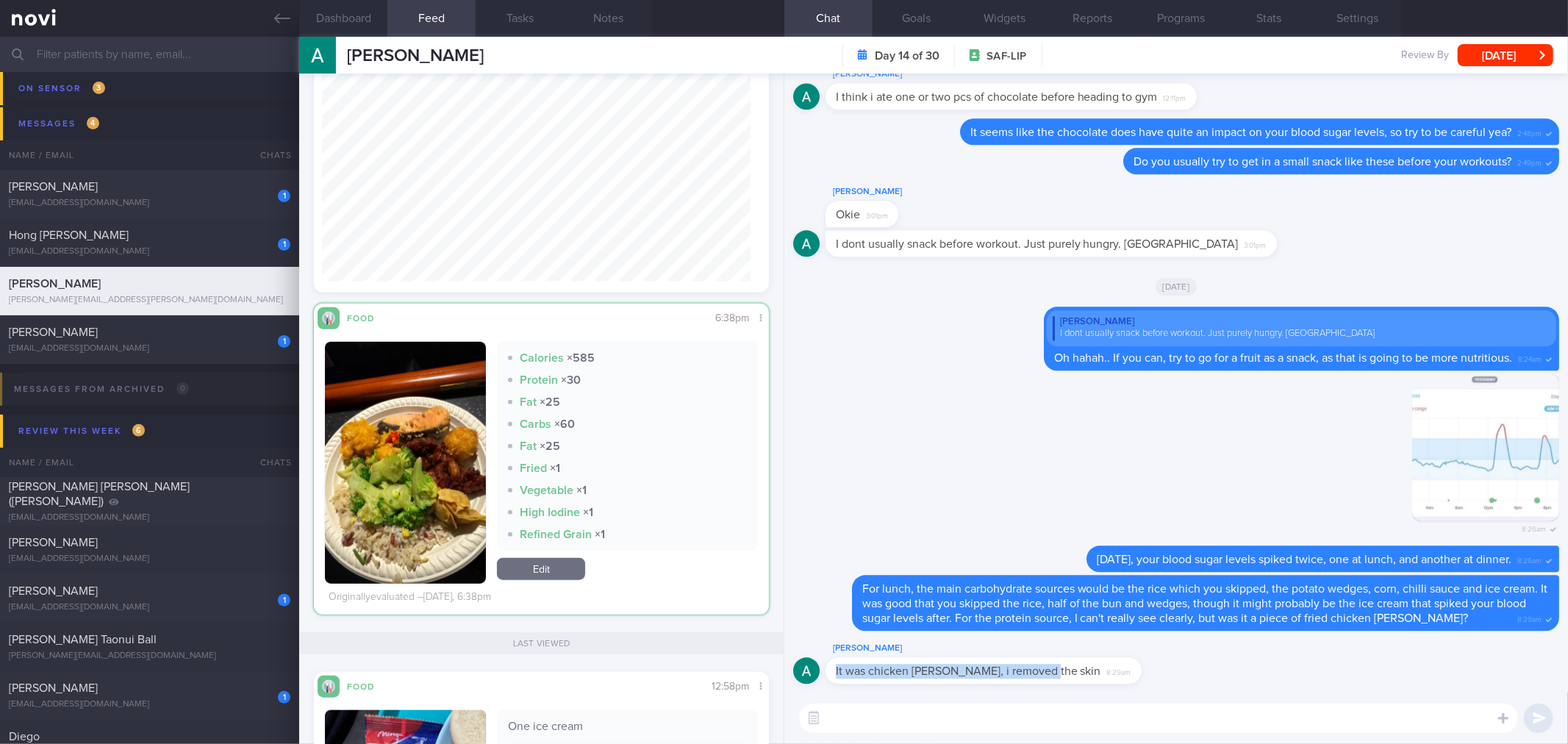
drag, startPoint x: 1074, startPoint y: 664, endPoint x: 1348, endPoint y: 665, distance: 274.0
click at [1348, 665] on div "[PERSON_NAME] It was chicken [PERSON_NAME], i removed the skin 8:29am" at bounding box center [1175, 666] width 766 height 53
drag, startPoint x: 1095, startPoint y: 649, endPoint x: 1081, endPoint y: 656, distance: 15.7
click at [1093, 649] on div "[PERSON_NAME]" at bounding box center [1006, 648] width 360 height 18
click at [1067, 667] on div "It was chicken [PERSON_NAME], i removed the skin 8:29am" at bounding box center [983, 671] width 316 height 27
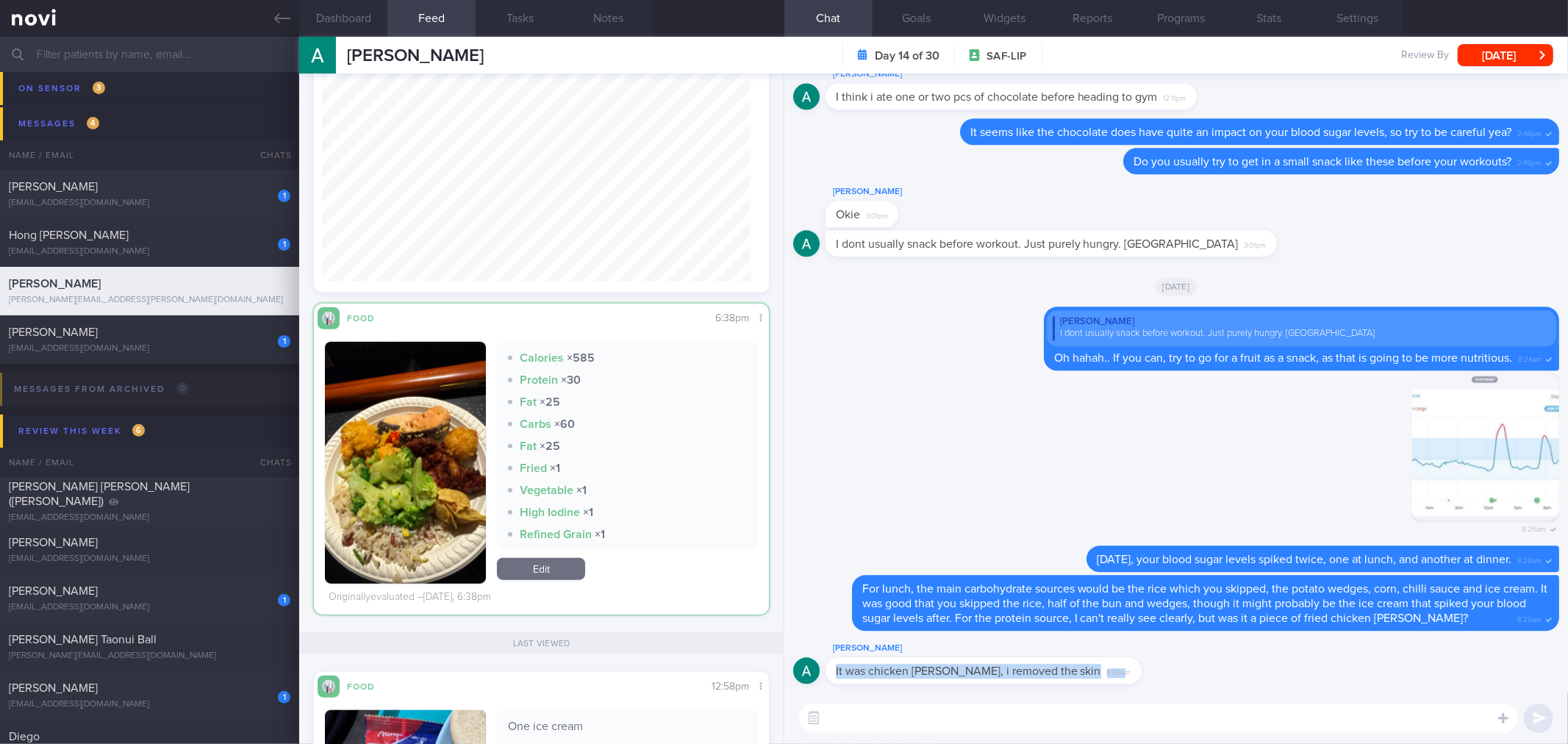
drag, startPoint x: 1061, startPoint y: 671, endPoint x: 1156, endPoint y: 666, distance: 95.1
click at [1156, 666] on div "[PERSON_NAME] It was chicken [PERSON_NAME], i removed the skin 8:29am" at bounding box center [1175, 666] width 766 height 53
click at [1088, 666] on div "[PERSON_NAME] It was chicken [PERSON_NAME], i removed the skin 8:29am" at bounding box center [1006, 662] width 360 height 44
click at [1280, 680] on div "[PERSON_NAME] It was chicken [PERSON_NAME], i removed the skin 8:29am" at bounding box center [1175, 666] width 766 height 53
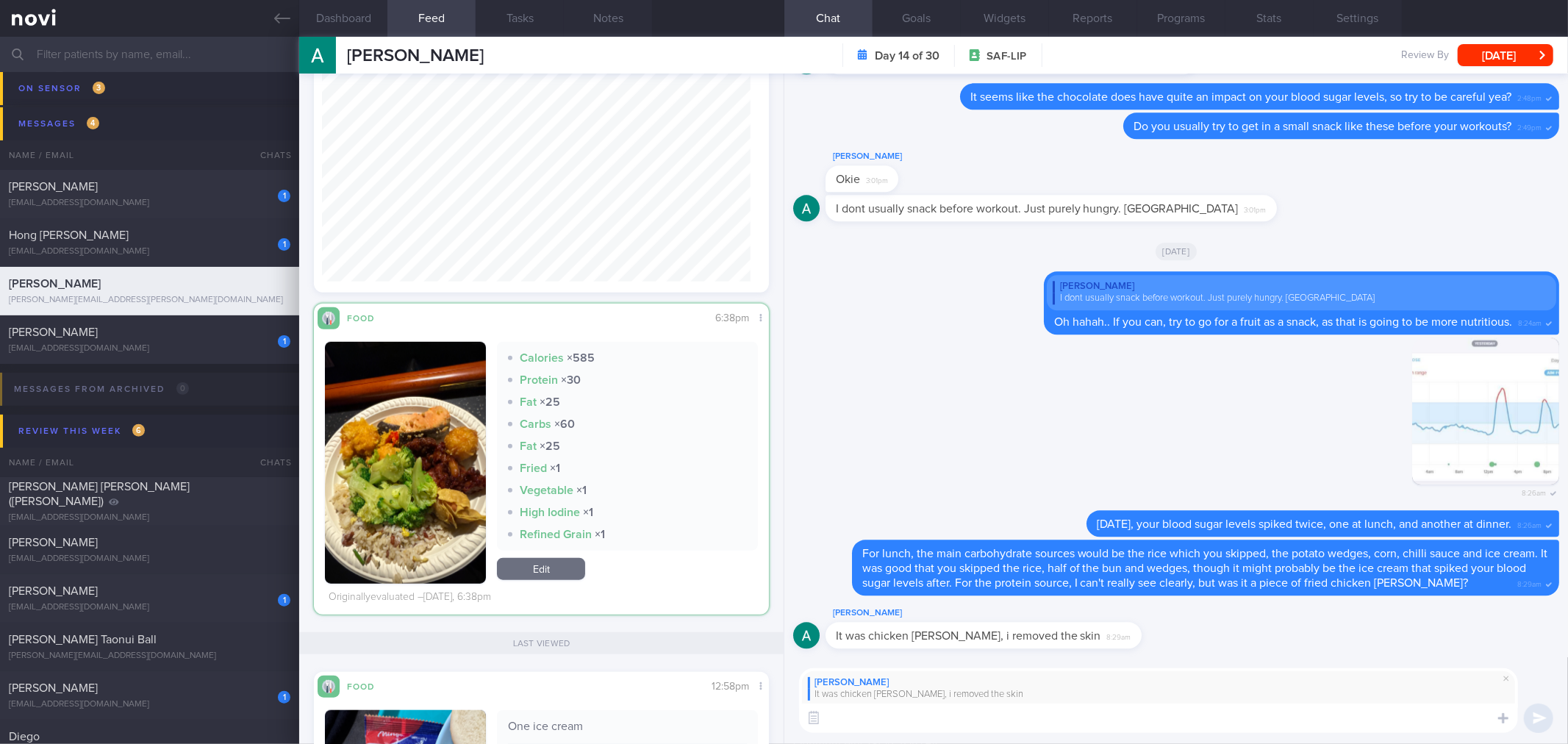
drag, startPoint x: 1185, startPoint y: 736, endPoint x: 1192, endPoint y: 713, distance: 24.0
click at [1185, 733] on div "[PERSON_NAME] It was chicken [PERSON_NAME], i removed the skin ​ ​" at bounding box center [1176, 701] width 784 height 87
click at [1193, 712] on textarea at bounding box center [1158, 718] width 719 height 29
click at [1188, 721] on textarea at bounding box center [1158, 718] width 719 height 29
click at [1107, 713] on textarea "Okay grea" at bounding box center [1158, 718] width 719 height 29
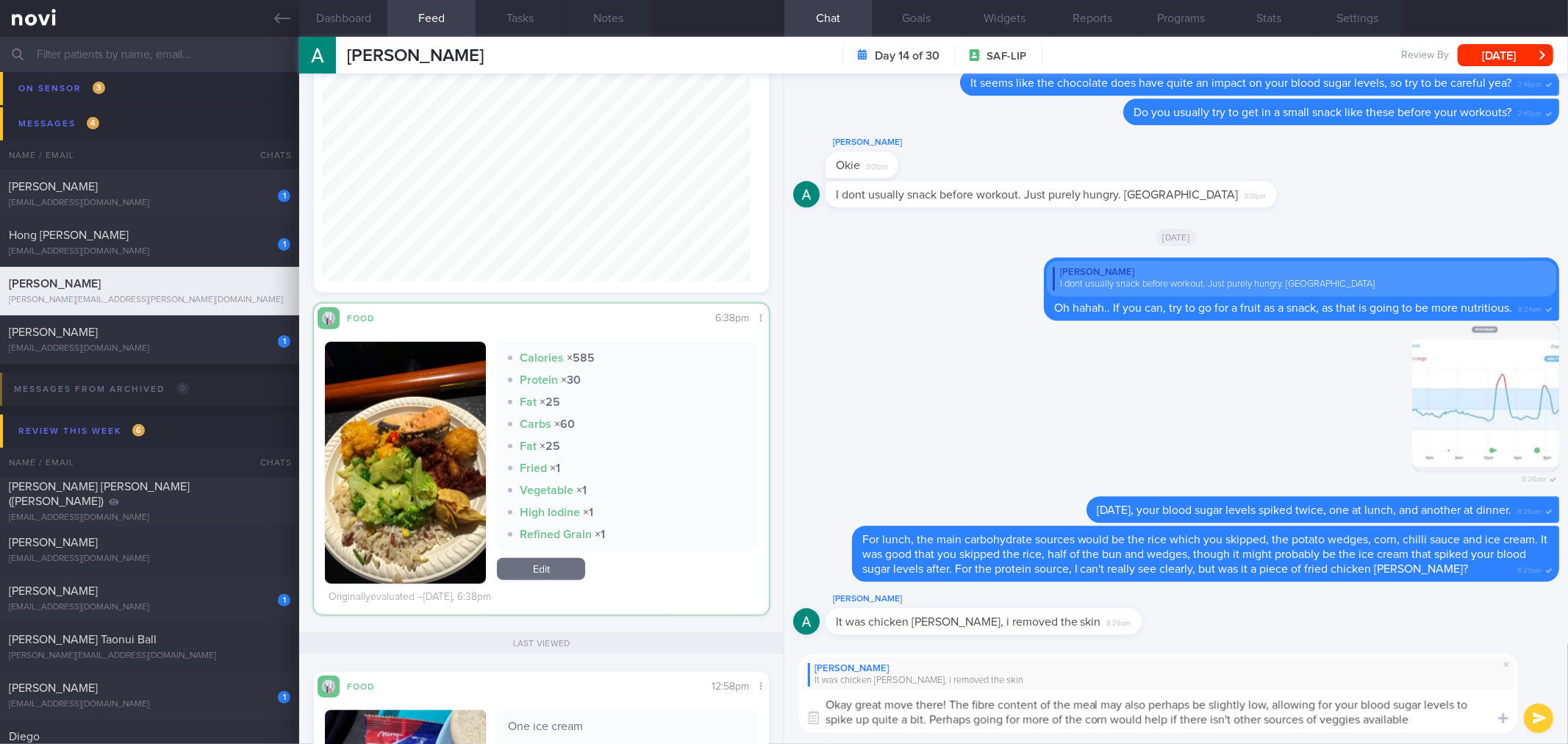
type textarea "Okay great move there! The fibre content of the meal may also perhaps be slight…"
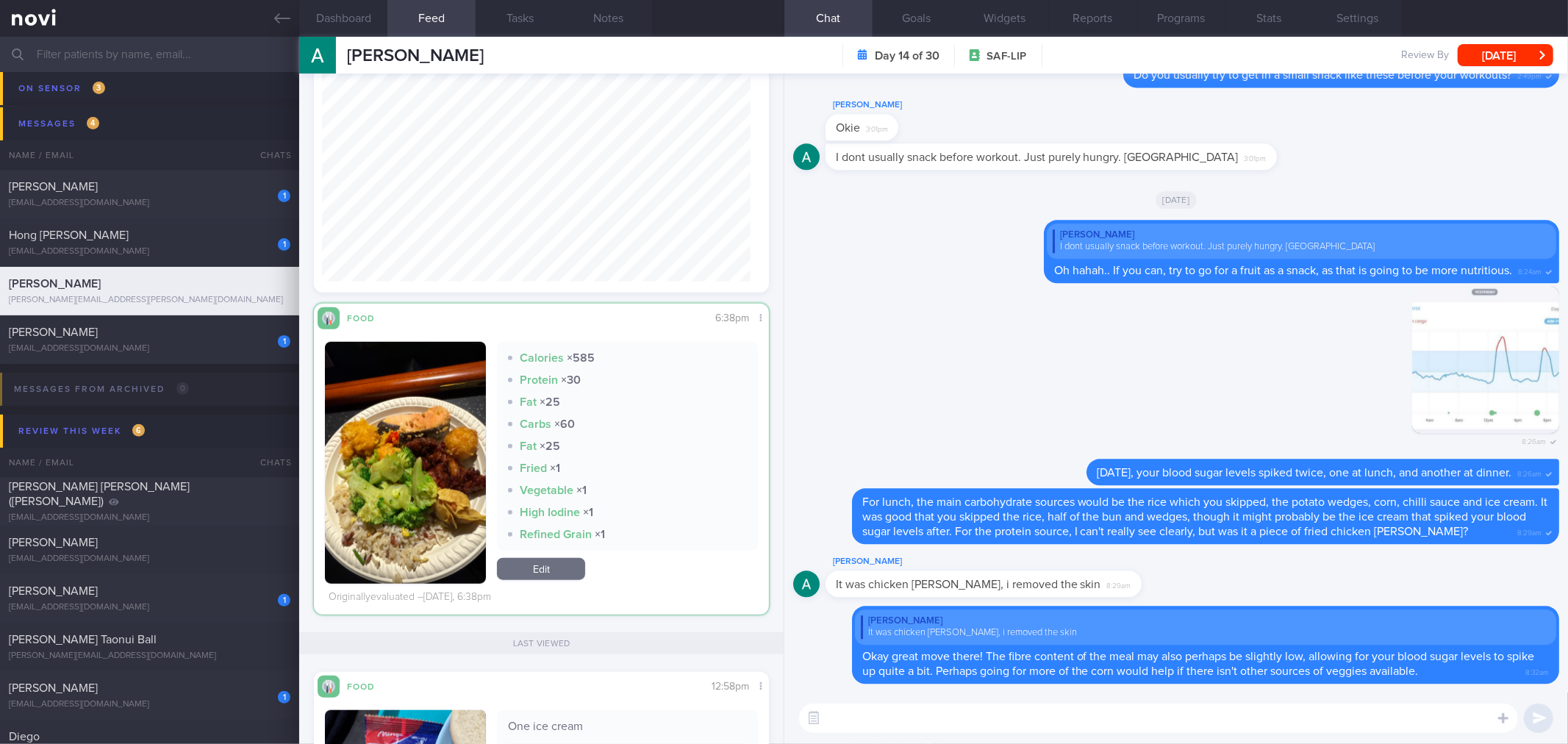
paste textarea "At dinner, the spike was a lot lower, as there were more side dishes compared t…"
type textarea "At dinner, the spike was a lot lower, as there were more side dishes compared t…"
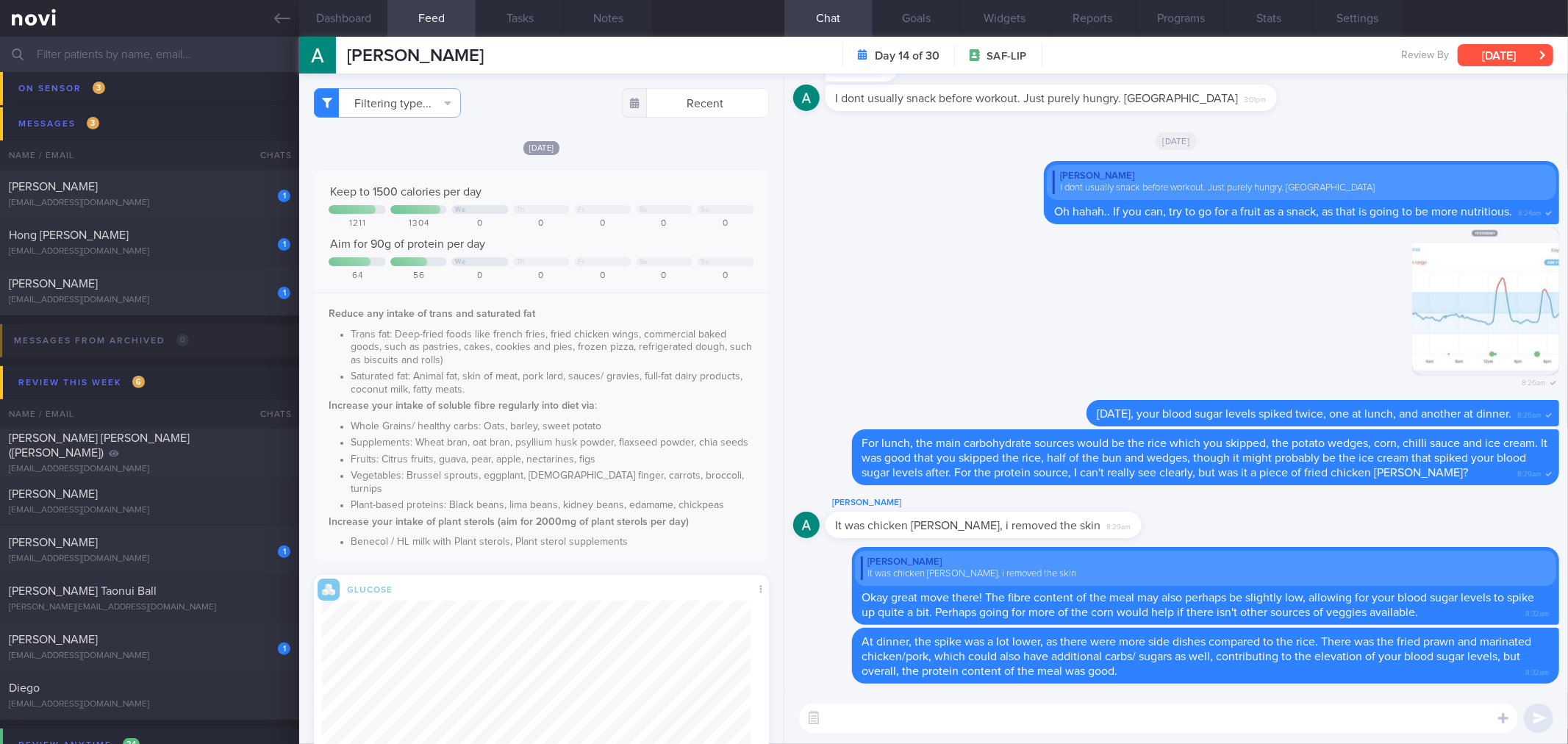
click at [1517, 47] on button "[DATE]" at bounding box center [1504, 55] width 96 height 22
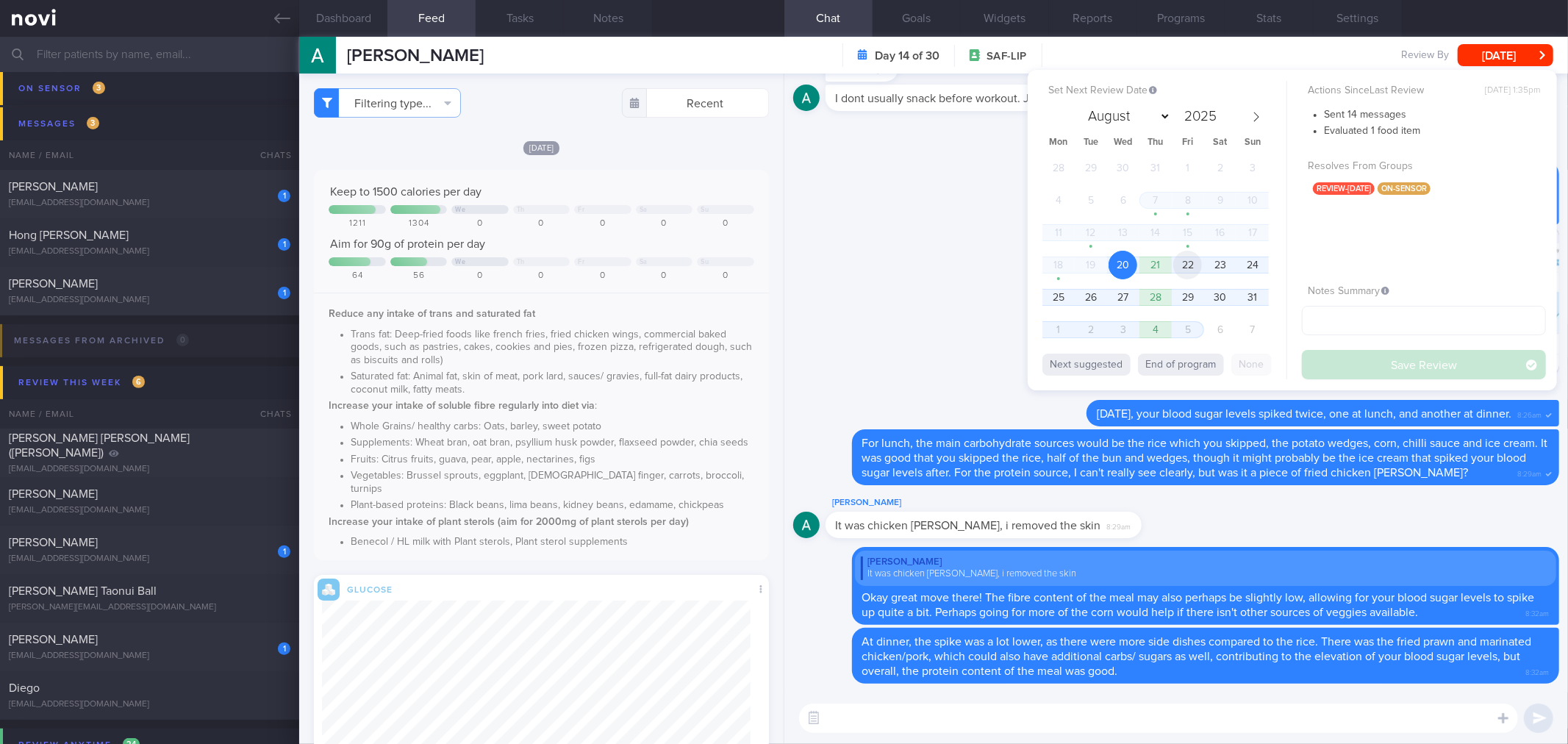
click at [1195, 261] on span "22" at bounding box center [1187, 264] width 28 height 28
click at [1343, 364] on button "Save Review" at bounding box center [1423, 364] width 244 height 29
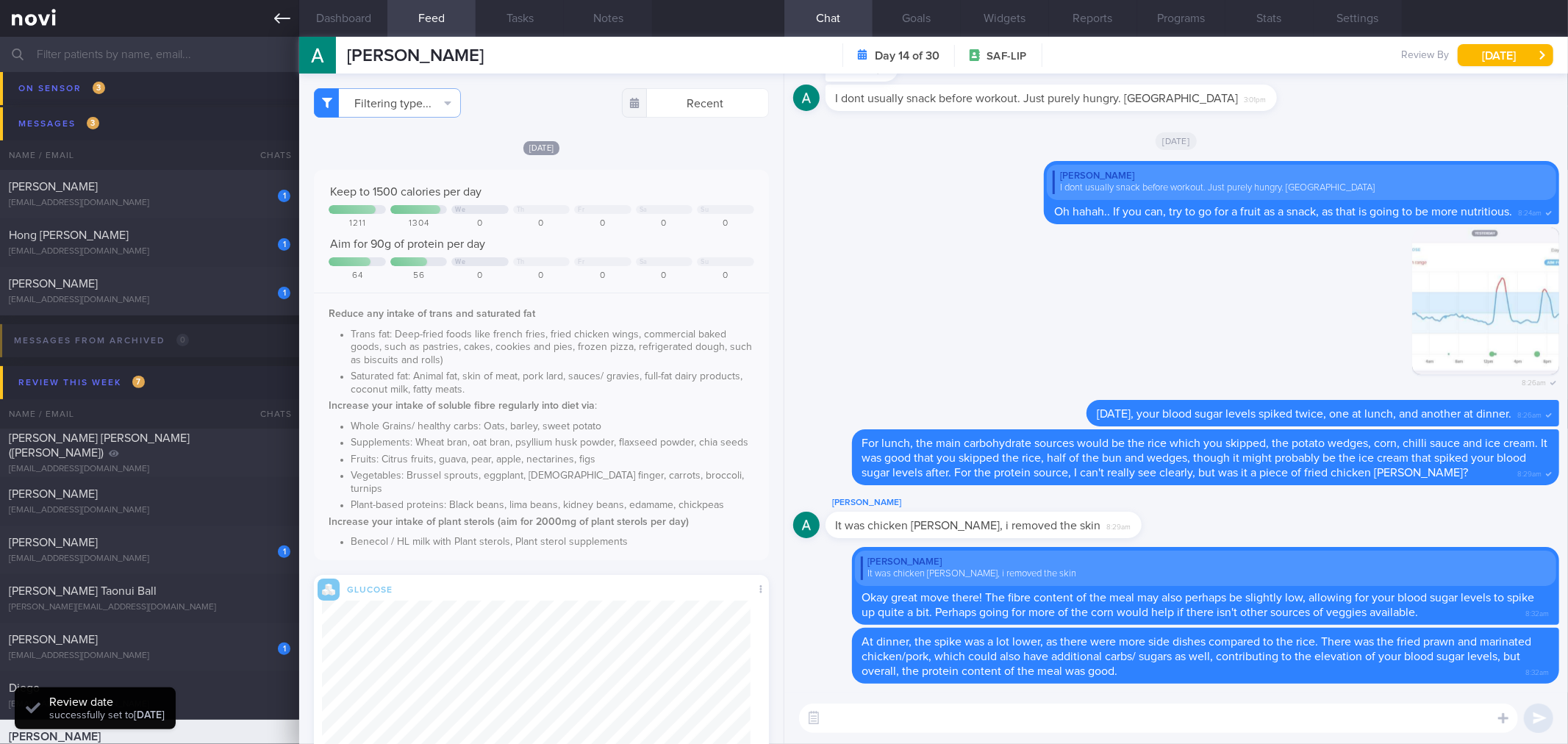
scroll to position [230, 429]
click at [265, 16] on link at bounding box center [149, 18] width 299 height 37
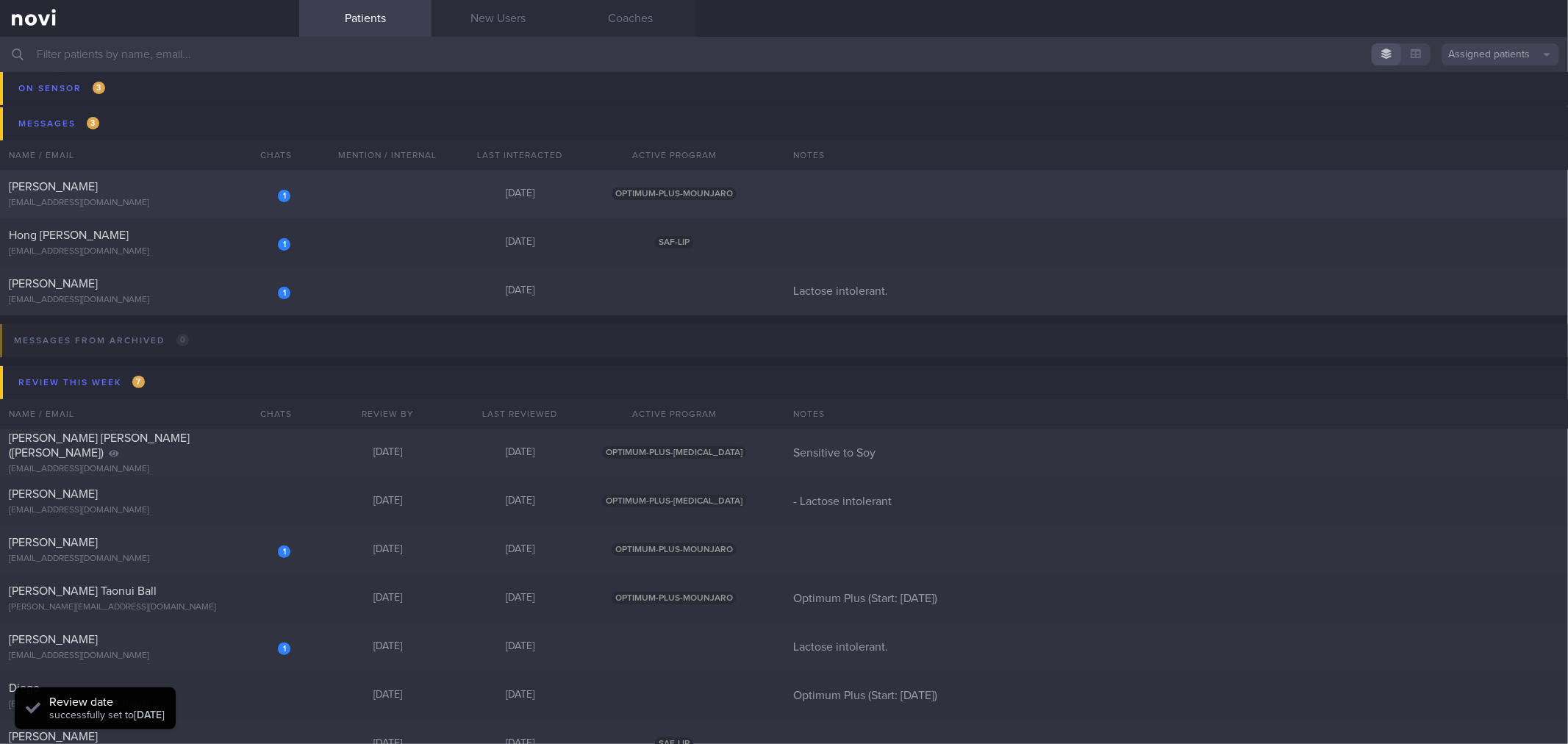
click at [233, 176] on div "1 [PERSON_NAME] [EMAIL_ADDRESS][DOMAIN_NAME] [DATE] OPTIMUM-PLUS-MOUNJARO" at bounding box center [784, 194] width 1568 height 48
select select "7"
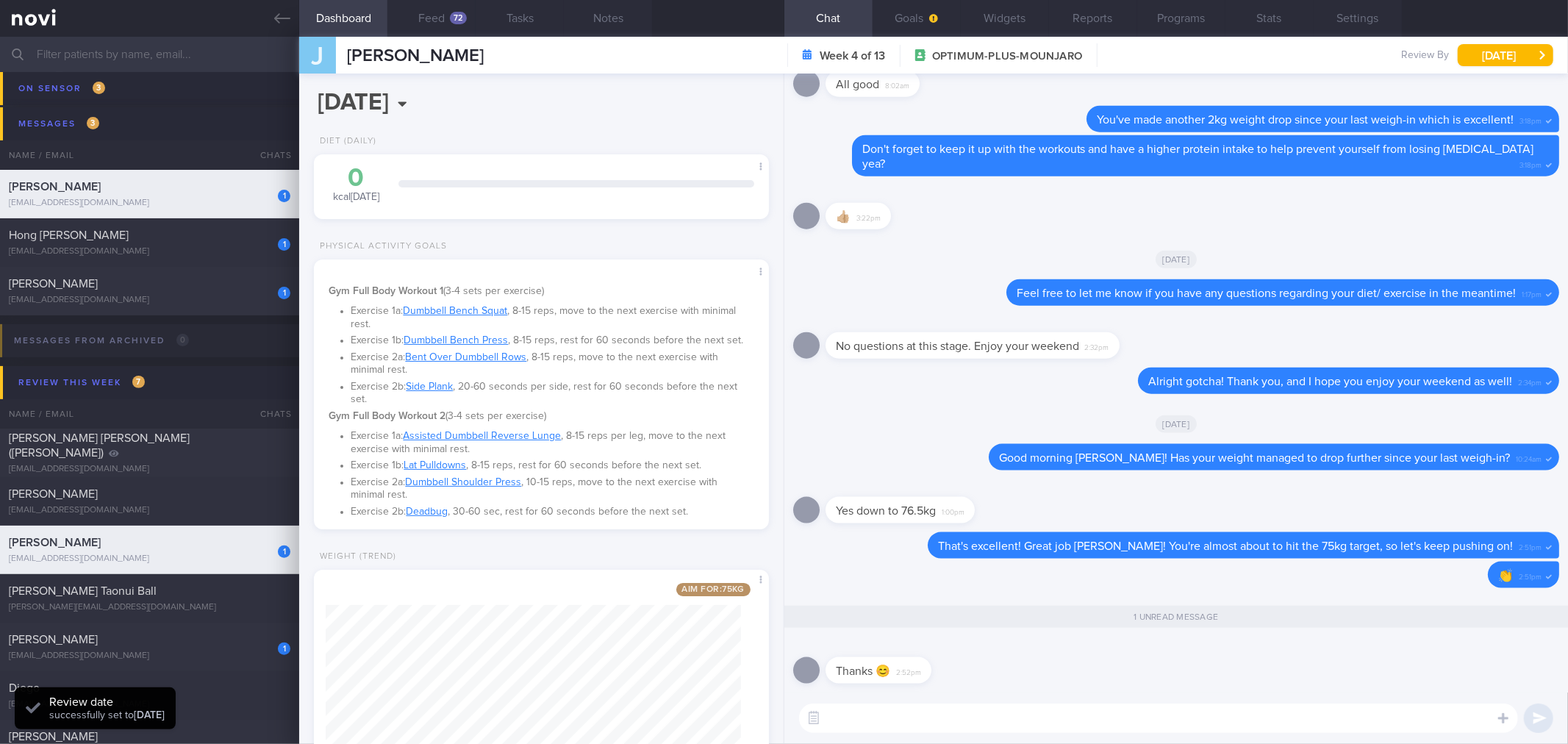
scroll to position [1, 0]
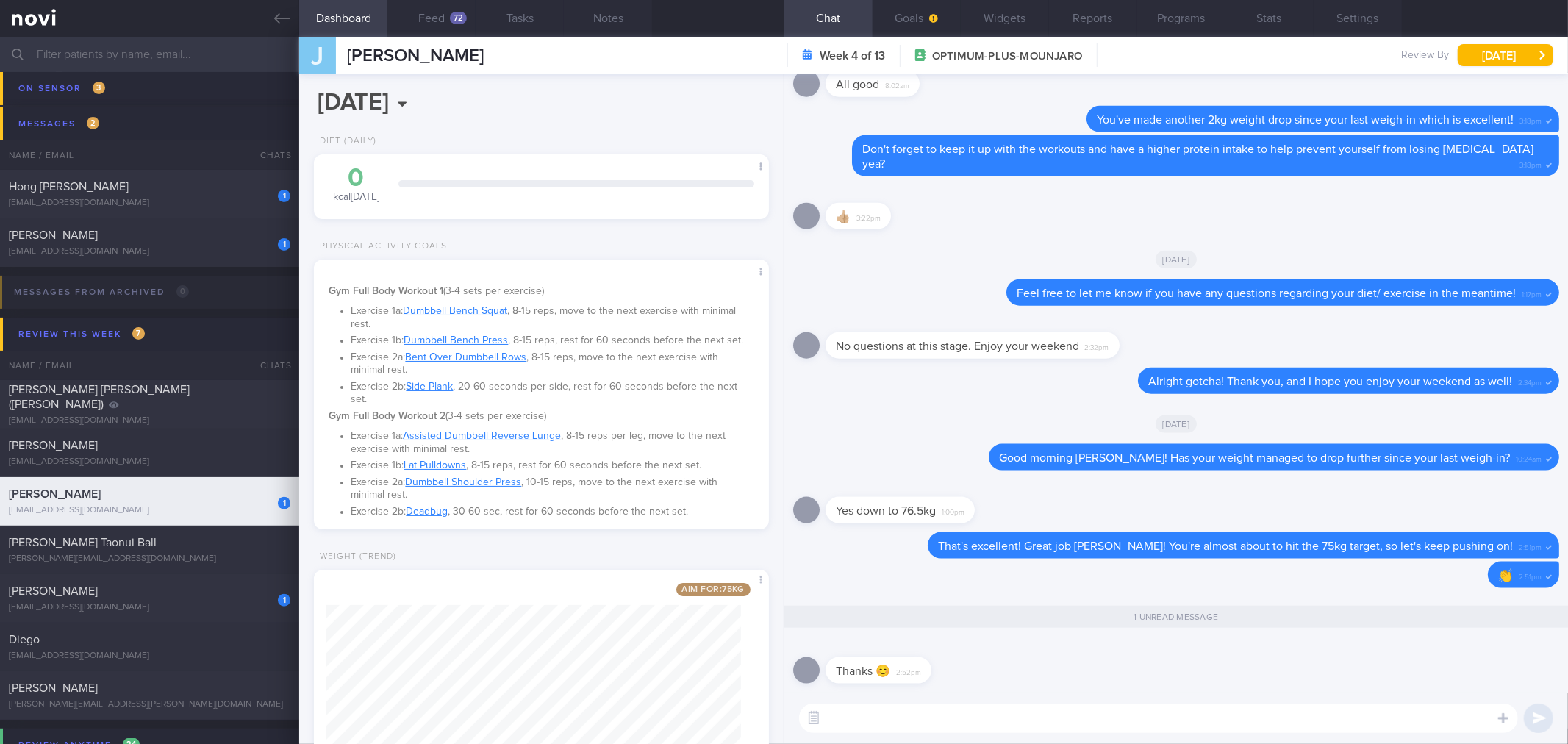
click at [980, 722] on textarea at bounding box center [1158, 718] width 719 height 29
drag, startPoint x: 922, startPoint y: 677, endPoint x: 1089, endPoint y: 672, distance: 167.1
click at [1089, 672] on div "Thanks 😊 2:52pm" at bounding box center [1175, 666] width 766 height 53
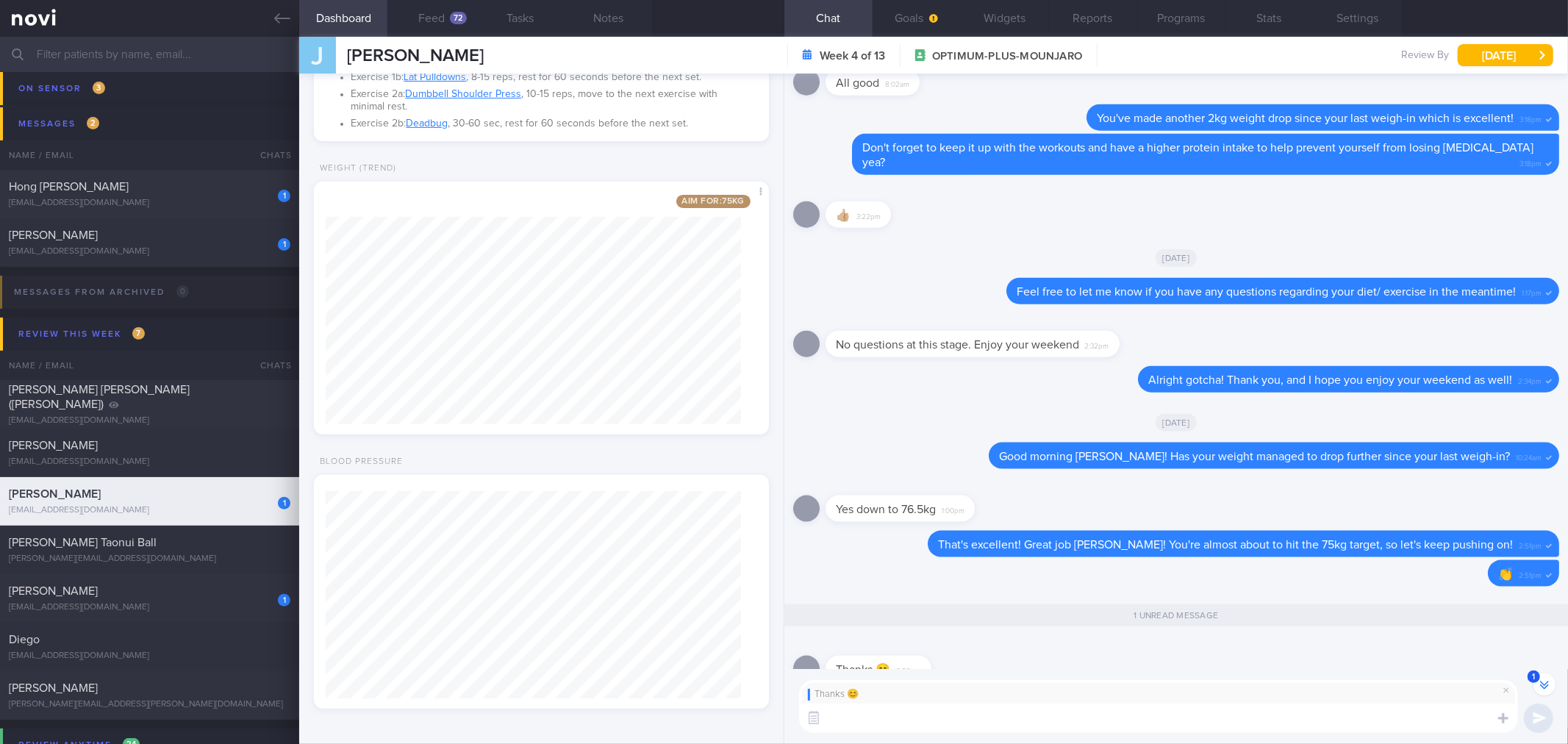
scroll to position [0, 0]
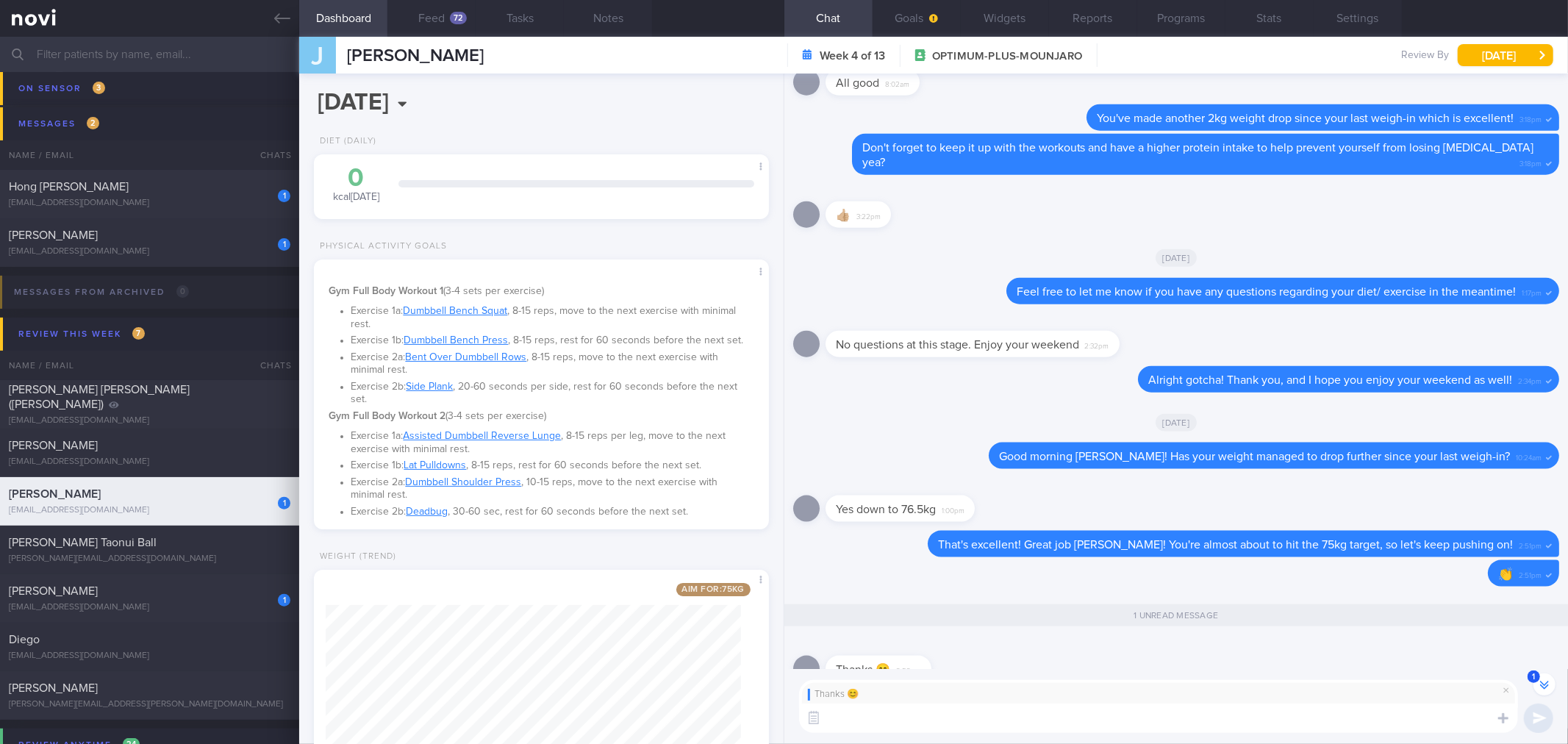
drag, startPoint x: 1036, startPoint y: 723, endPoint x: 1007, endPoint y: 692, distance: 42.4
click at [1036, 723] on textarea at bounding box center [1158, 718] width 719 height 29
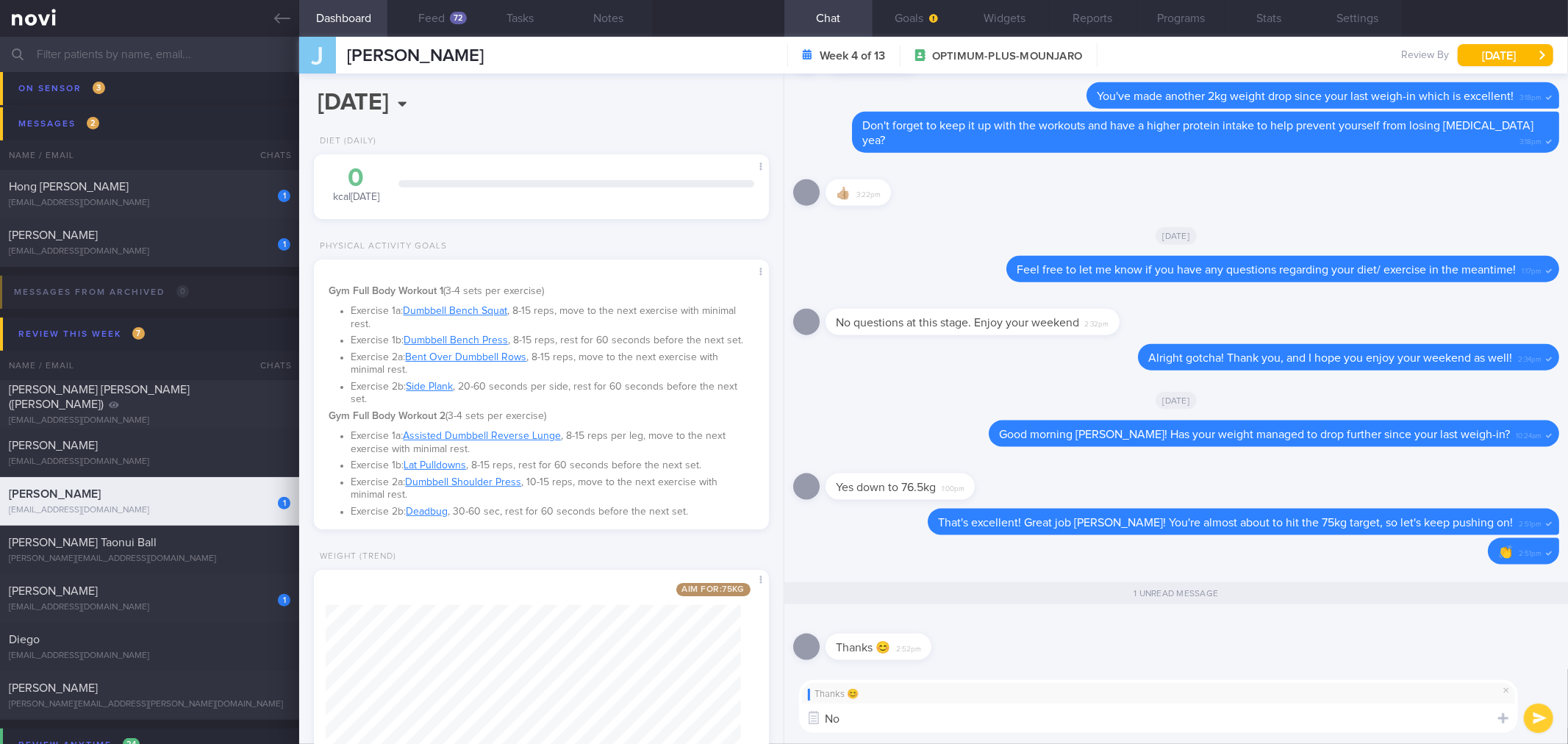
type textarea "N"
type textarea "Don't for"
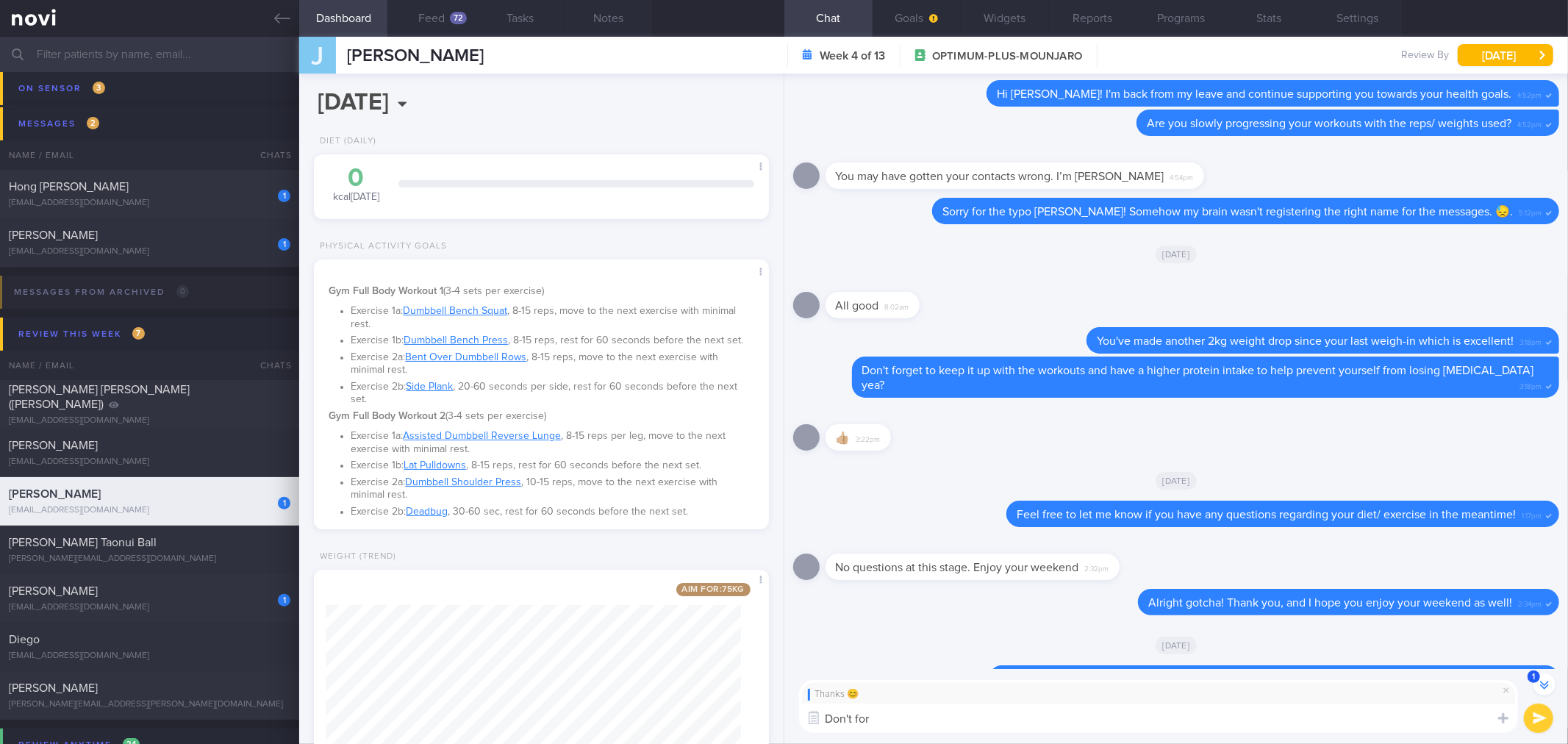
scroll to position [0, 0]
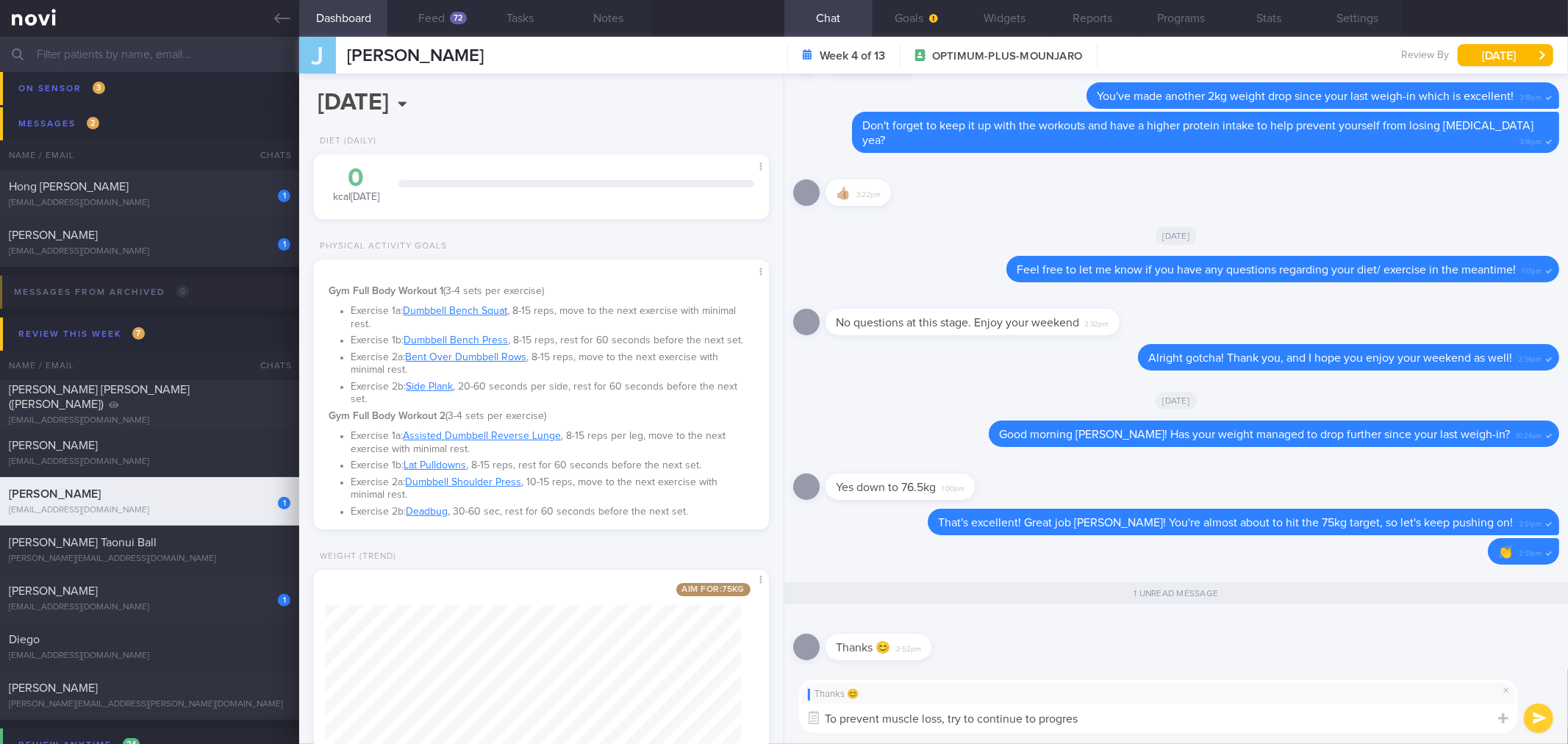
click at [1139, 718] on textarea "To prevent muscle loss, try to continue to progres" at bounding box center [1158, 718] width 719 height 29
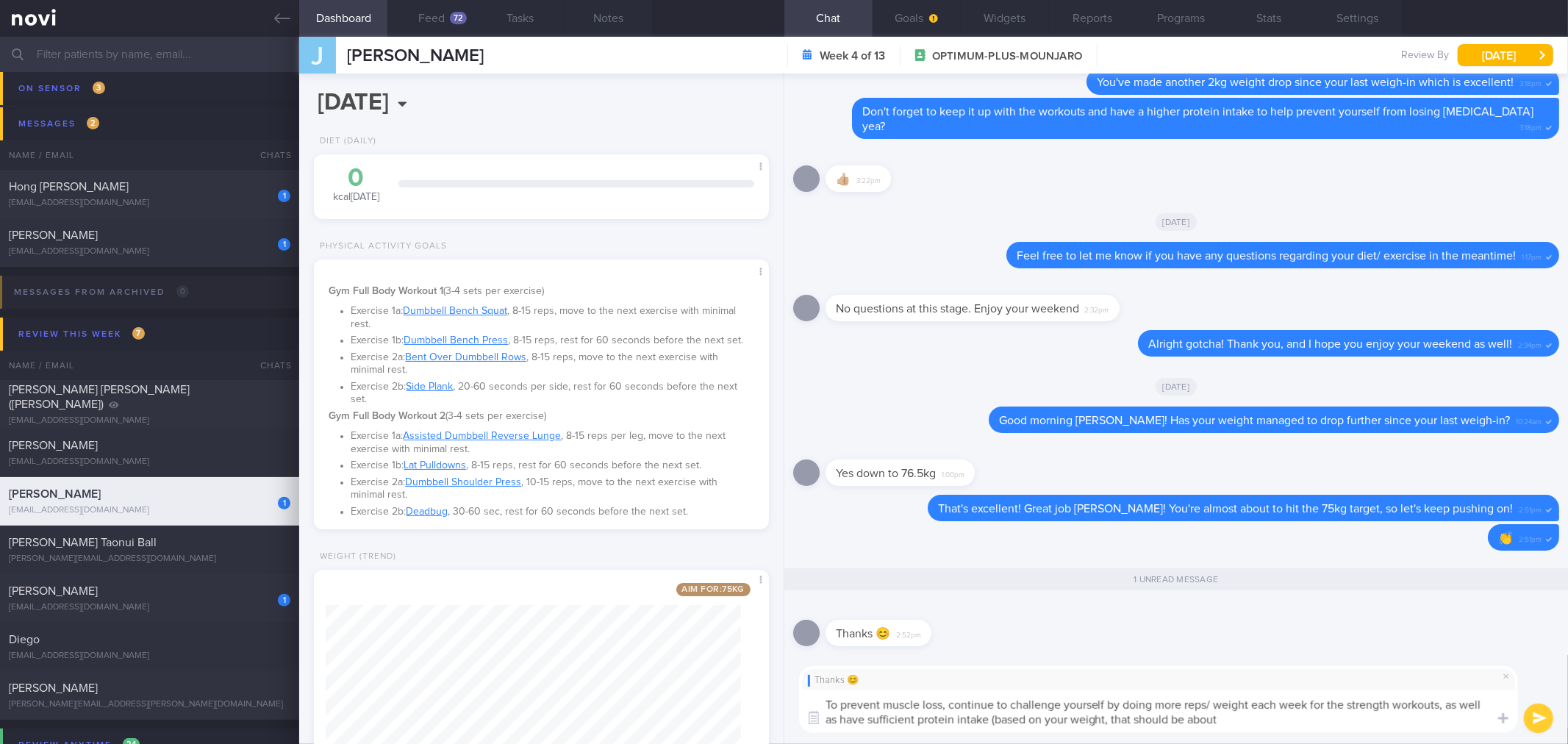
click at [1259, 719] on textarea "To prevent muscle loss, continue to challenge yourself by doing more reps/ weig…" at bounding box center [1158, 711] width 719 height 44
type textarea "To prevent muscle loss, continue to challenge yourself by doing more reps/ weig…"
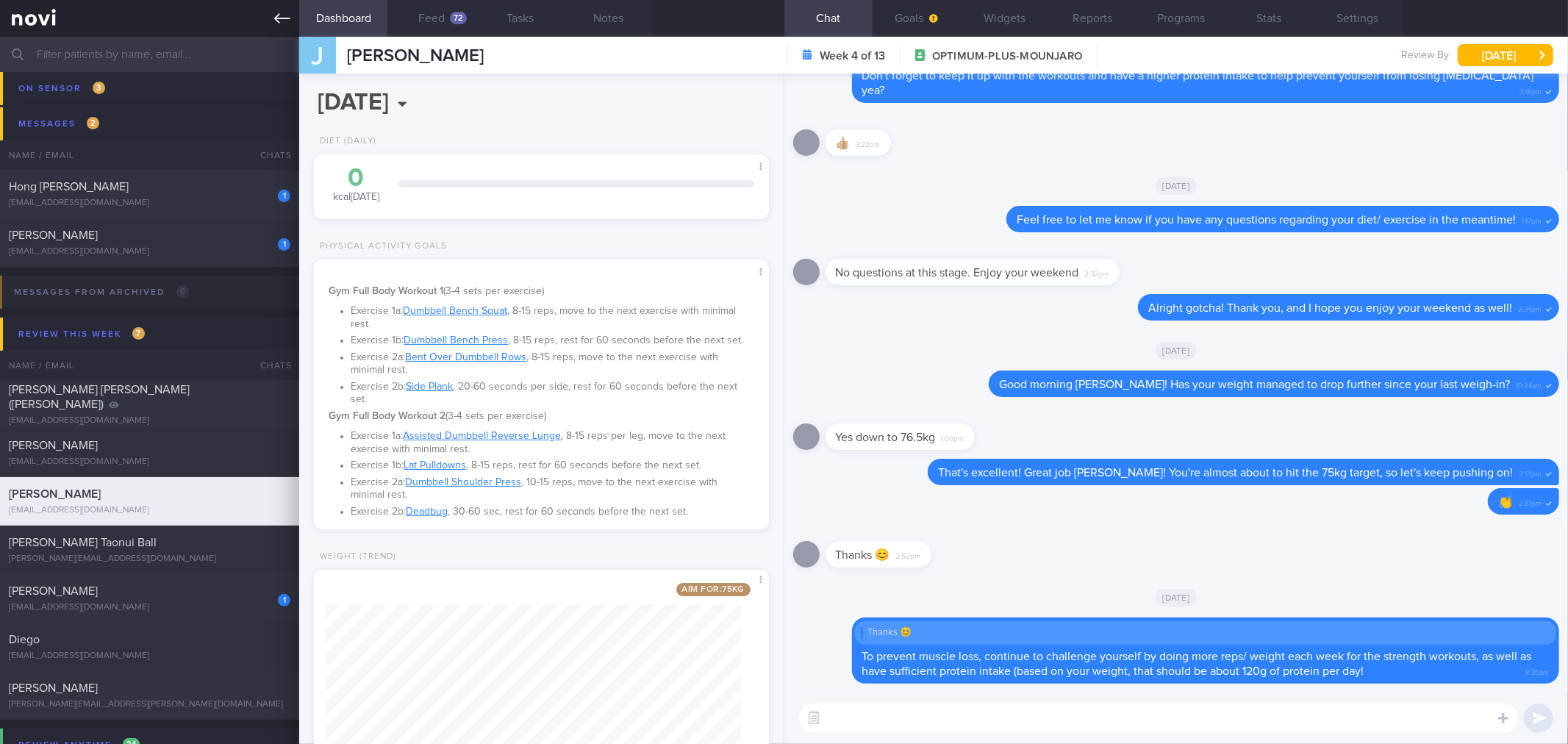
click at [252, 4] on link at bounding box center [149, 18] width 299 height 37
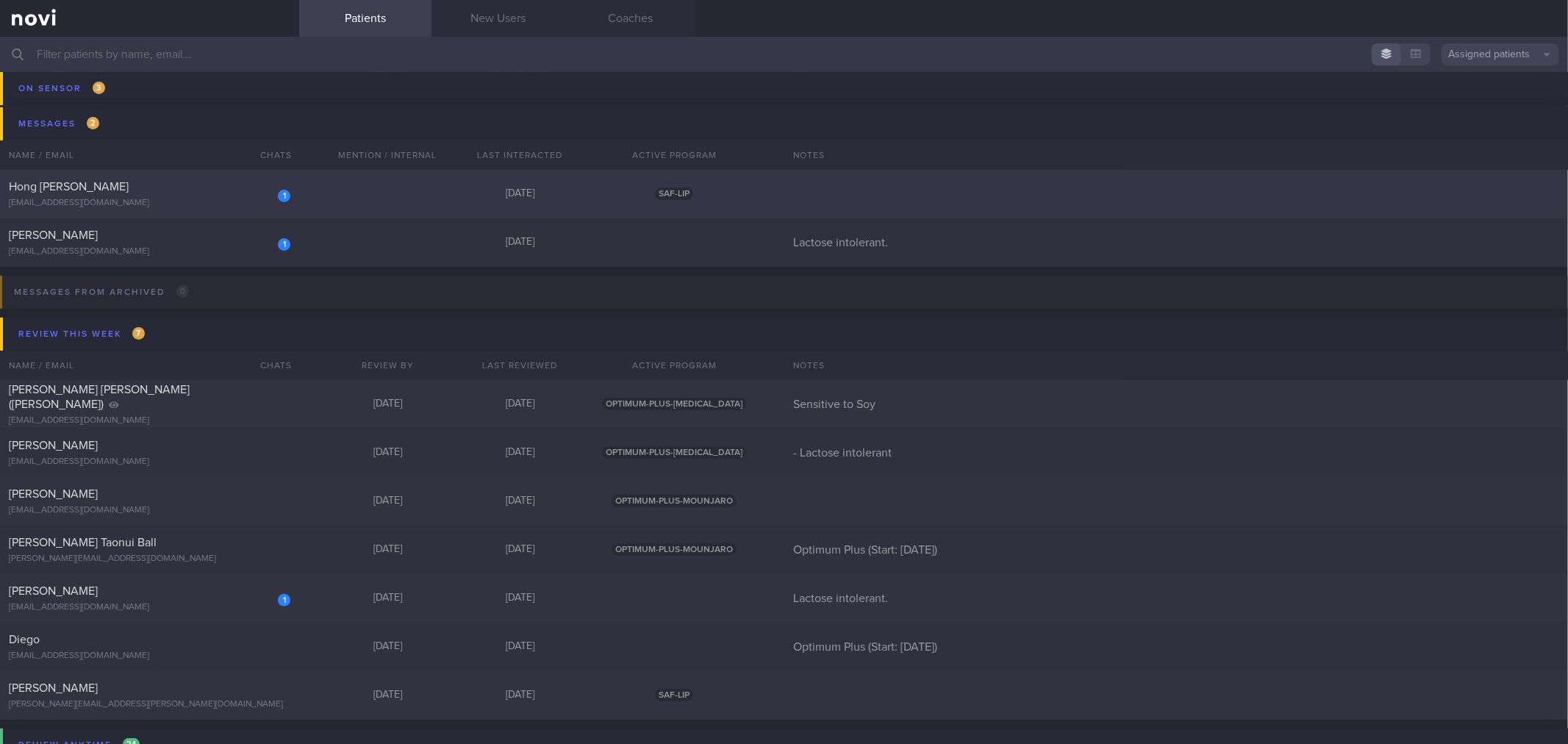
click at [223, 203] on div "[EMAIL_ADDRESS][DOMAIN_NAME]" at bounding box center [150, 203] width 282 height 11
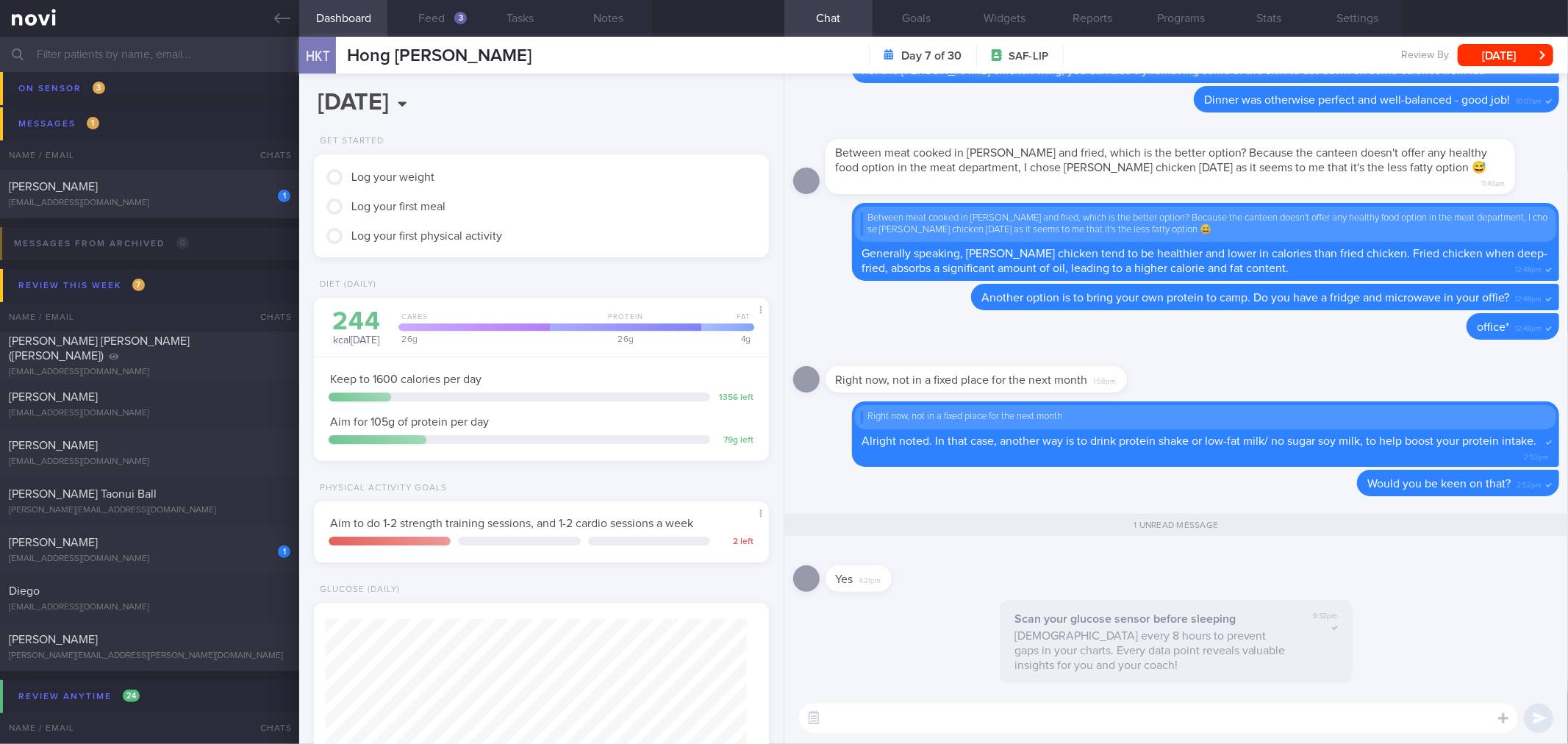
click at [1030, 716] on textarea at bounding box center [1158, 718] width 719 height 29
click at [895, 717] on textarea at bounding box center [1158, 718] width 719 height 29
click at [993, 714] on textarea "Alright cool!" at bounding box center [1158, 718] width 719 height 29
click at [1016, 731] on textarea "Alright cool! Here are" at bounding box center [1158, 718] width 719 height 29
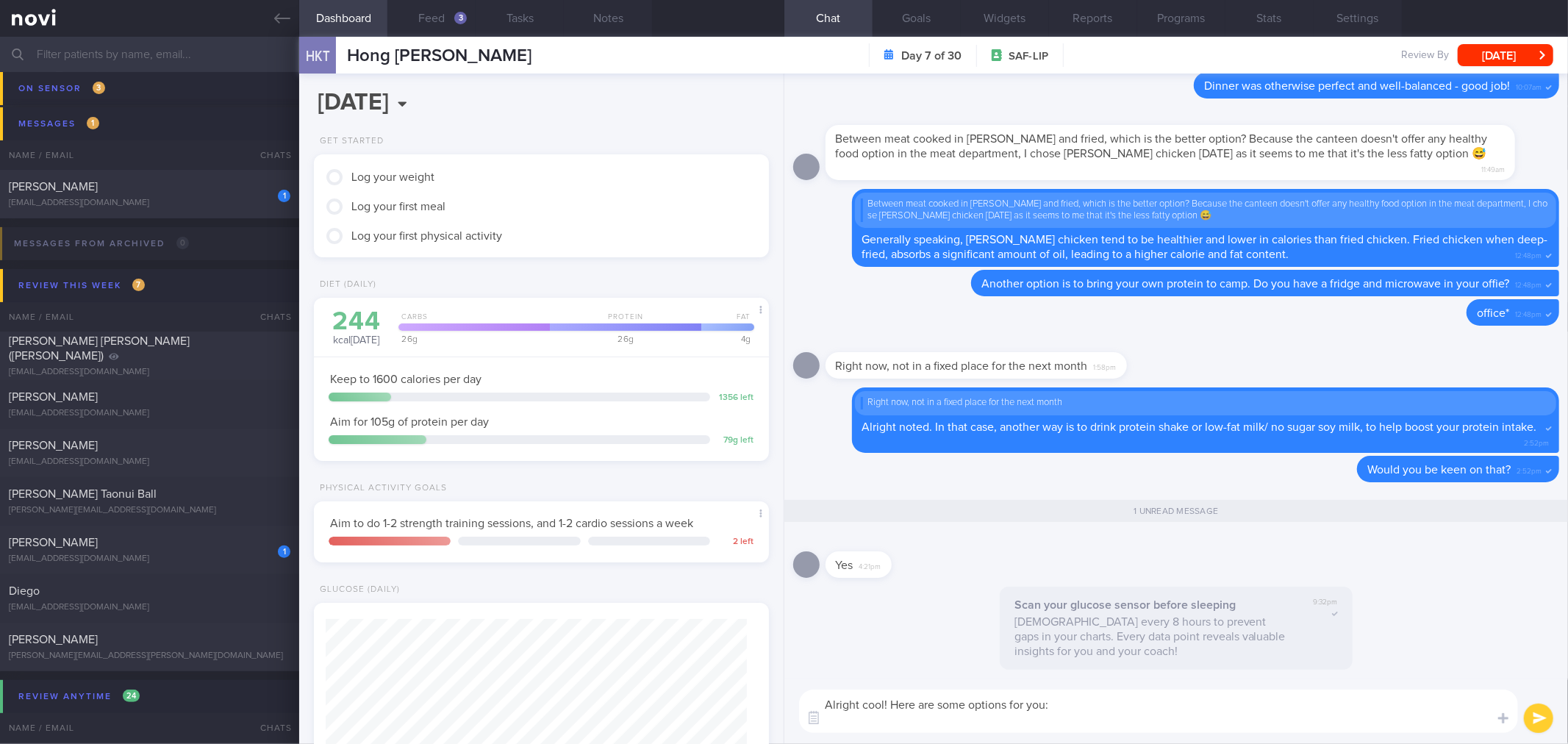
paste textarea "Protein shakes: - [Ensure max protein]([URL][DOMAIN_NAME]) 150kcal 30g protein …"
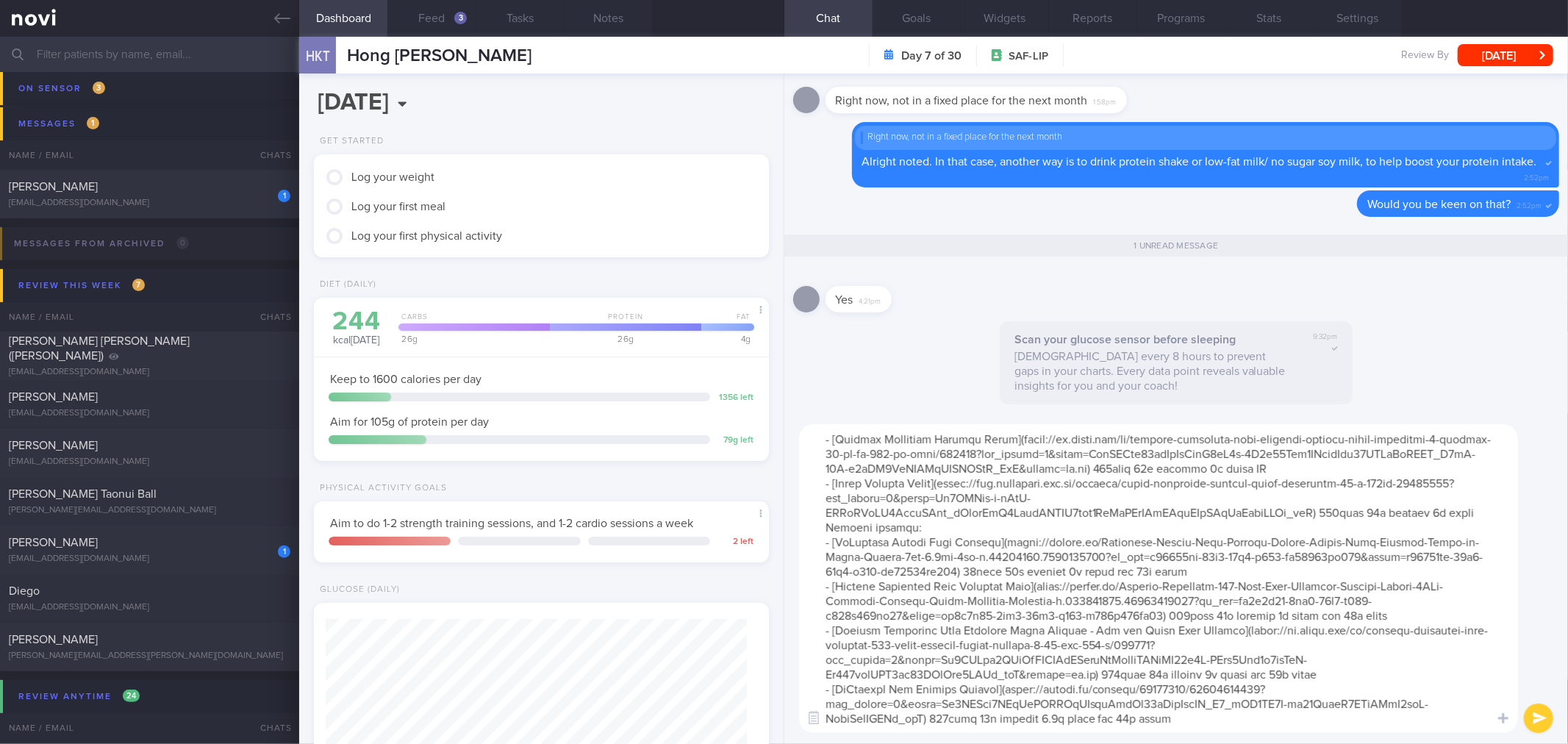
type textarea "Alright cool! Here are some options for you: Protein shakes: - [Ensure max prot…"
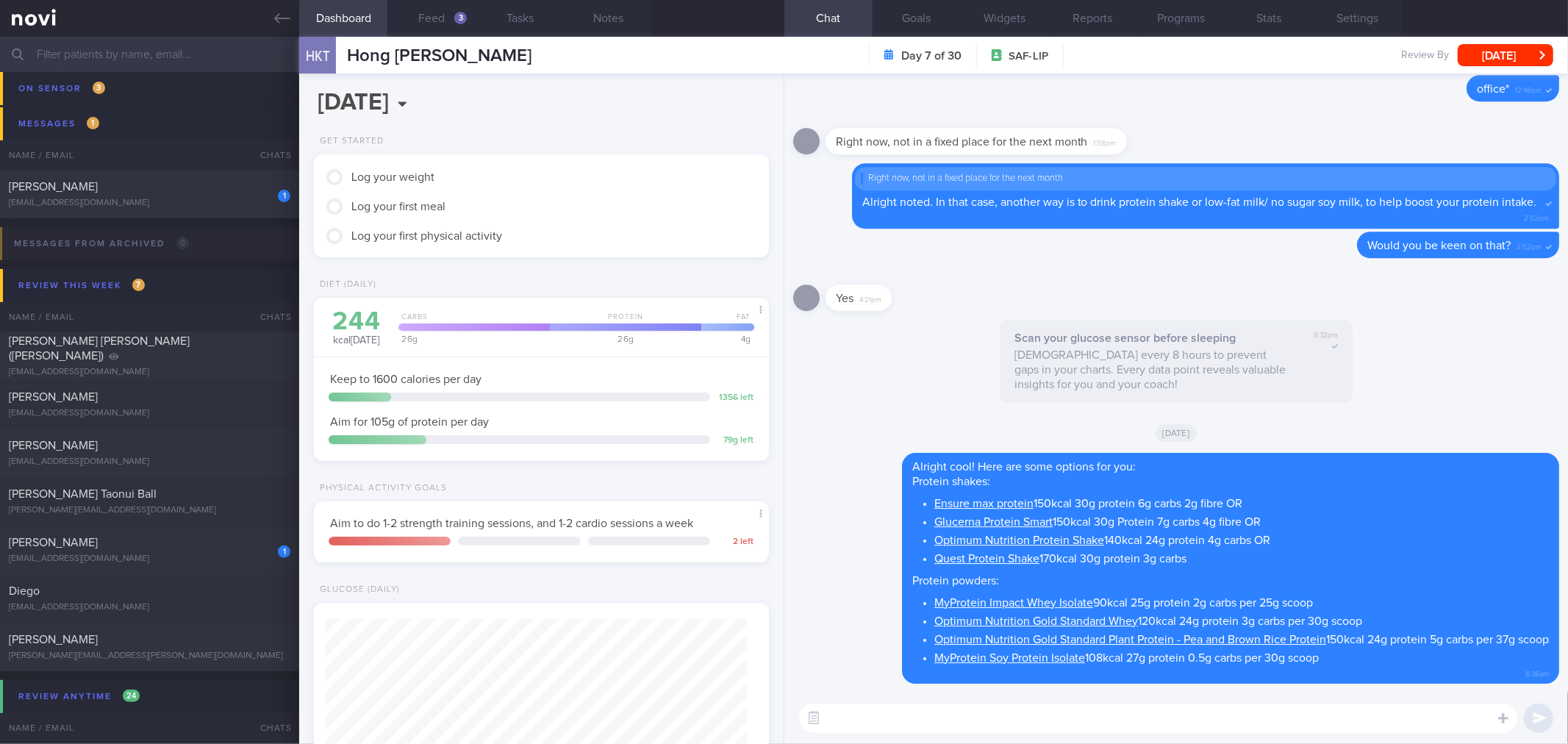
scroll to position [0, 0]
click at [1494, 69] on div "HKT Hong [PERSON_NAME] Day 7 of 30 SAF-LIP Review By [DATE] Set Next Review Dat…" at bounding box center [934, 55] width 1269 height 37
click at [1496, 60] on button "[DATE]" at bounding box center [1504, 55] width 96 height 22
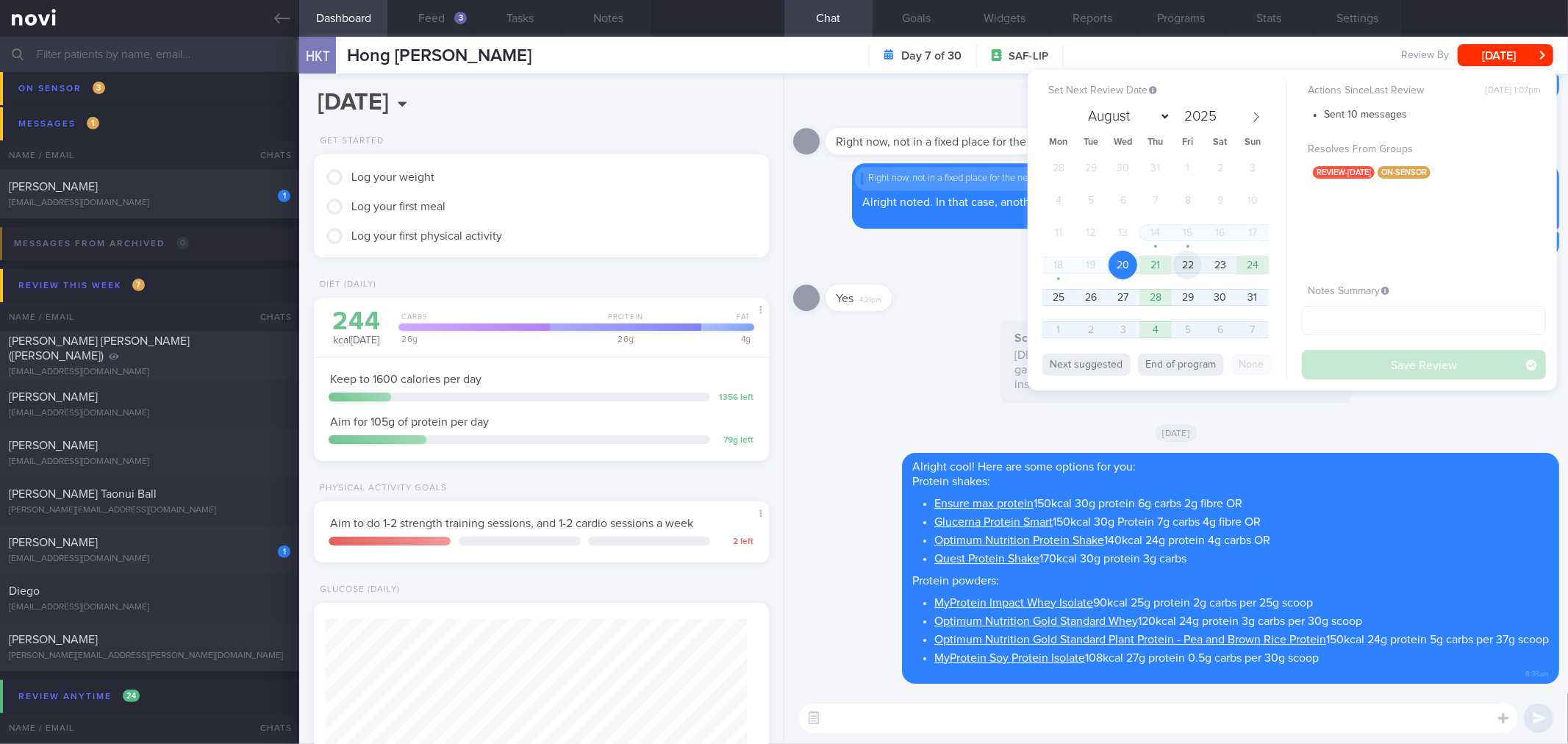
drag, startPoint x: 1183, startPoint y: 266, endPoint x: 1273, endPoint y: 311, distance: 100.6
click at [1184, 266] on span "22" at bounding box center [1187, 264] width 28 height 28
click at [1317, 354] on button "Save Review" at bounding box center [1423, 364] width 244 height 29
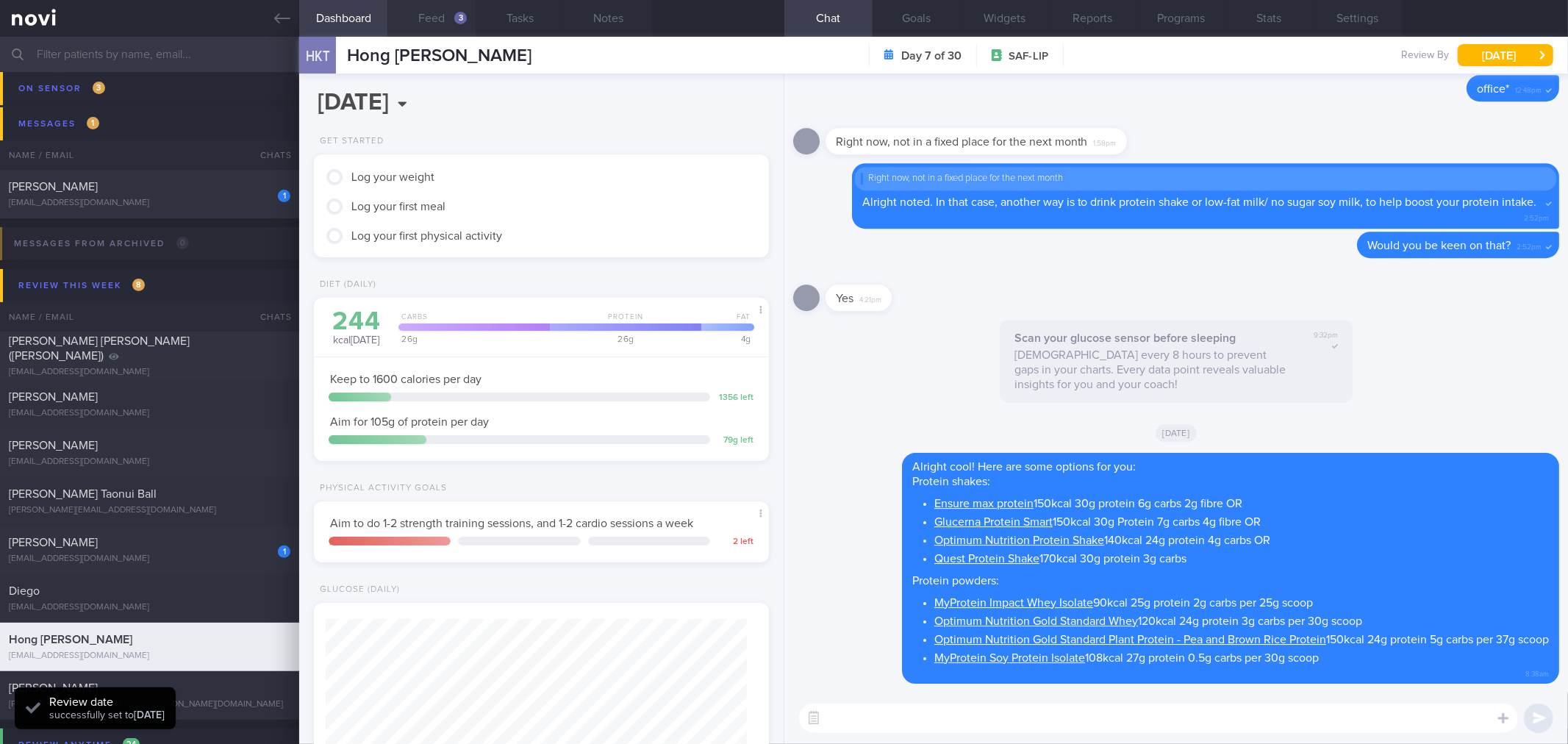
click at [431, 30] on button "Feed 3" at bounding box center [431, 18] width 88 height 37
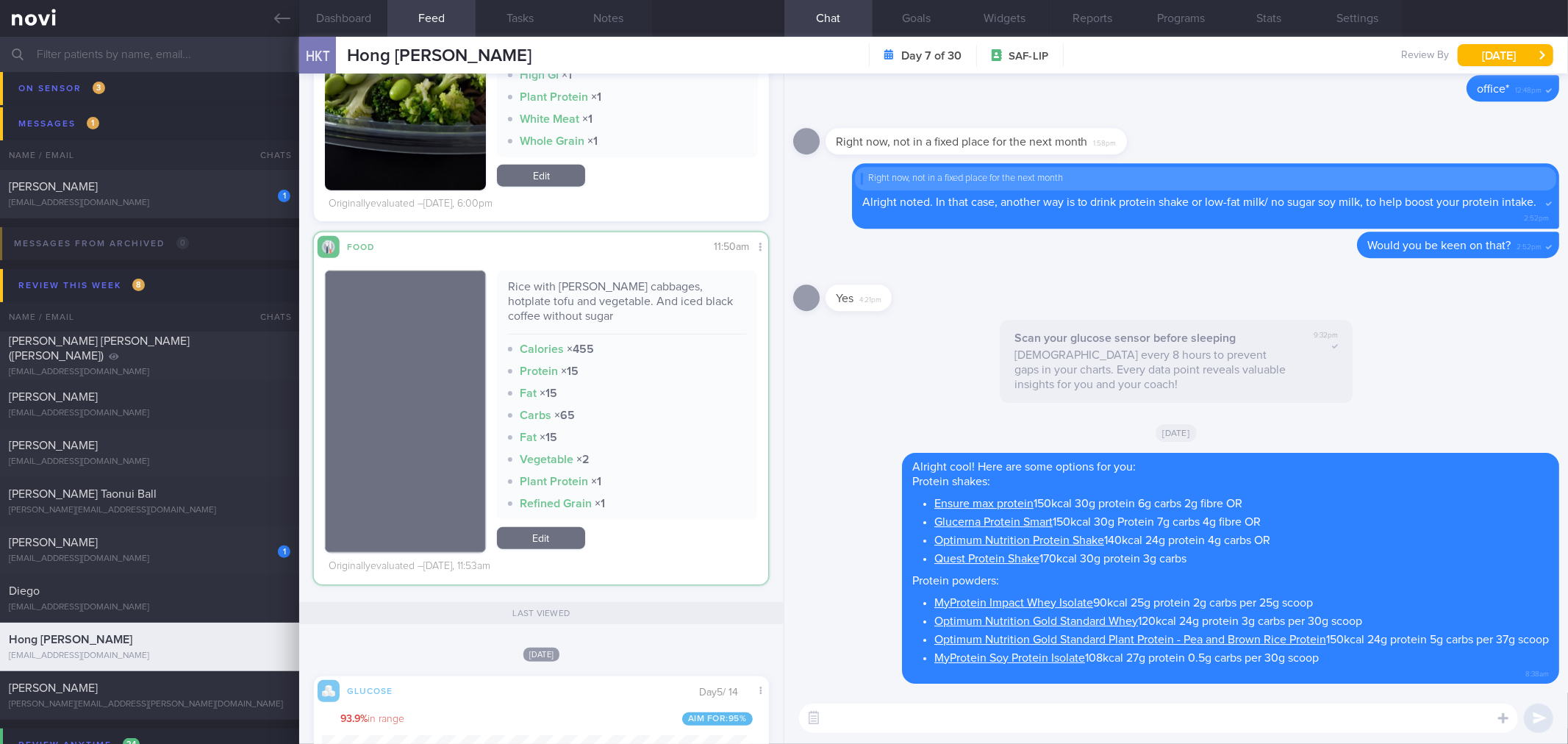
scroll to position [263, 429]
